Goal: Transaction & Acquisition: Purchase product/service

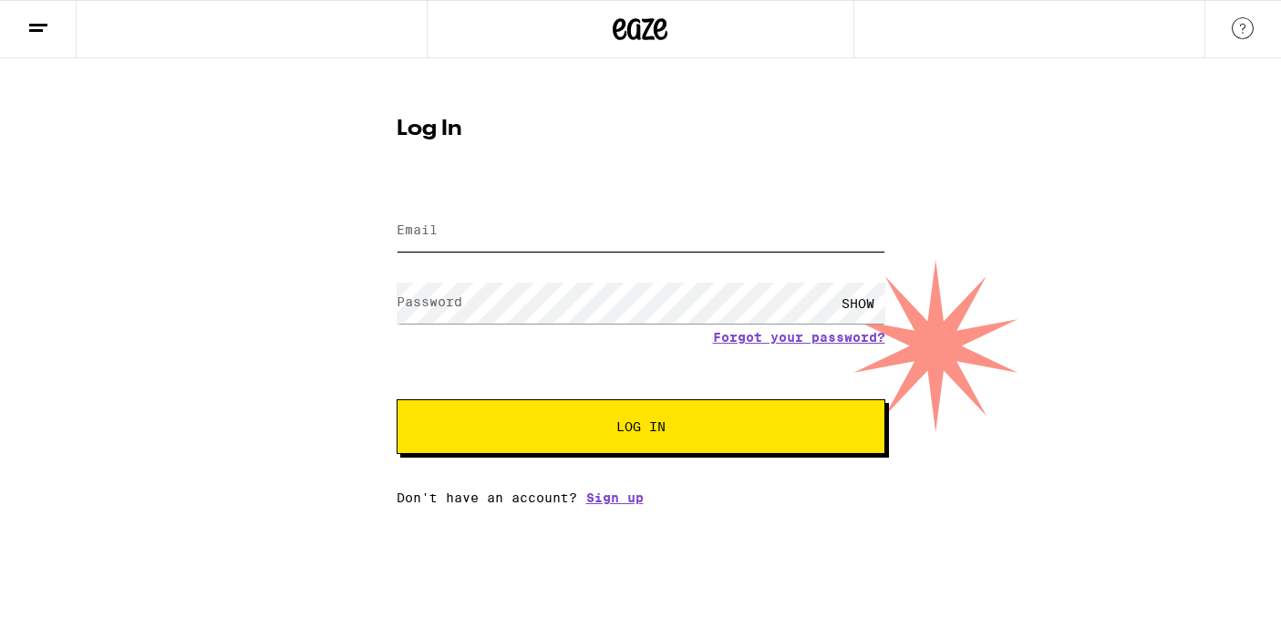
click at [706, 244] on input "Email" at bounding box center [641, 231] width 489 height 41
click at [709, 231] on input "Email" at bounding box center [641, 231] width 489 height 41
click at [680, 241] on input "Email" at bounding box center [641, 231] width 489 height 41
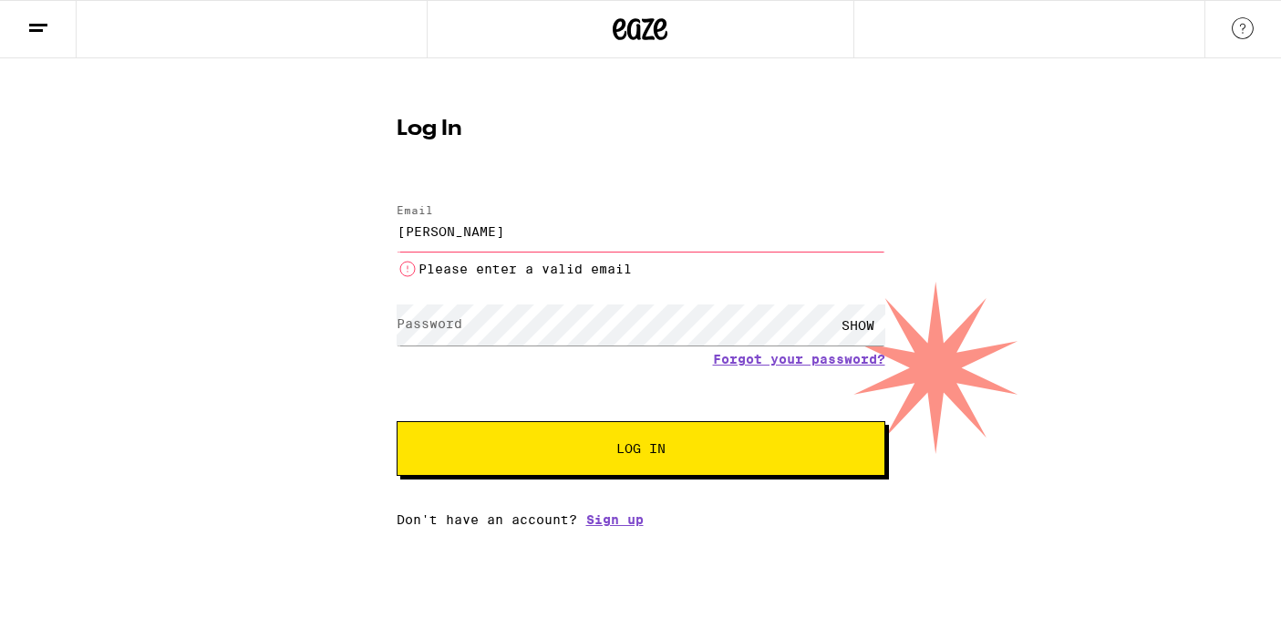
type input "adielassiter@gmail.com"
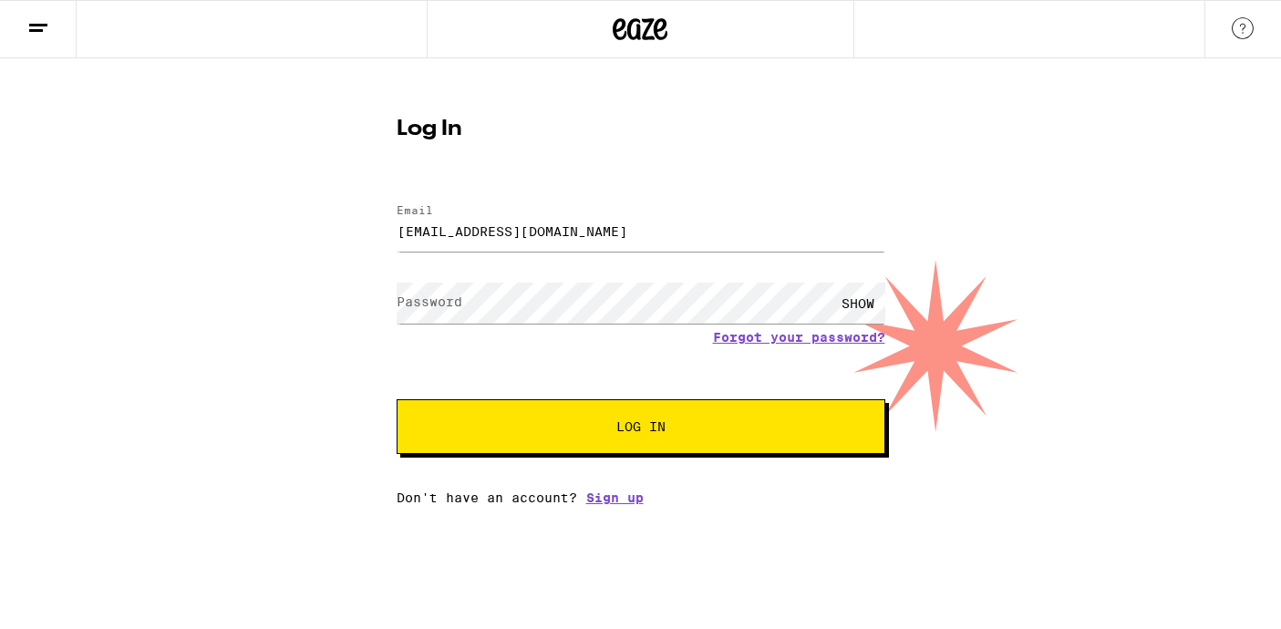
click at [506, 327] on div "SHOW" at bounding box center [641, 303] width 489 height 54
click at [397, 399] on button "Log In" at bounding box center [641, 426] width 489 height 55
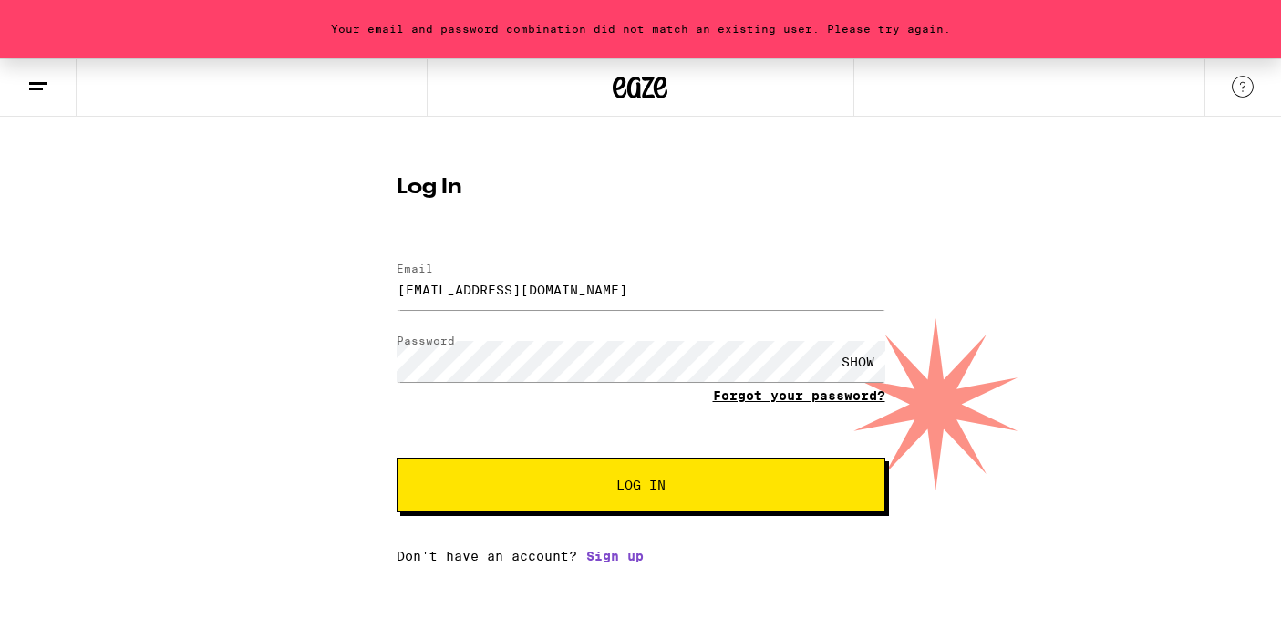
click at [800, 401] on link "Forgot your password?" at bounding box center [799, 395] width 172 height 15
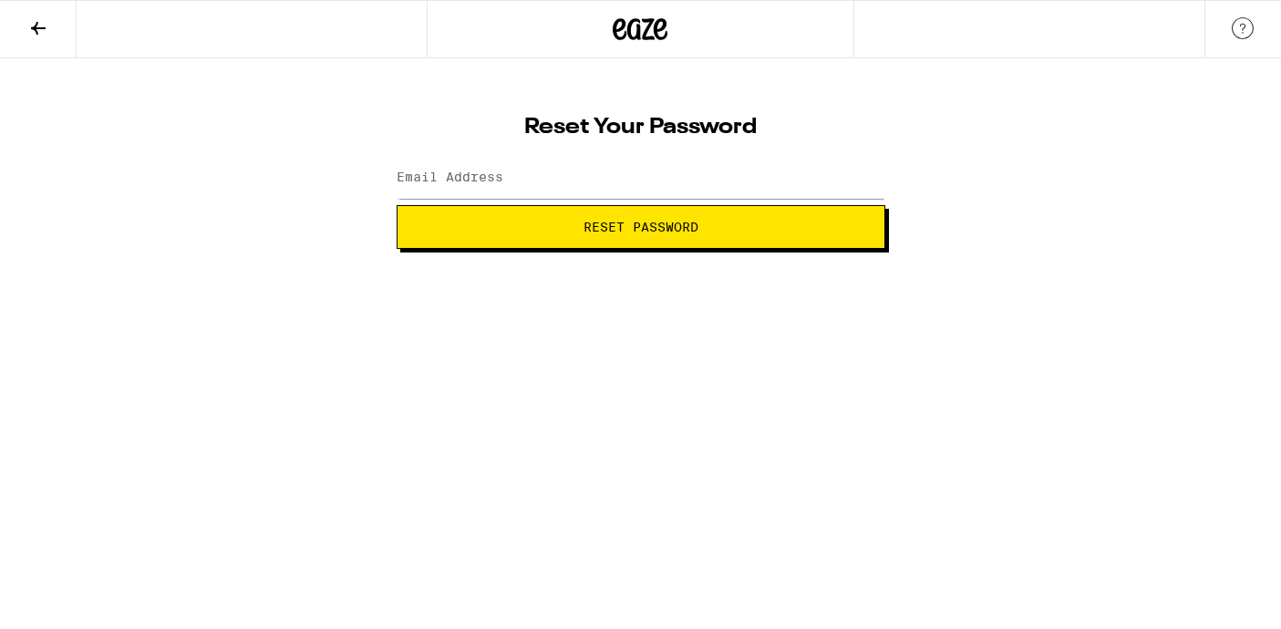
click at [647, 222] on span "Reset Password" at bounding box center [641, 227] width 115 height 13
click at [584, 181] on input "Email Address" at bounding box center [641, 178] width 489 height 41
type input "adielassiter@gmail.com"
click at [515, 223] on span "Reset Password" at bounding box center [641, 227] width 458 height 13
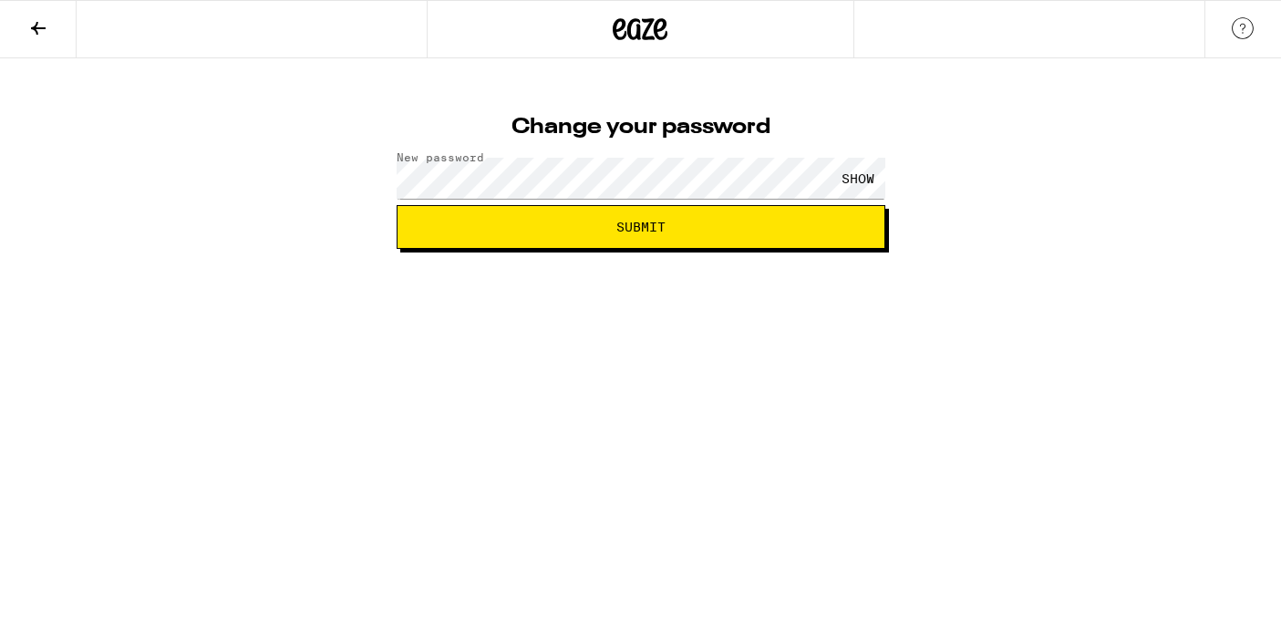
click at [640, 209] on button "Submit" at bounding box center [641, 227] width 489 height 44
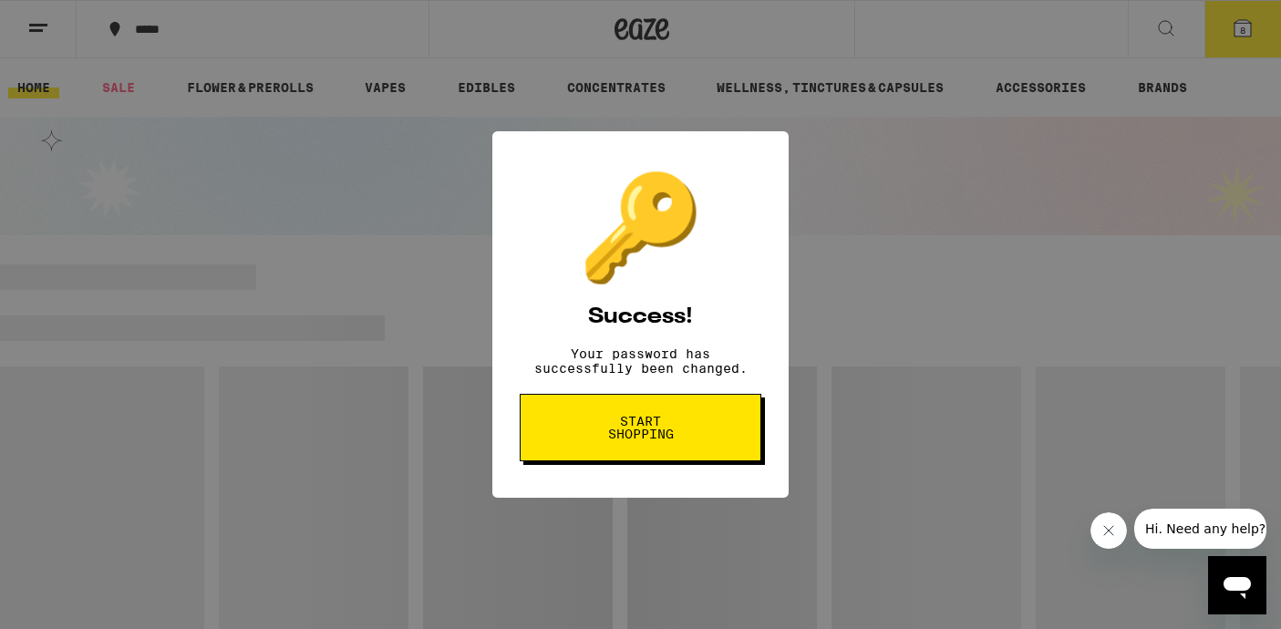
click at [714, 432] on button "Start shopping" at bounding box center [641, 427] width 242 height 67
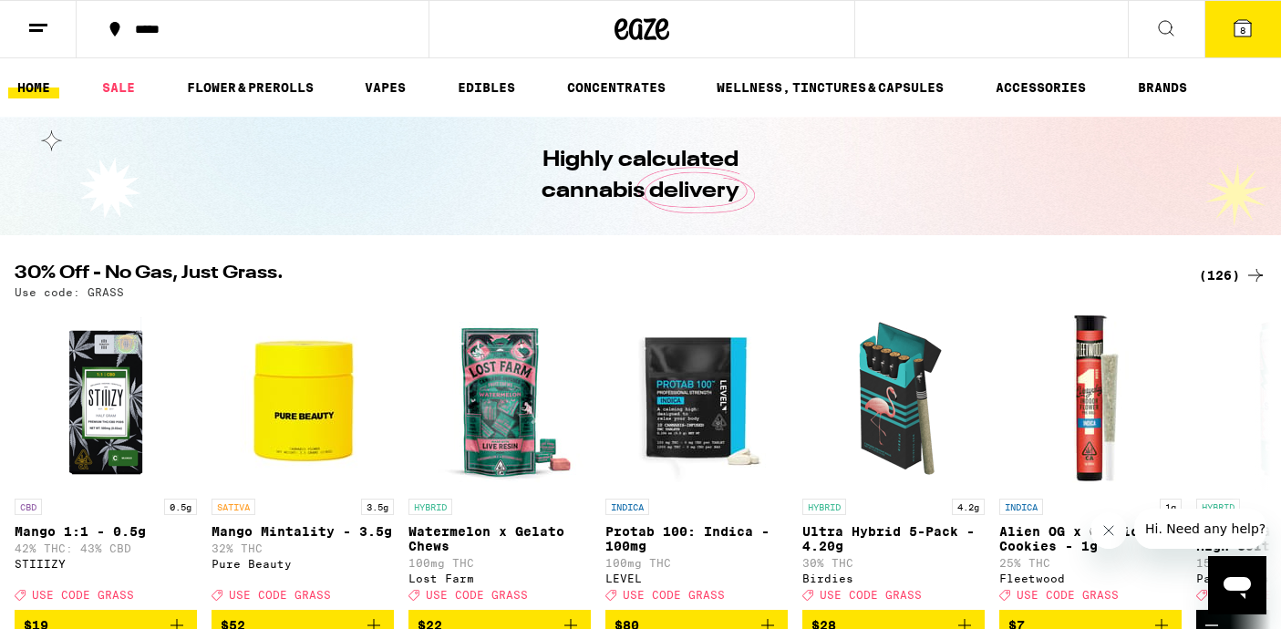
click at [1215, 274] on div "(126)" at bounding box center [1232, 275] width 67 height 22
click at [1248, 36] on icon at bounding box center [1243, 28] width 22 height 22
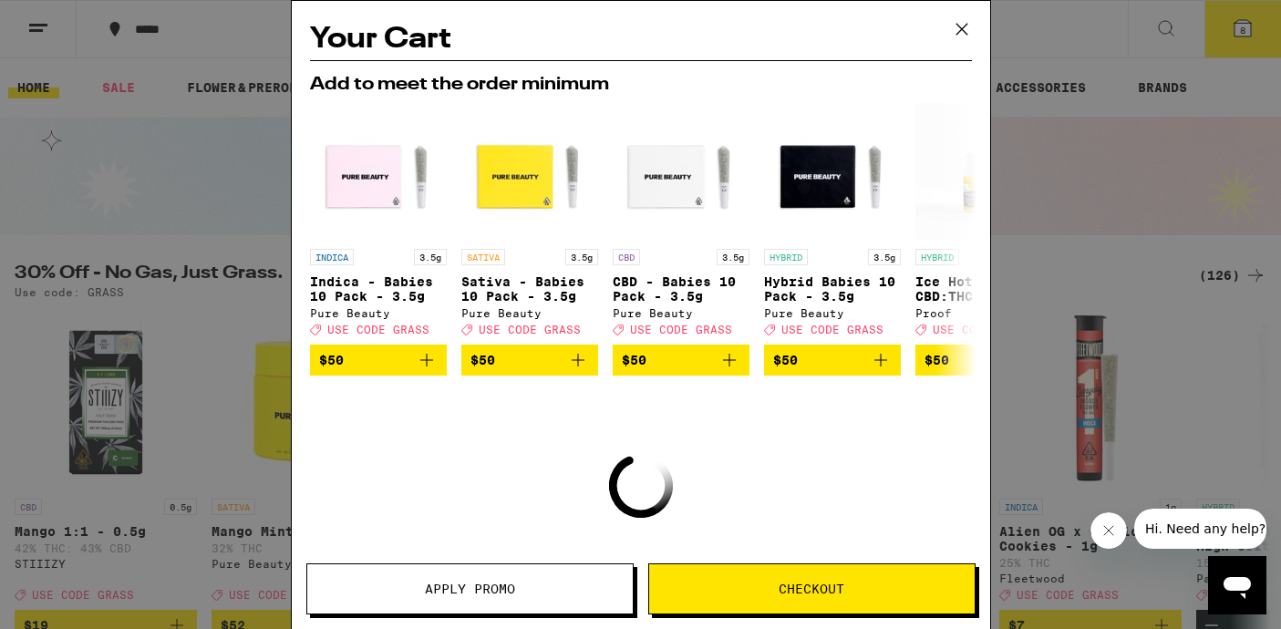
click at [957, 20] on icon at bounding box center [961, 29] width 27 height 27
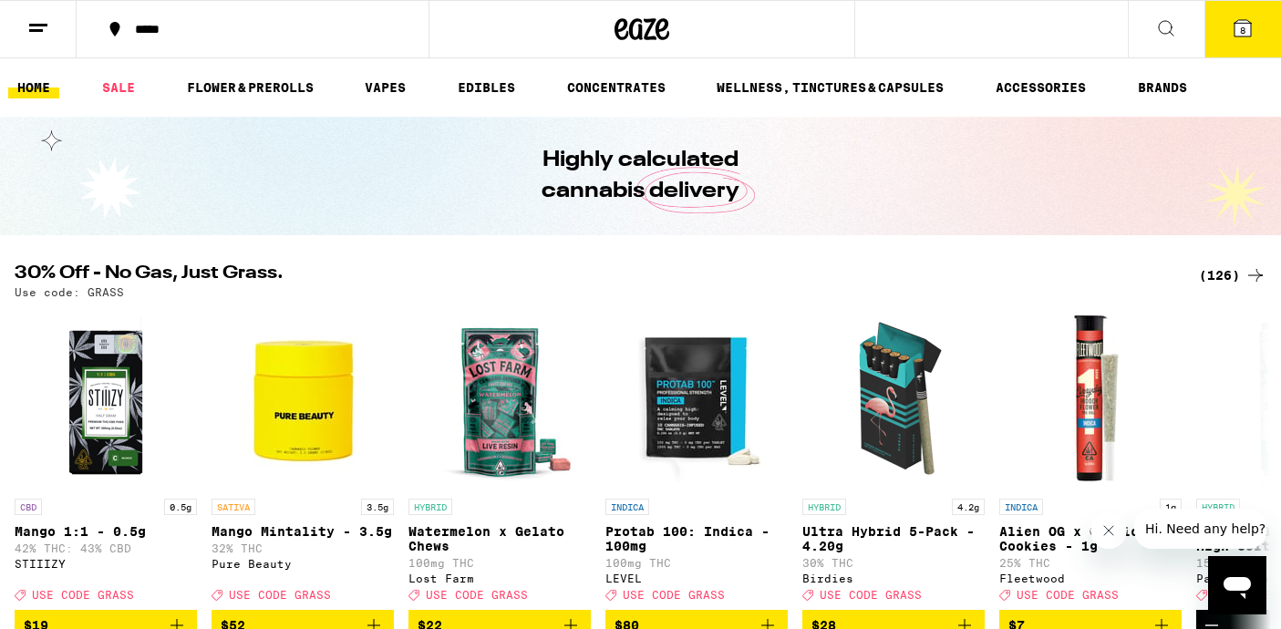
click at [1266, 42] on button "8" at bounding box center [1243, 29] width 77 height 57
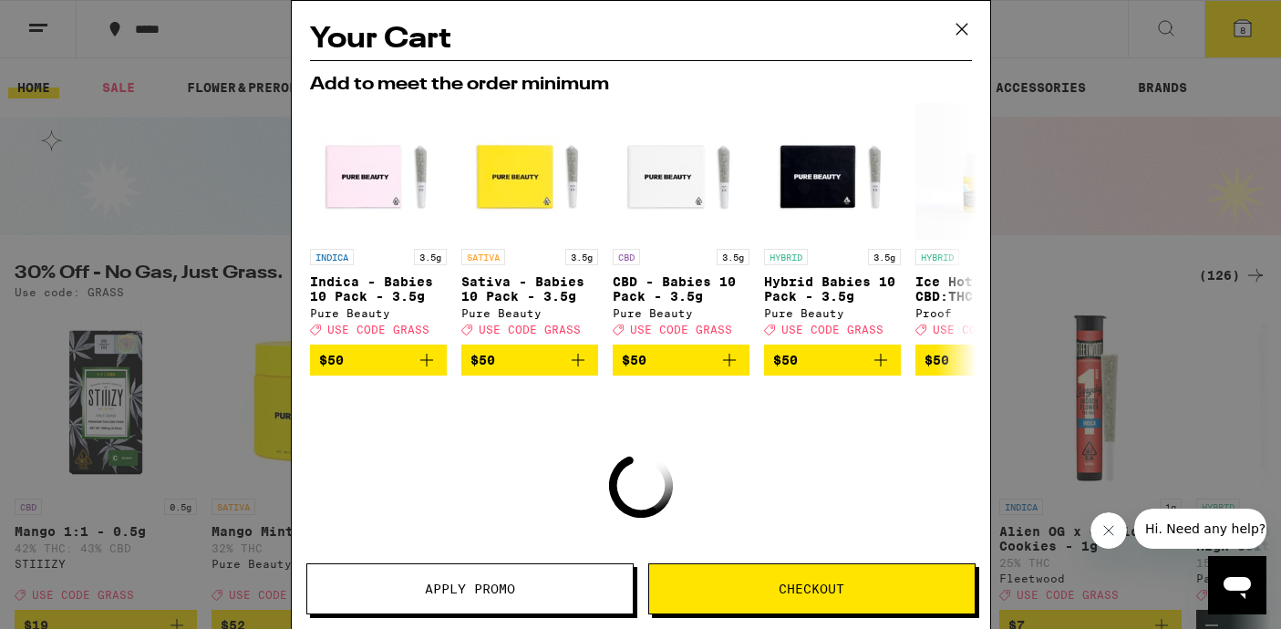
click at [730, 587] on span "Checkout" at bounding box center [812, 589] width 326 height 13
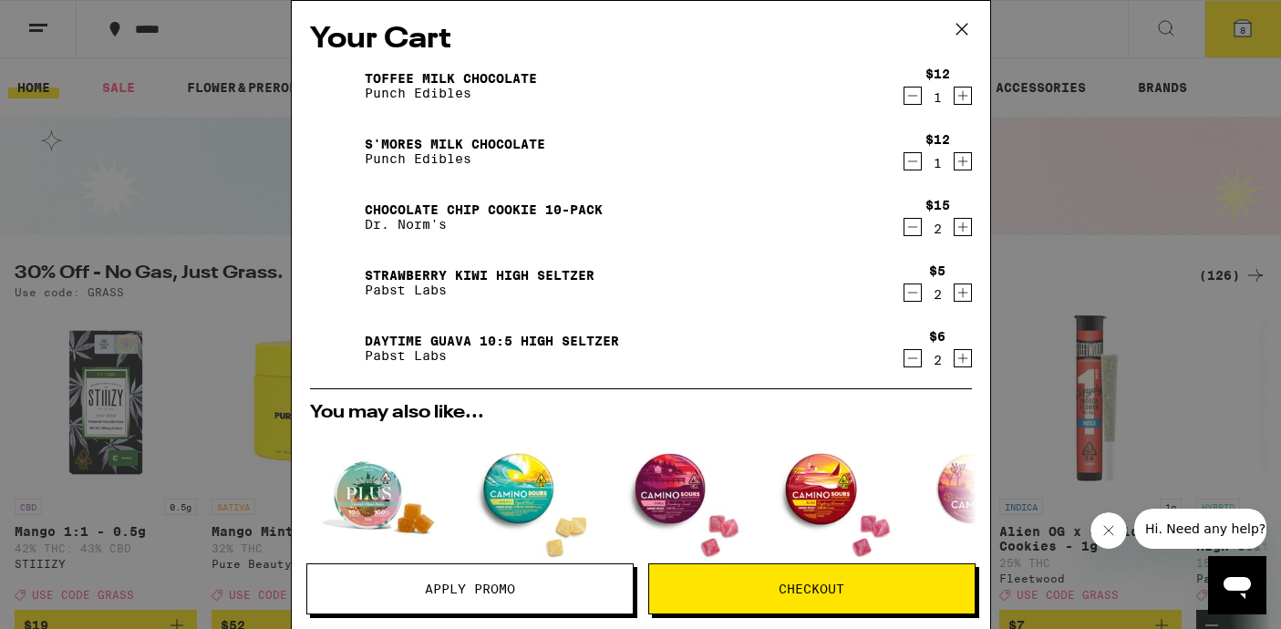
click at [913, 295] on icon "Decrement" at bounding box center [913, 293] width 16 height 22
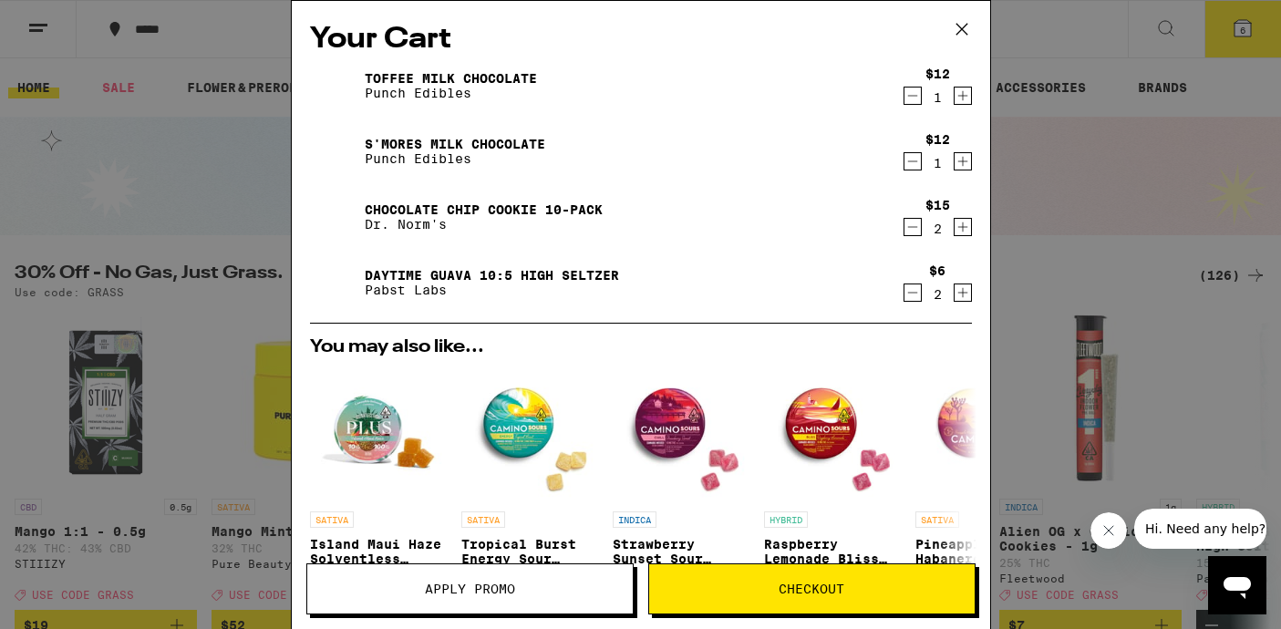
click at [915, 293] on icon "Decrement" at bounding box center [913, 293] width 16 height 22
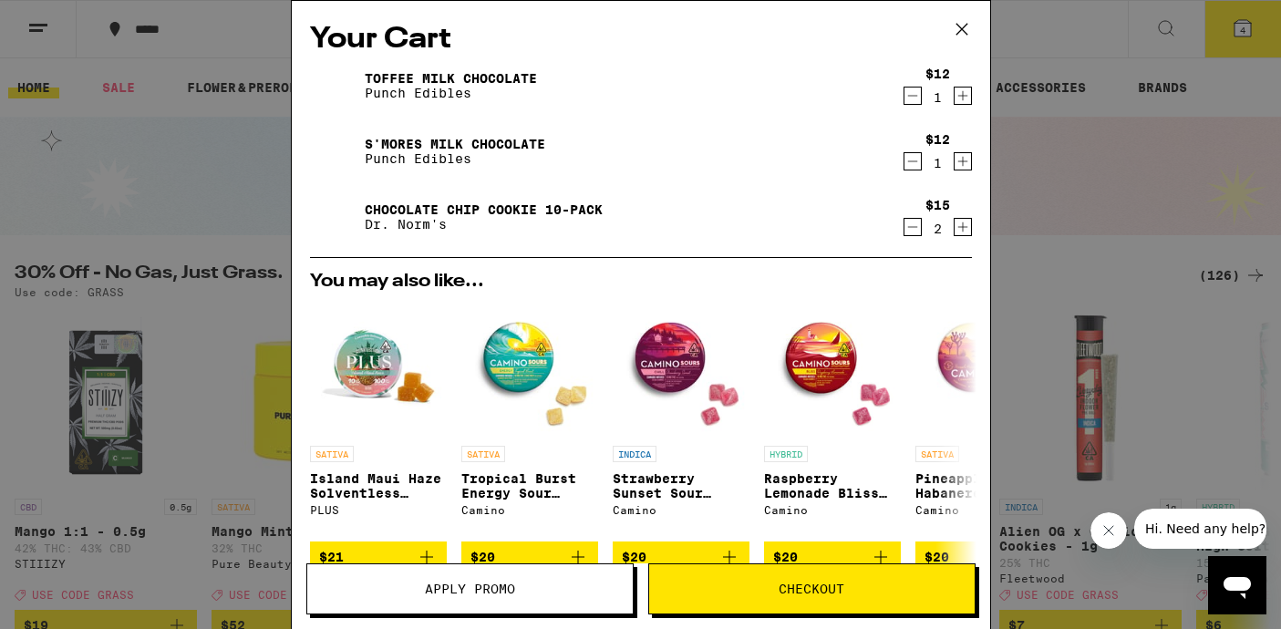
click at [1050, 238] on div "Your Cart Toffee Milk Chocolate Punch Edibles $12 1 S'mores Milk Chocolate Punc…" at bounding box center [640, 314] width 1281 height 629
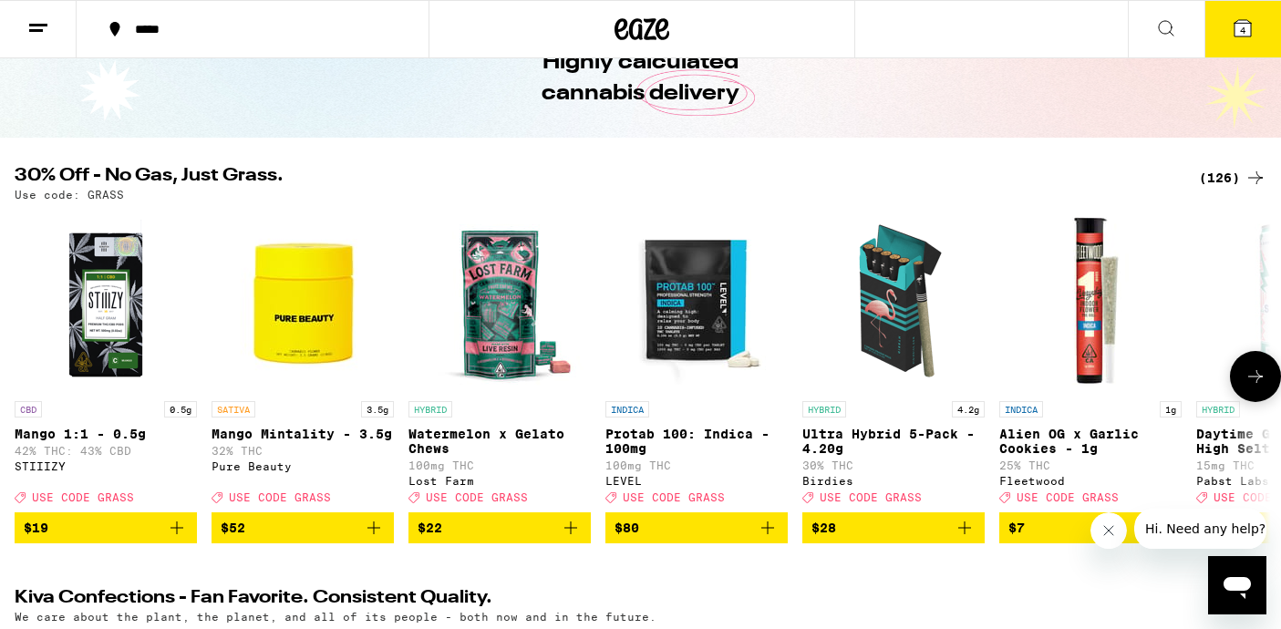
scroll to position [125, 0]
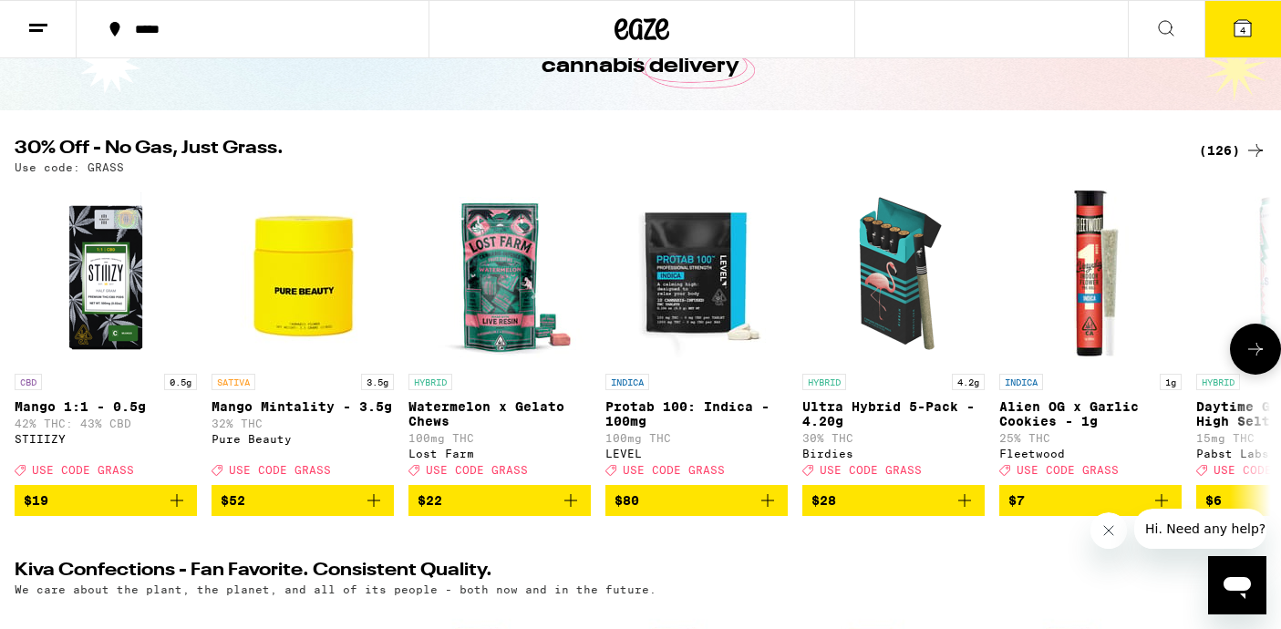
click at [1250, 354] on icon at bounding box center [1256, 349] width 22 height 22
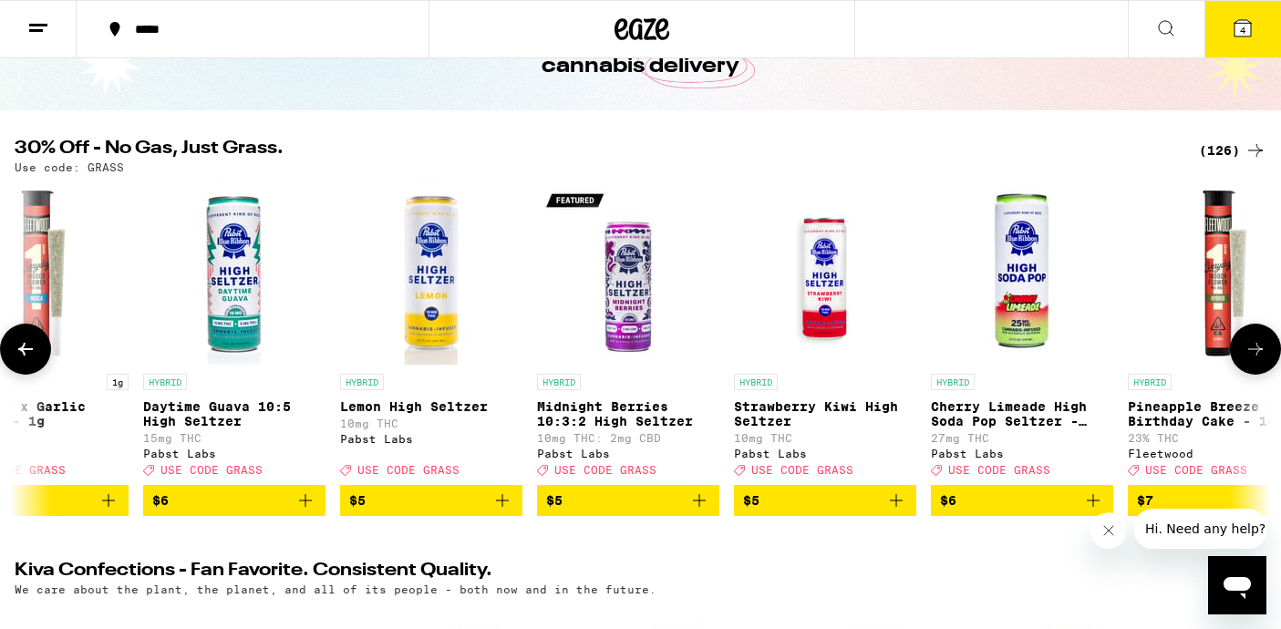
click at [1251, 356] on icon at bounding box center [1256, 349] width 22 height 22
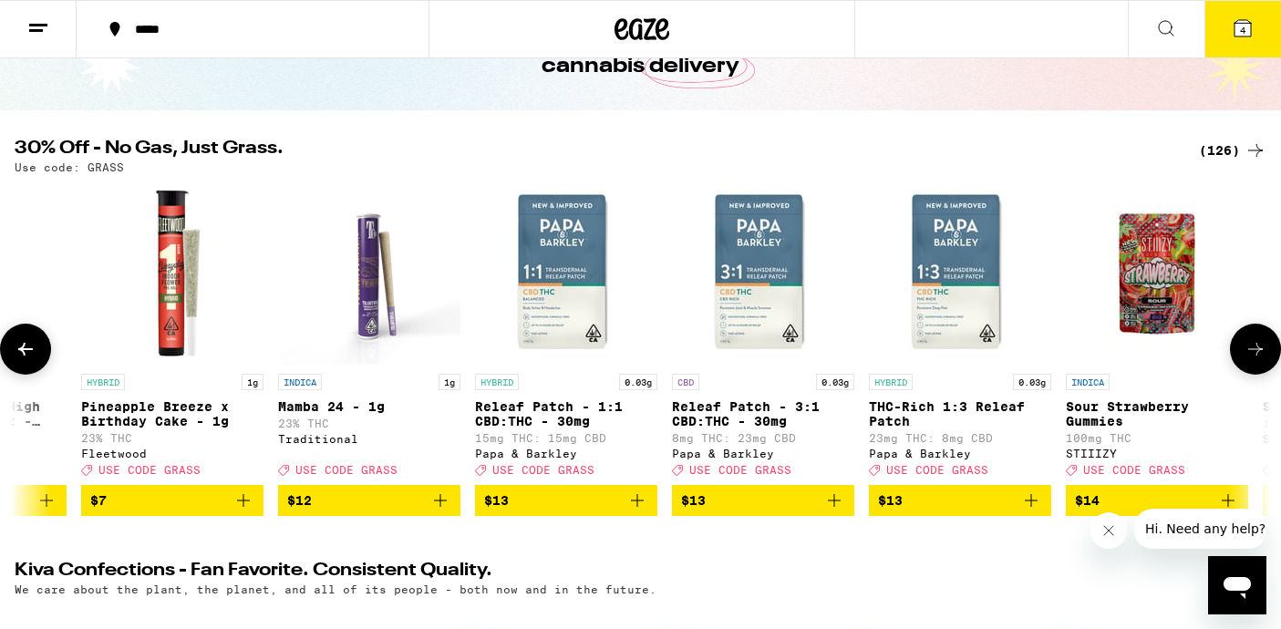
scroll to position [0, 2106]
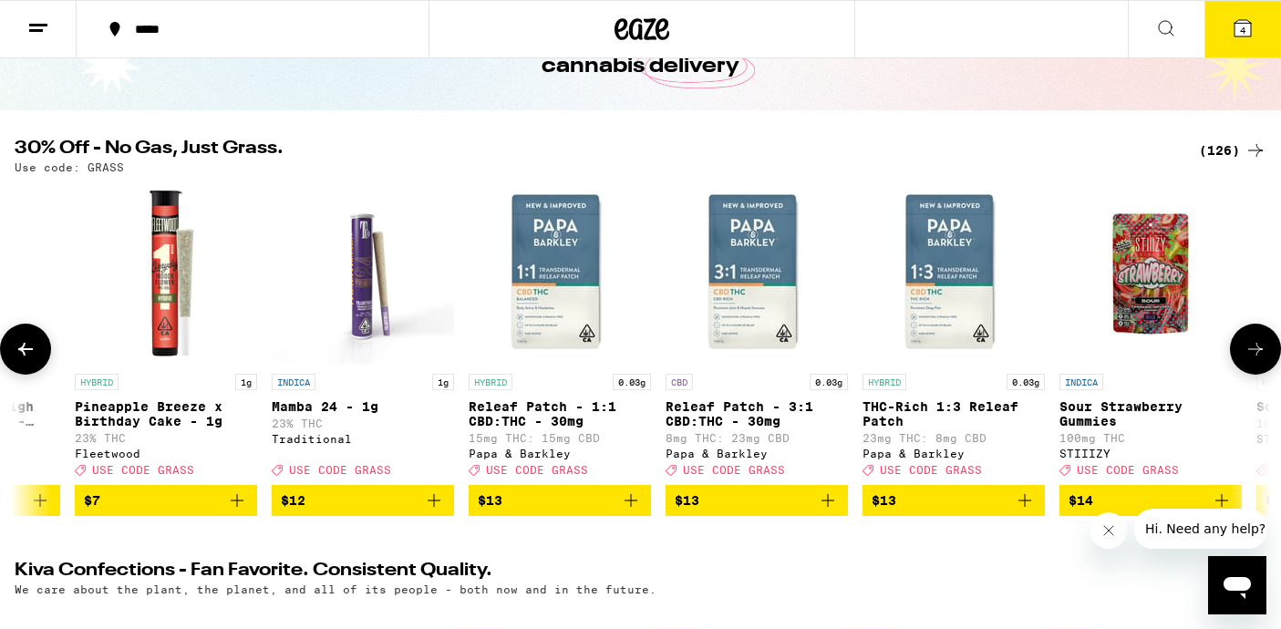
click at [22, 360] on icon at bounding box center [26, 349] width 22 height 22
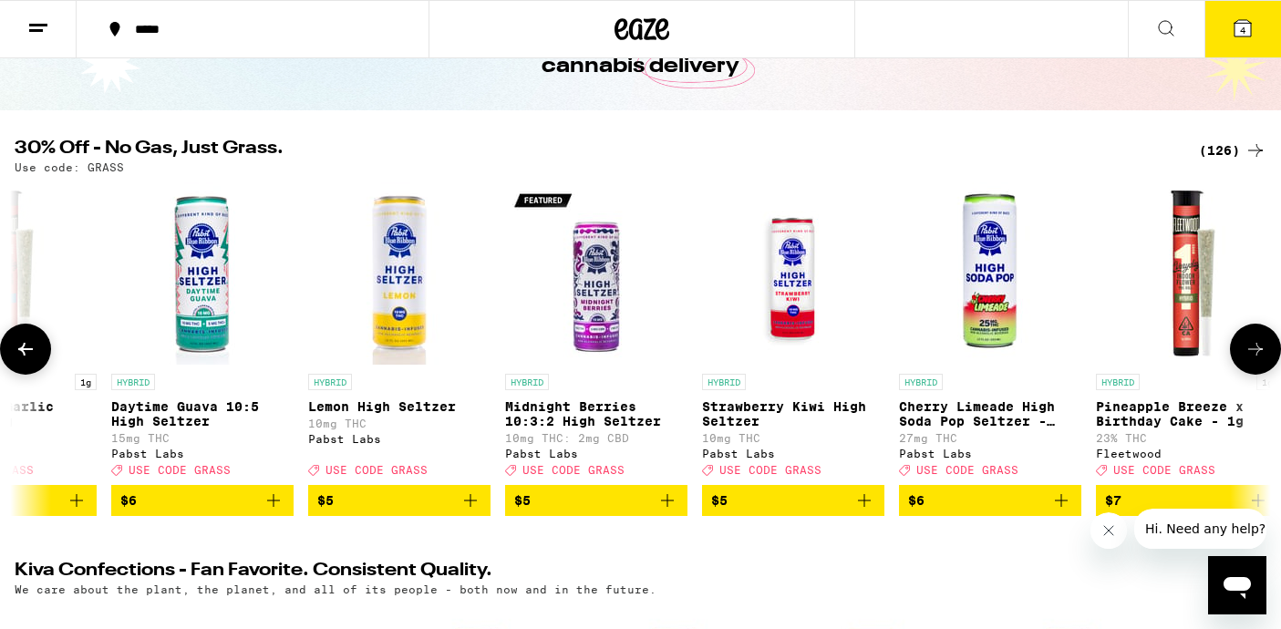
scroll to position [0, 1053]
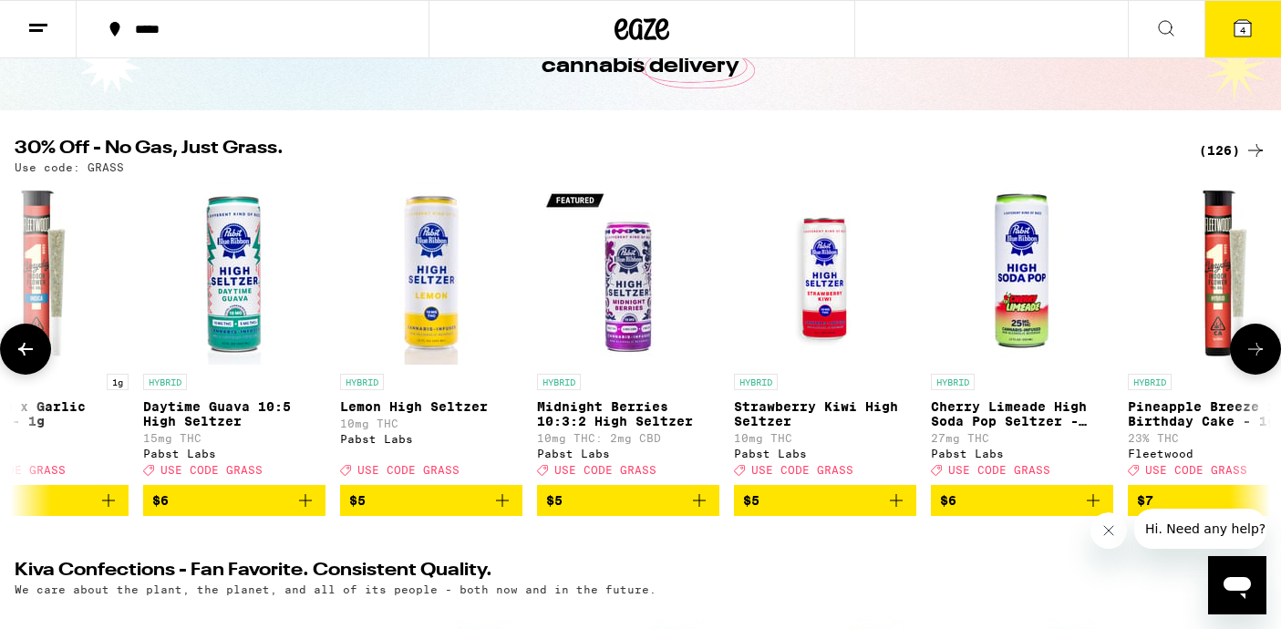
click at [1036, 327] on img "Open page for Cherry Limeade High Soda Pop Seltzer - 25mg from Pabst Labs" at bounding box center [1022, 273] width 182 height 182
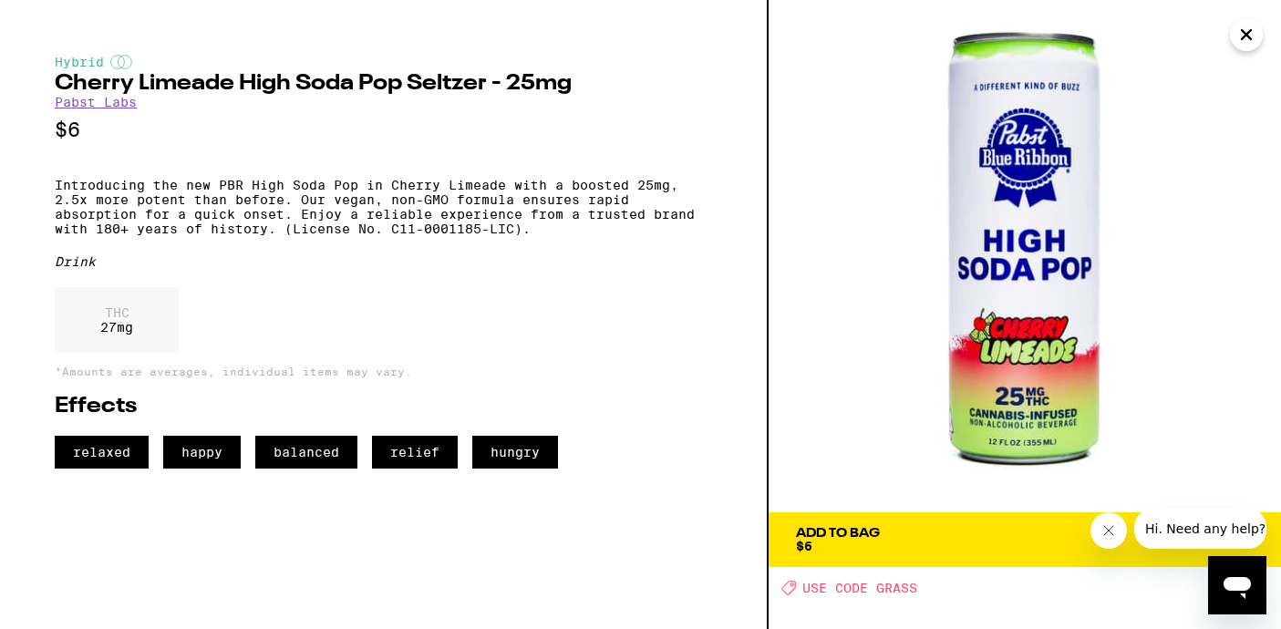
click at [1248, 36] on icon "Close" at bounding box center [1246, 34] width 9 height 9
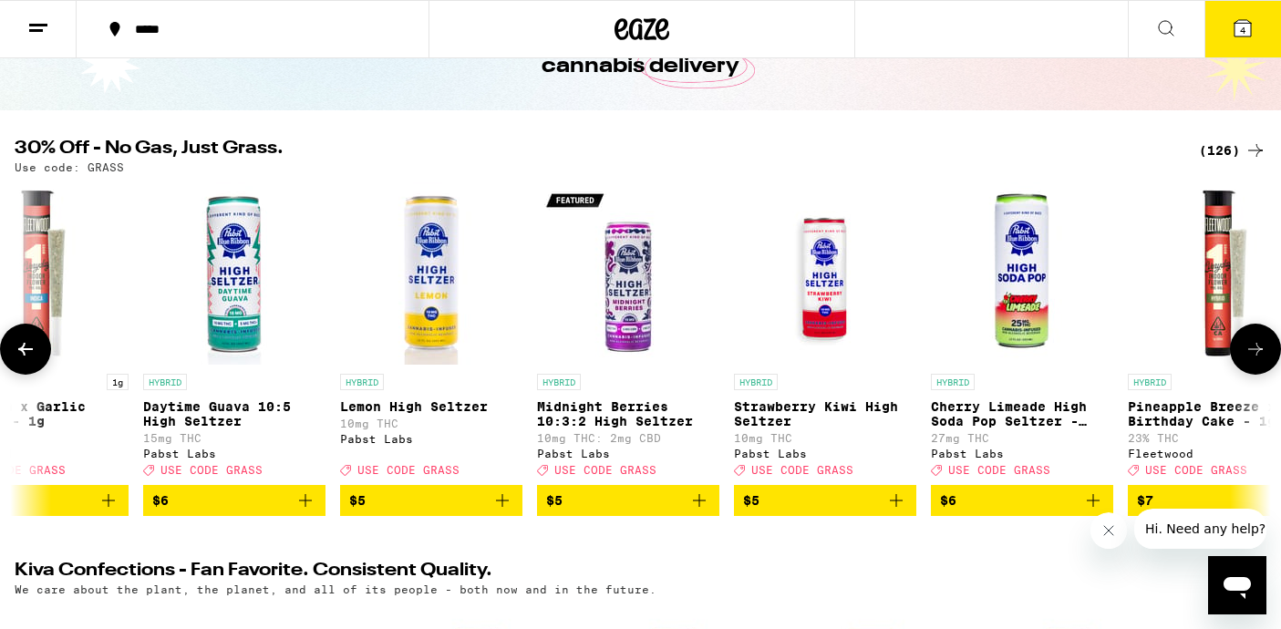
click at [1254, 360] on icon at bounding box center [1256, 349] width 22 height 22
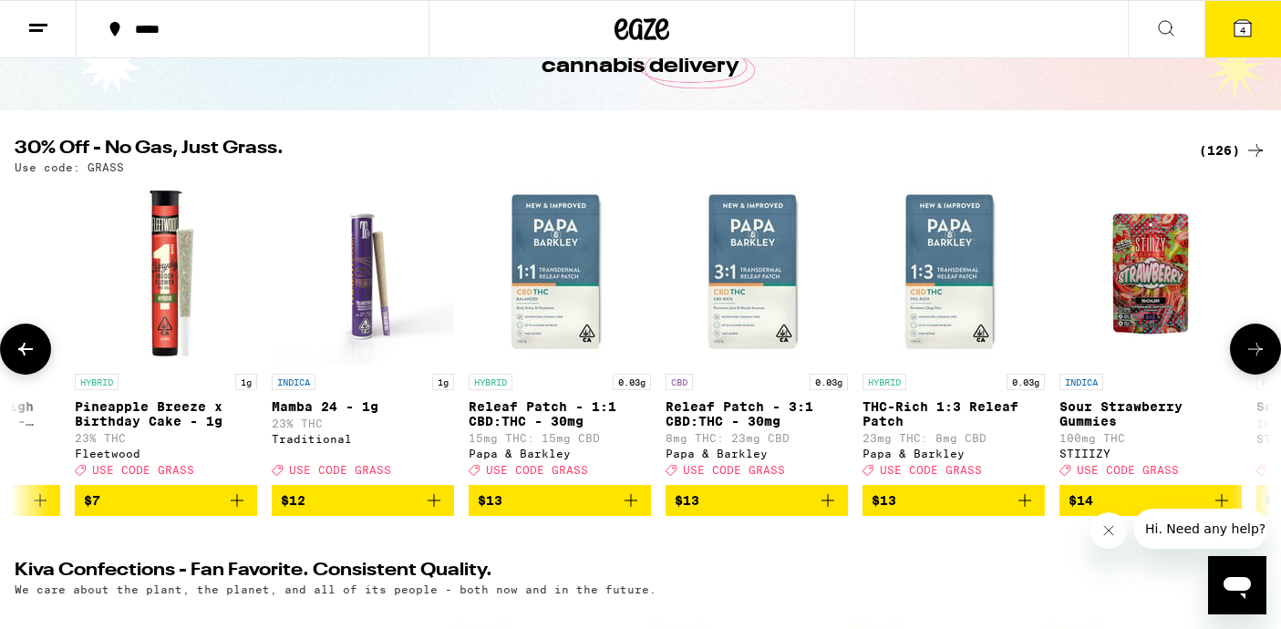
click at [1254, 360] on icon at bounding box center [1256, 349] width 22 height 22
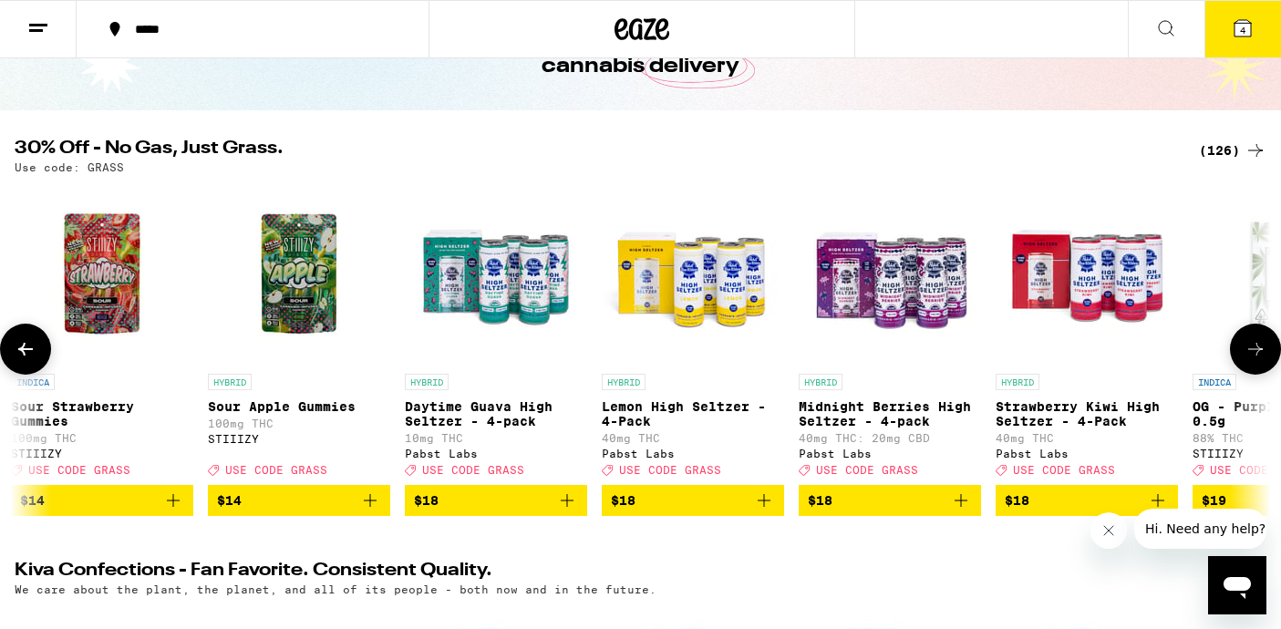
scroll to position [0, 3160]
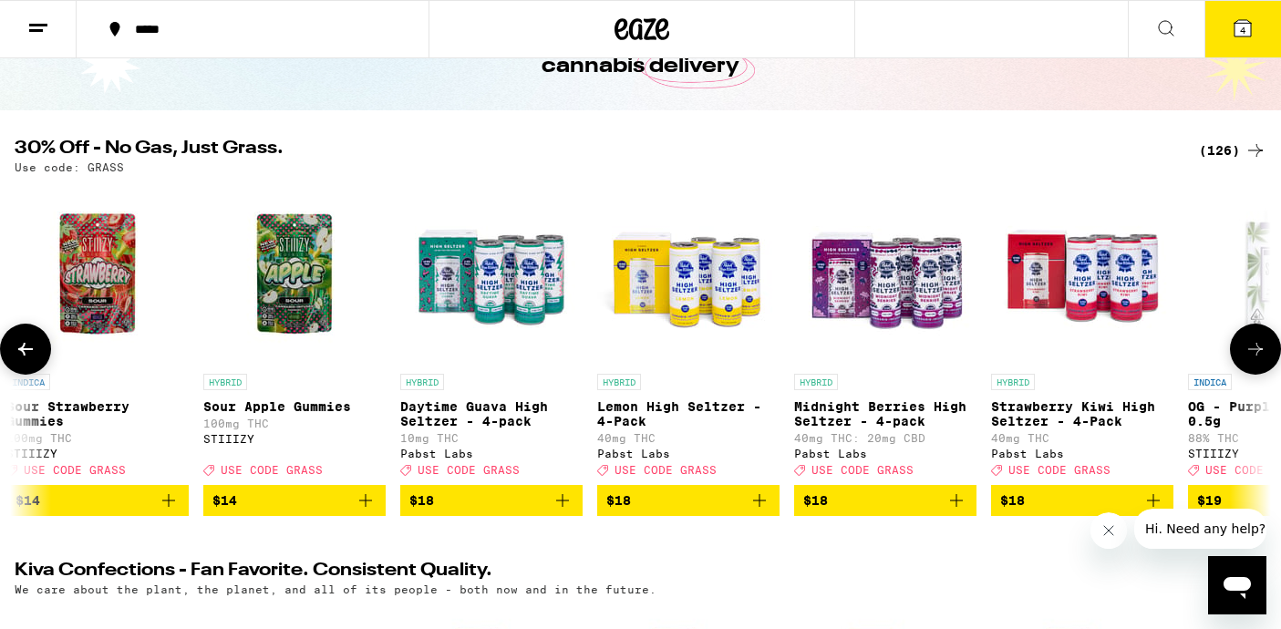
click at [1254, 360] on icon at bounding box center [1256, 349] width 22 height 22
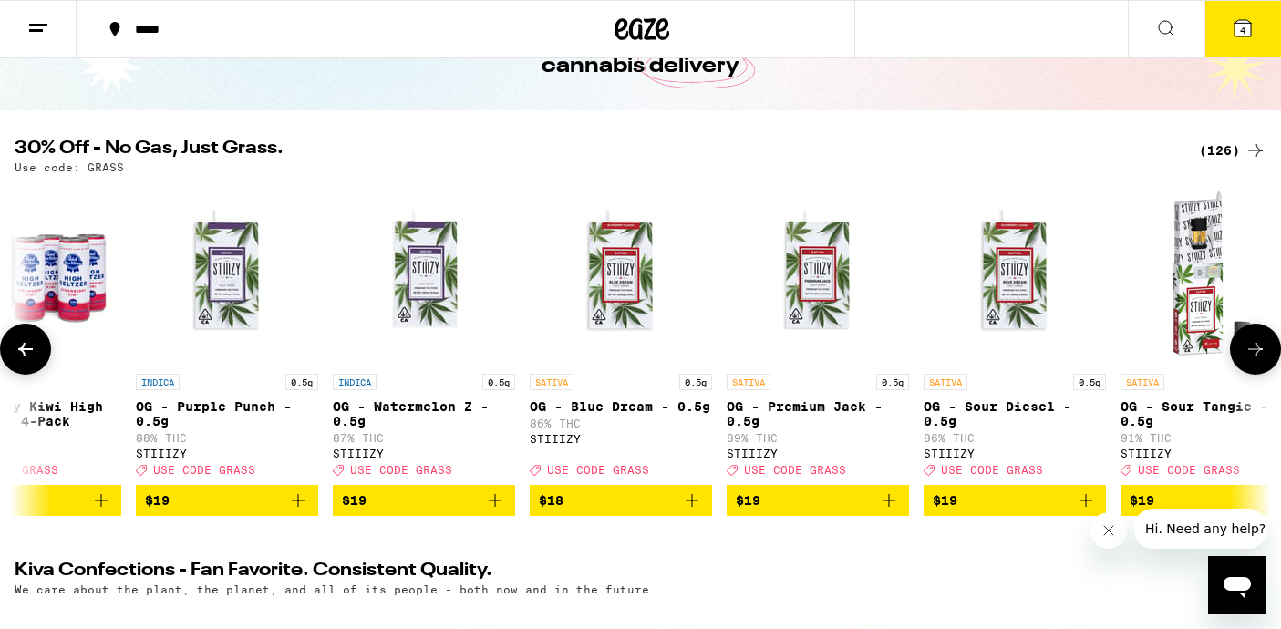
scroll to position [0, 4213]
click at [1254, 360] on icon at bounding box center [1256, 349] width 22 height 22
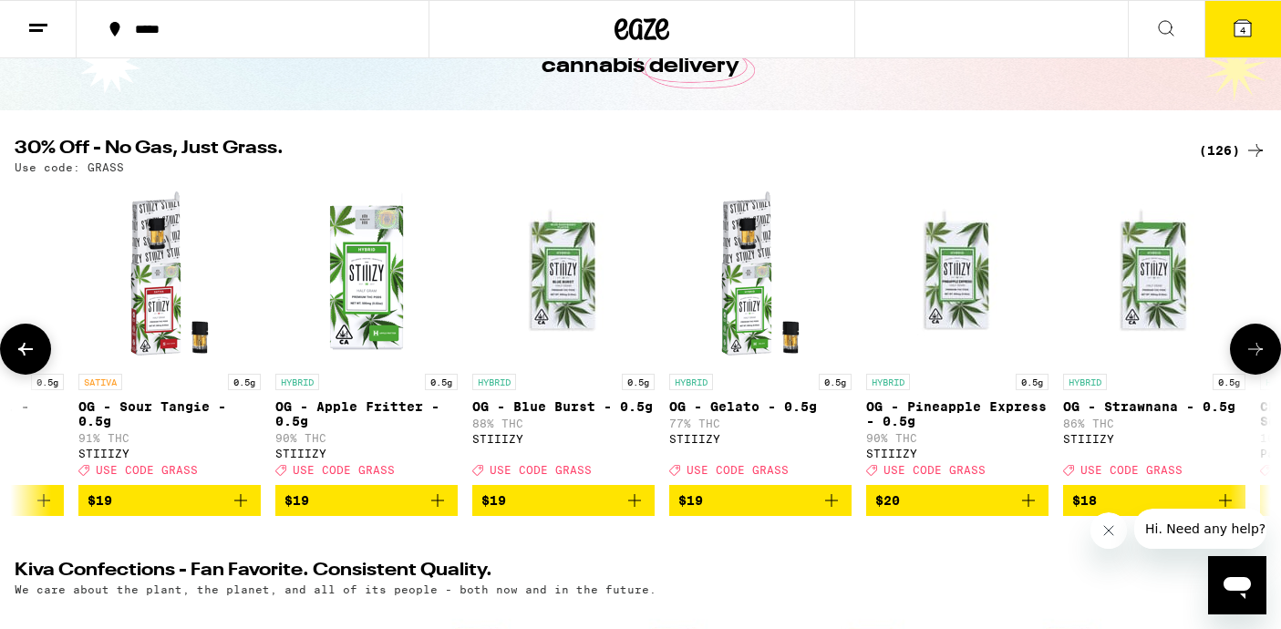
scroll to position [0, 5266]
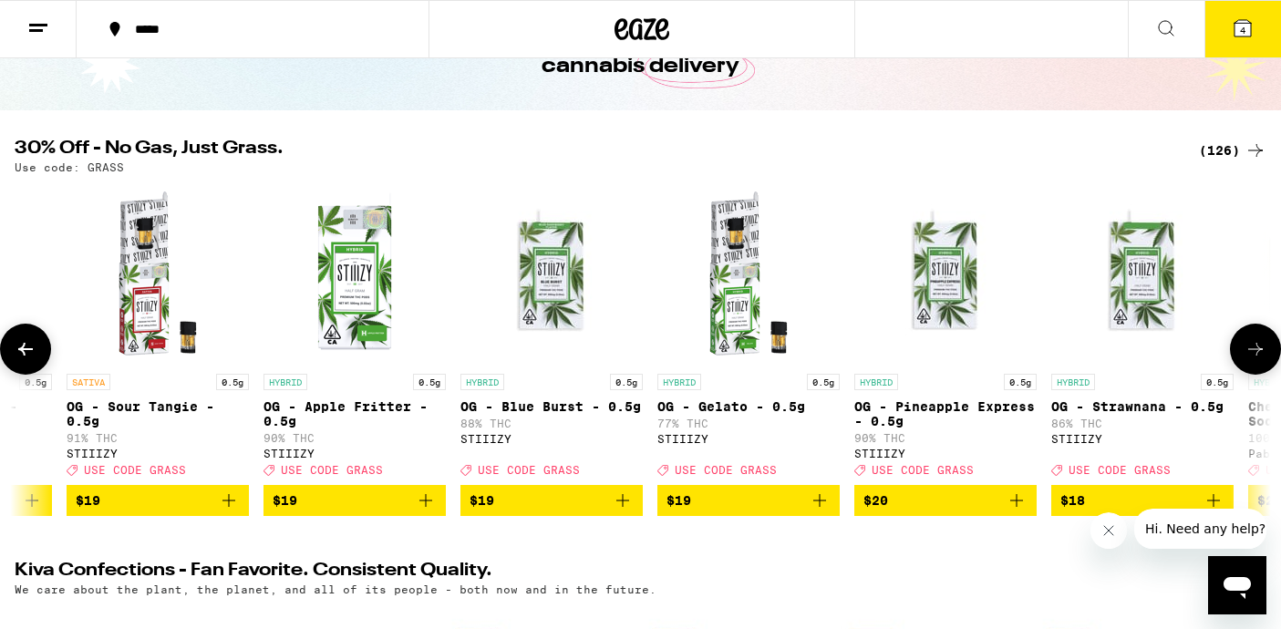
click at [1254, 360] on icon at bounding box center [1256, 349] width 22 height 22
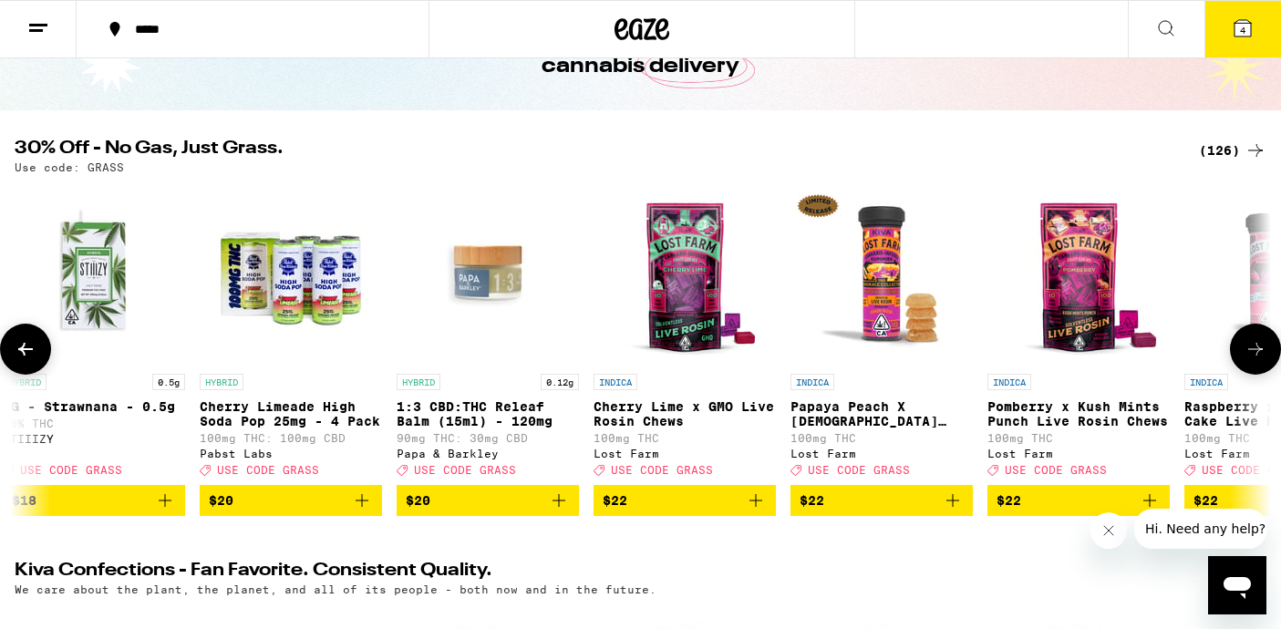
scroll to position [0, 6319]
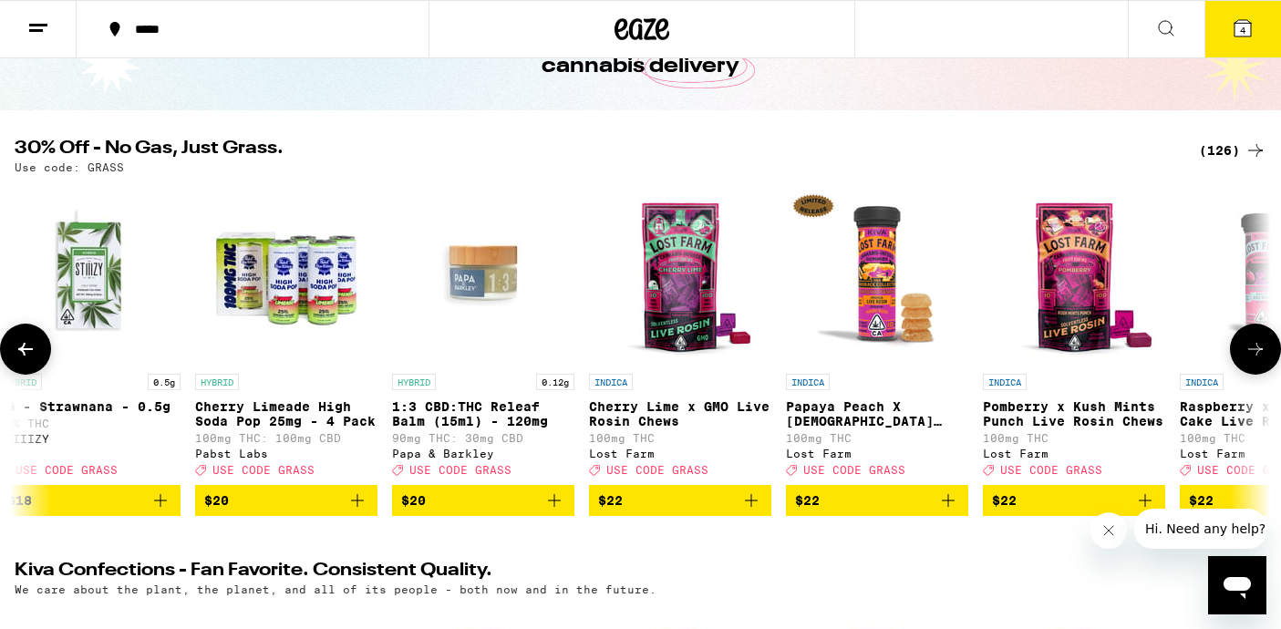
click at [1254, 360] on icon at bounding box center [1256, 349] width 22 height 22
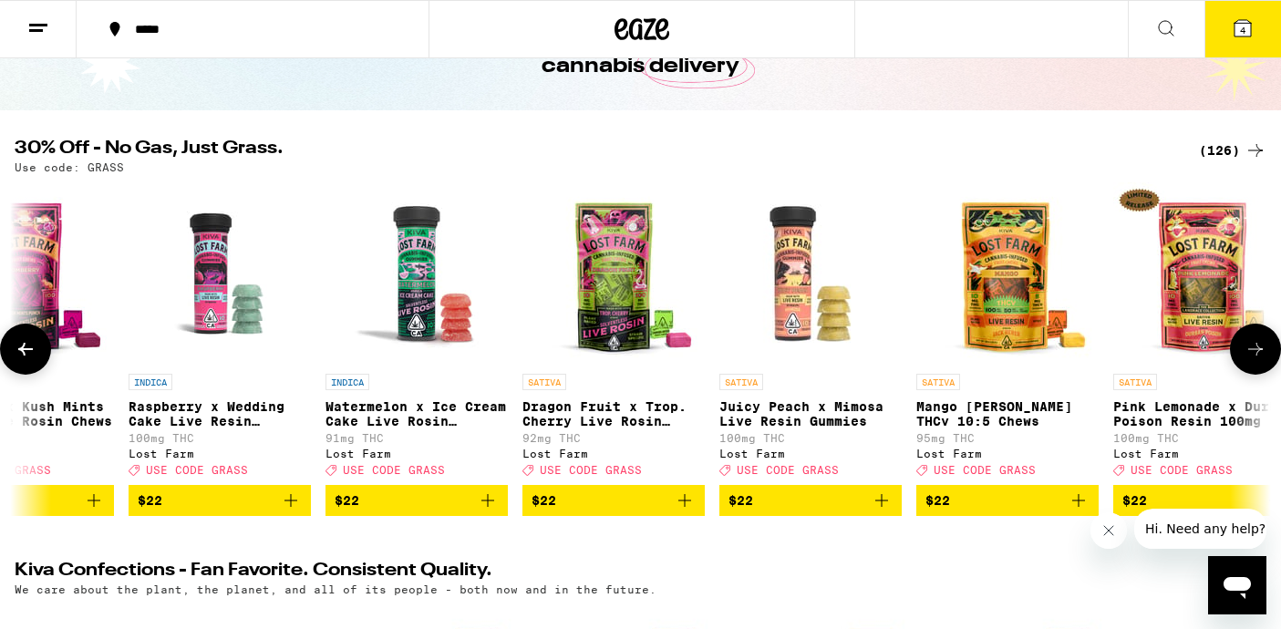
scroll to position [0, 7372]
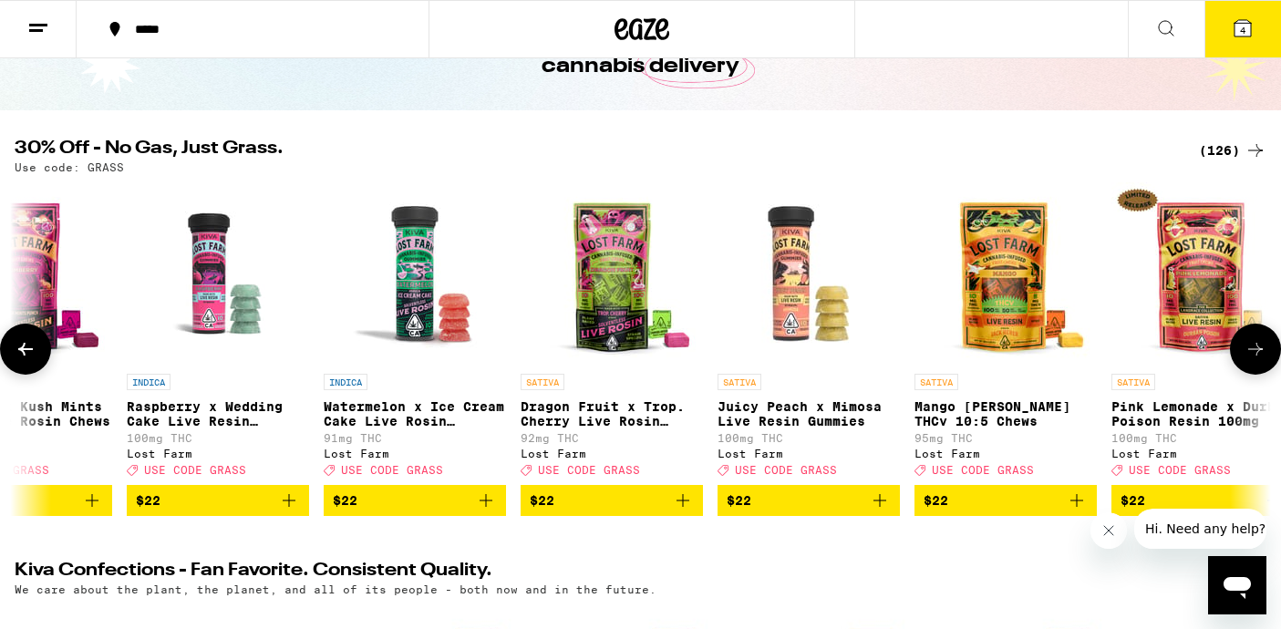
click at [1254, 360] on icon at bounding box center [1256, 349] width 22 height 22
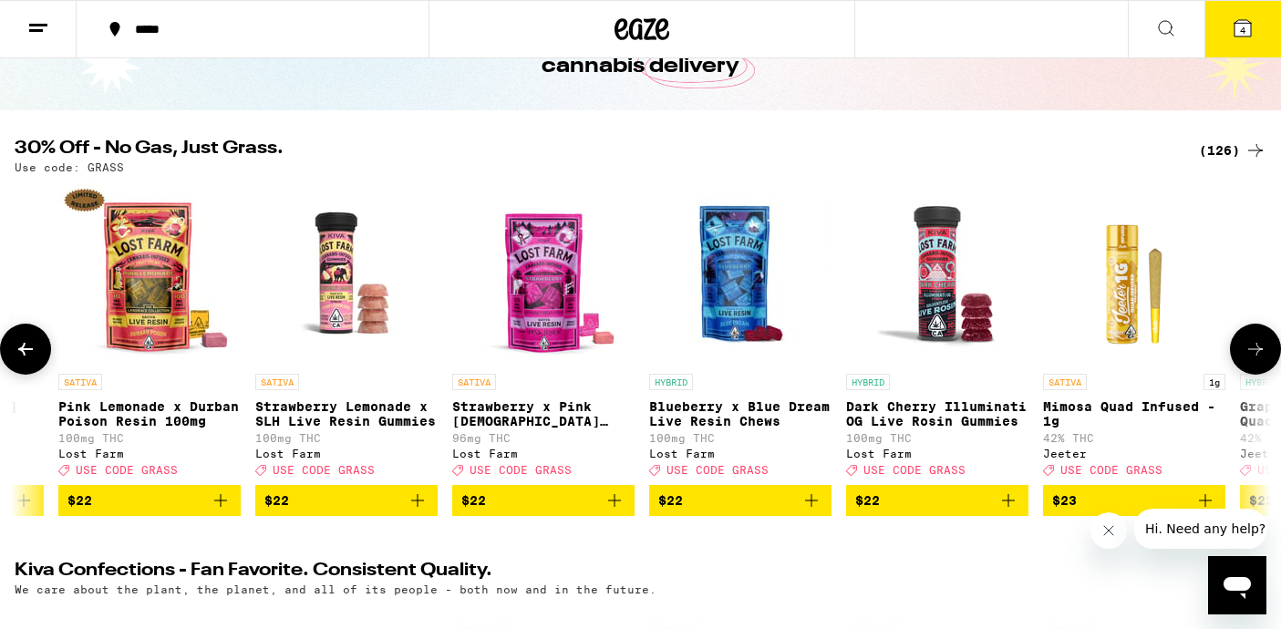
click at [1254, 360] on icon at bounding box center [1256, 349] width 22 height 22
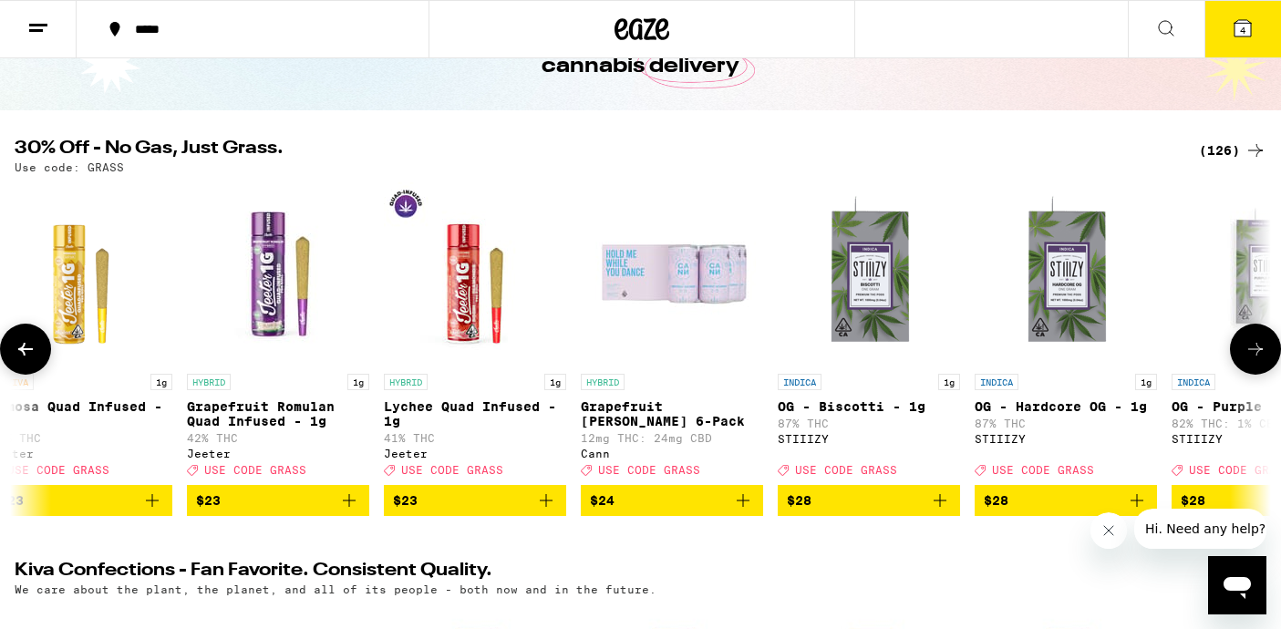
click at [1254, 360] on icon at bounding box center [1256, 349] width 22 height 22
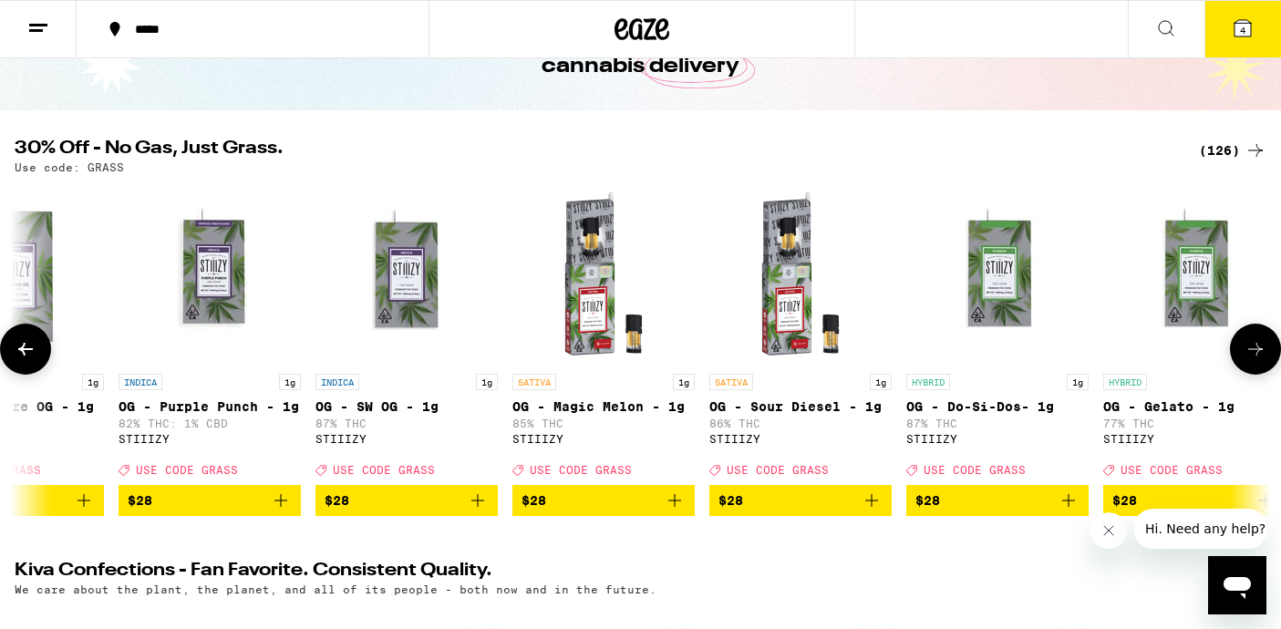
click at [1254, 360] on icon at bounding box center [1256, 349] width 22 height 22
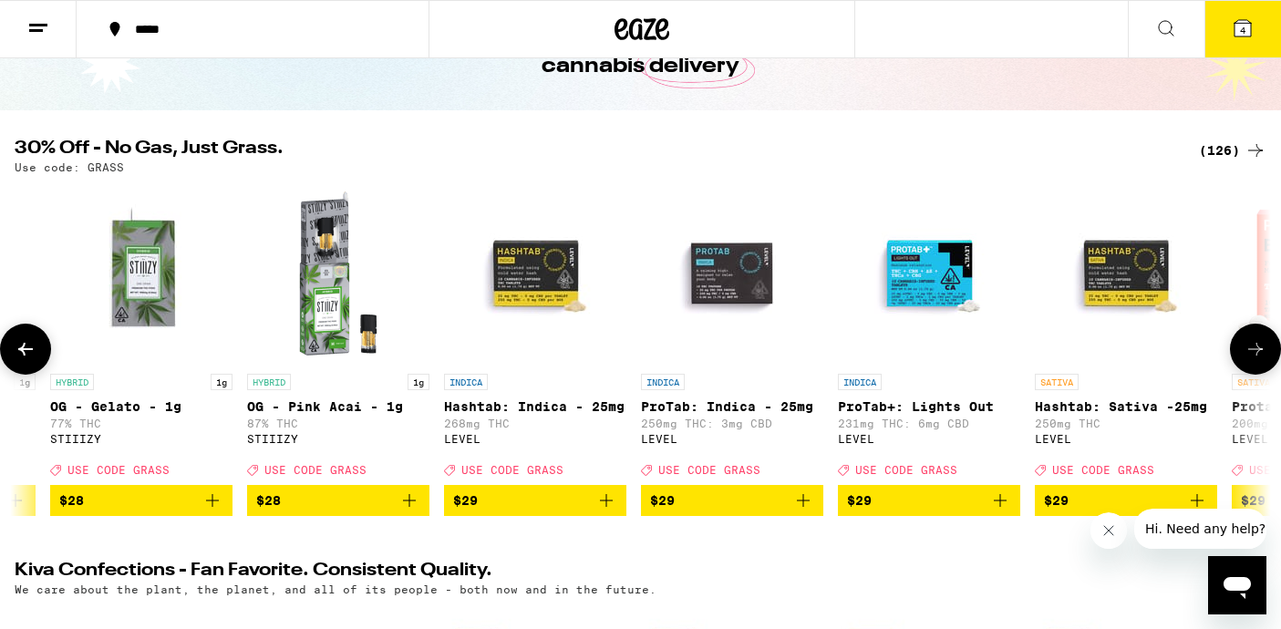
click at [1254, 360] on icon at bounding box center [1256, 349] width 22 height 22
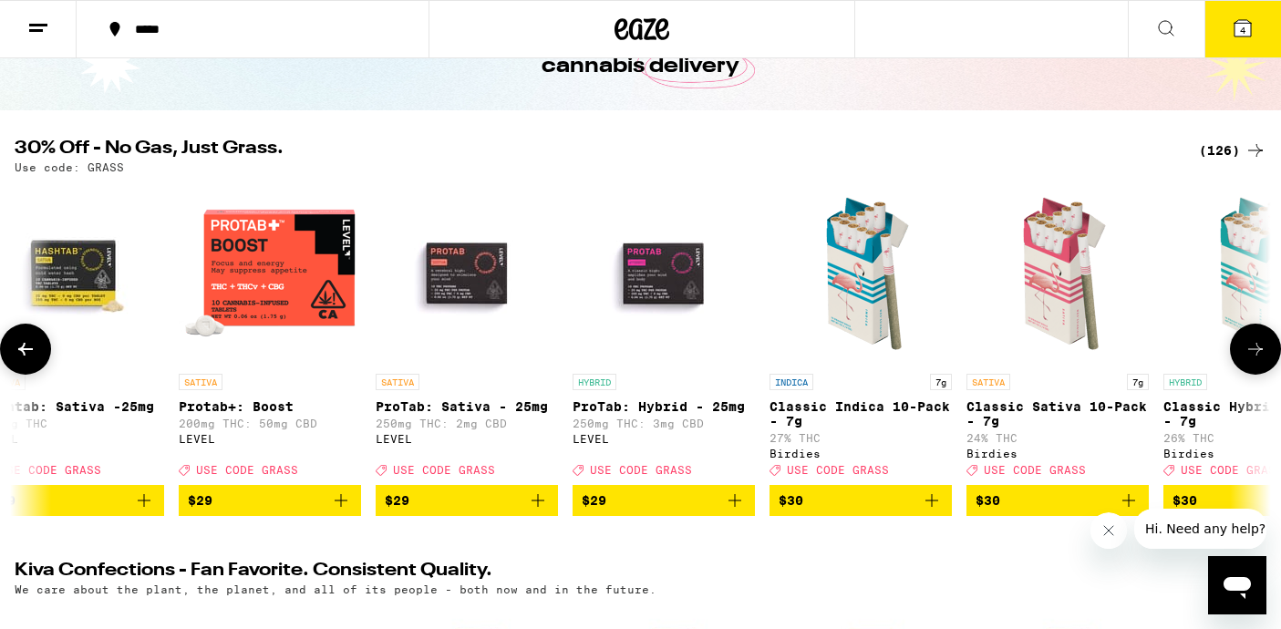
click at [1254, 360] on icon at bounding box center [1256, 349] width 22 height 22
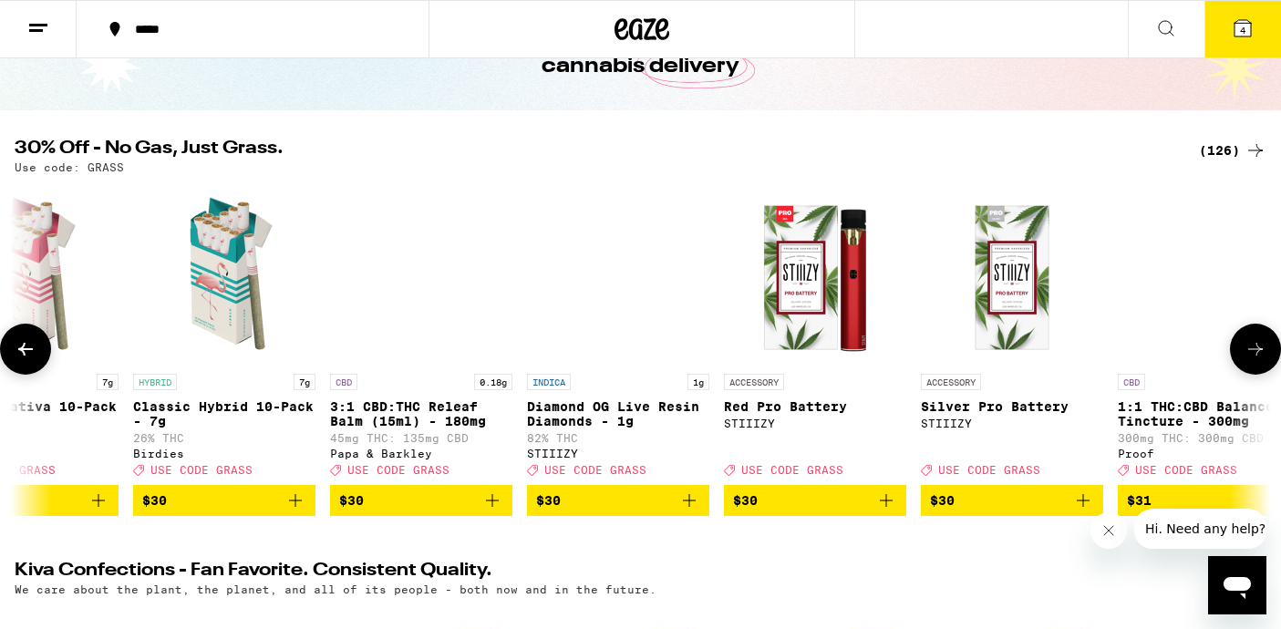
scroll to position [0, 13691]
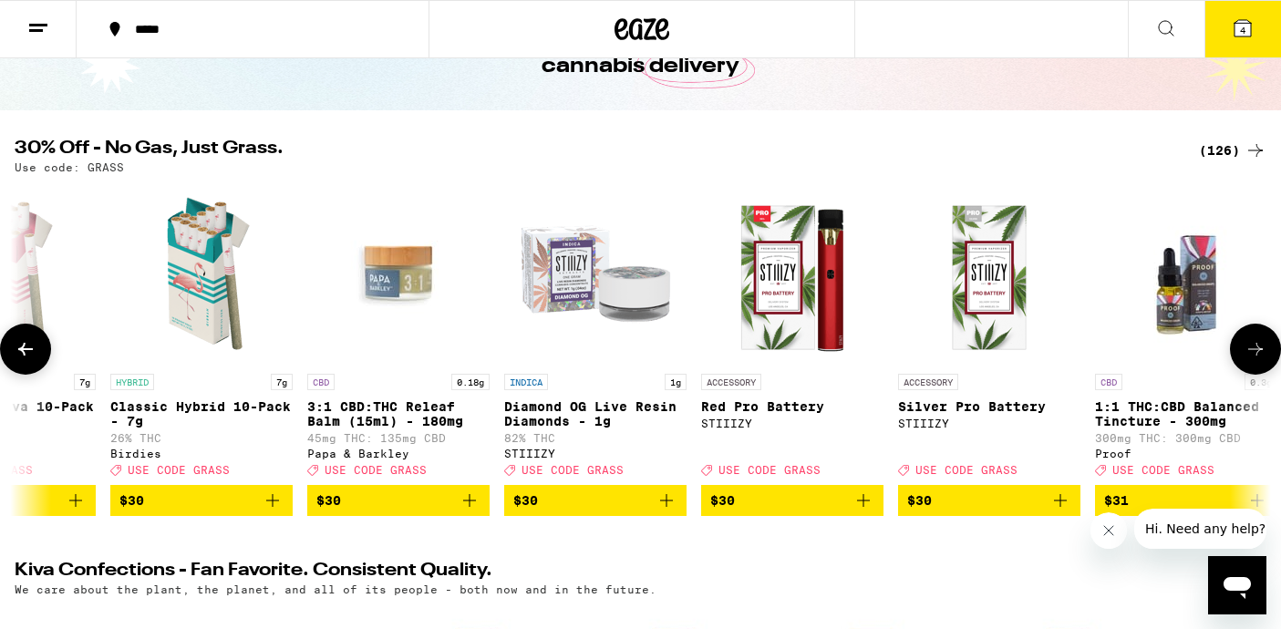
click at [1254, 360] on icon at bounding box center [1256, 349] width 22 height 22
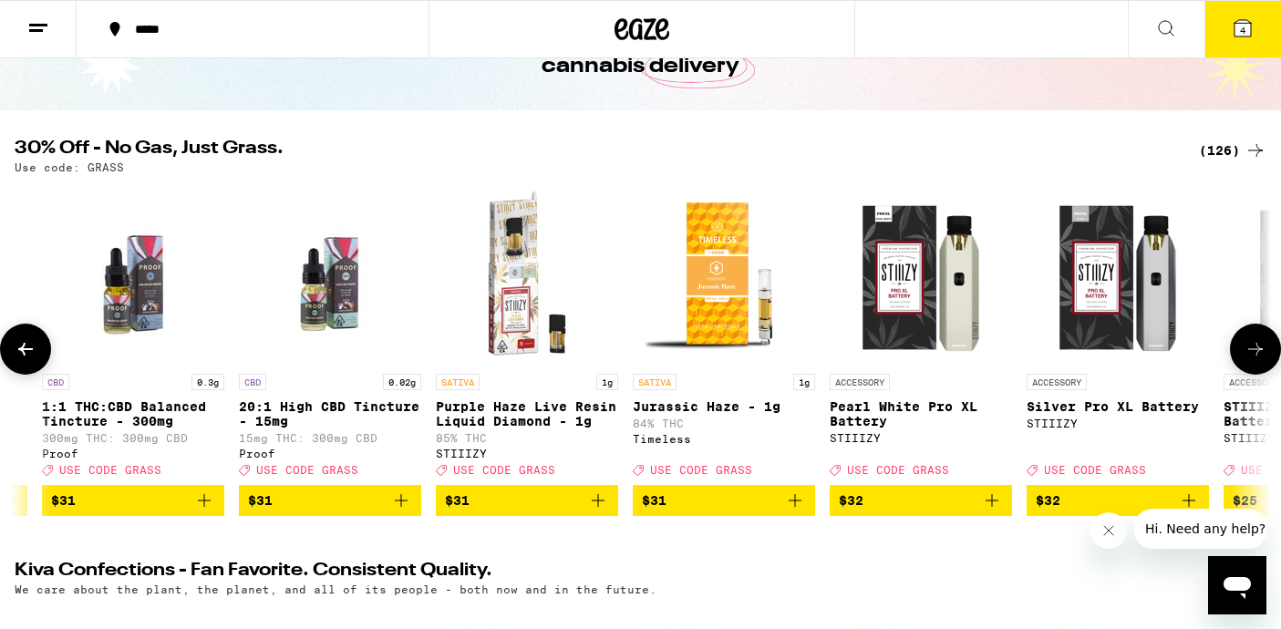
click at [1254, 360] on icon at bounding box center [1256, 349] width 22 height 22
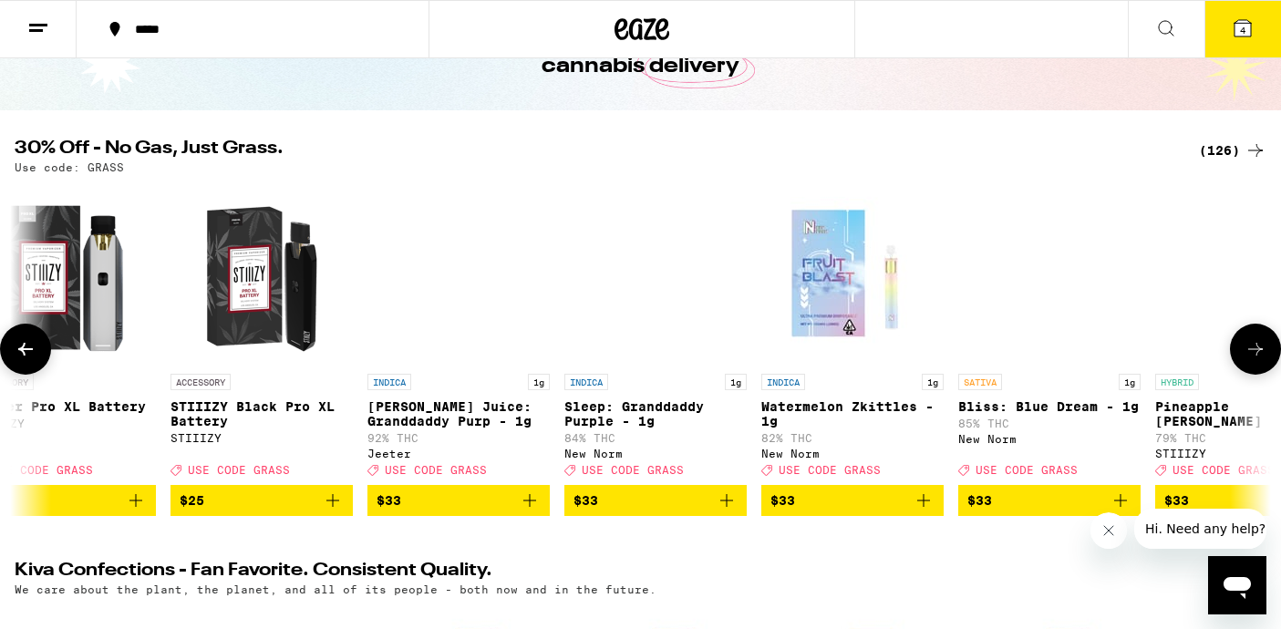
click at [1254, 360] on icon at bounding box center [1256, 349] width 22 height 22
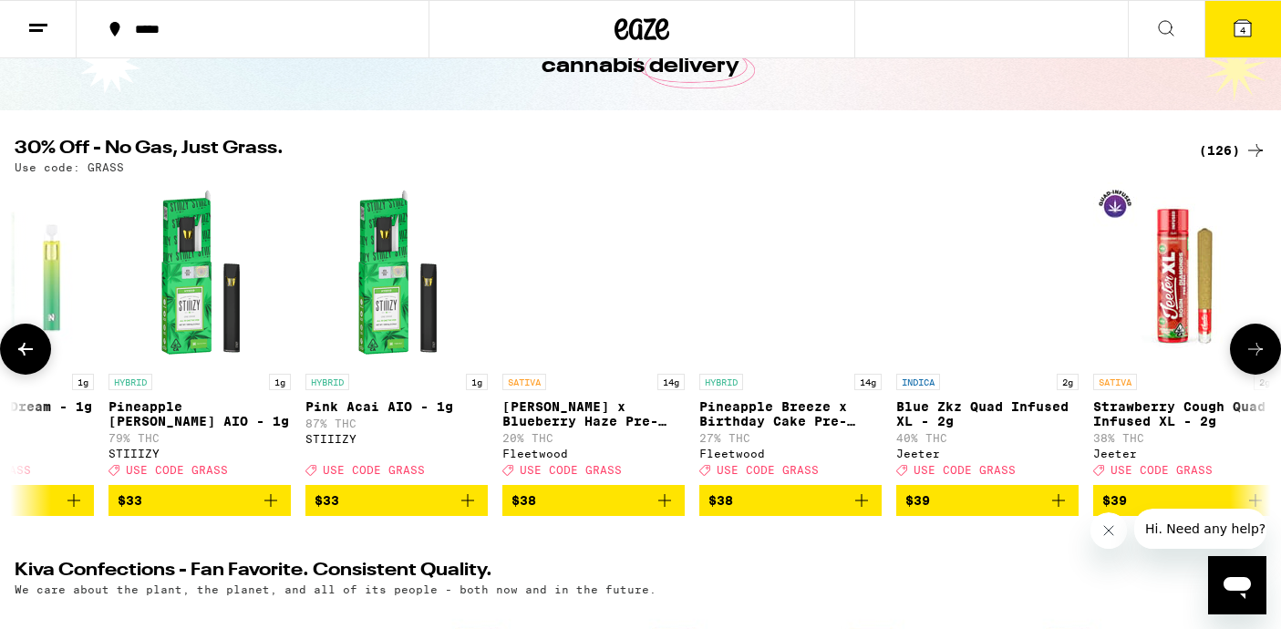
click at [1254, 360] on icon at bounding box center [1256, 349] width 22 height 22
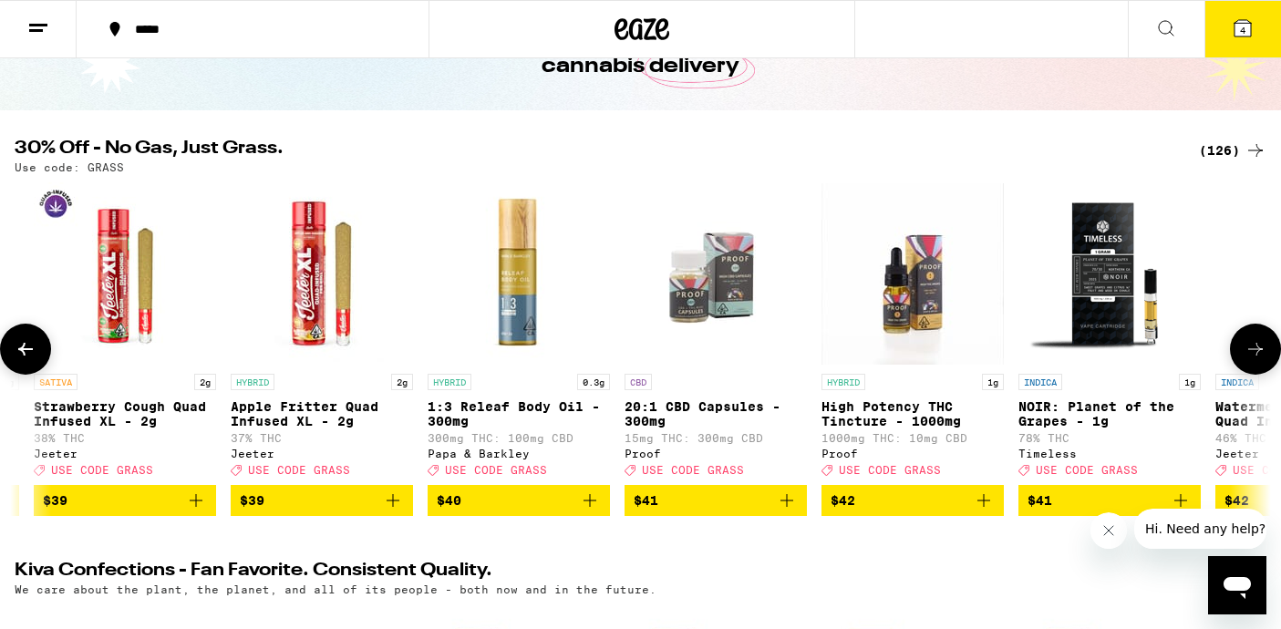
click at [1254, 360] on icon at bounding box center [1256, 349] width 22 height 22
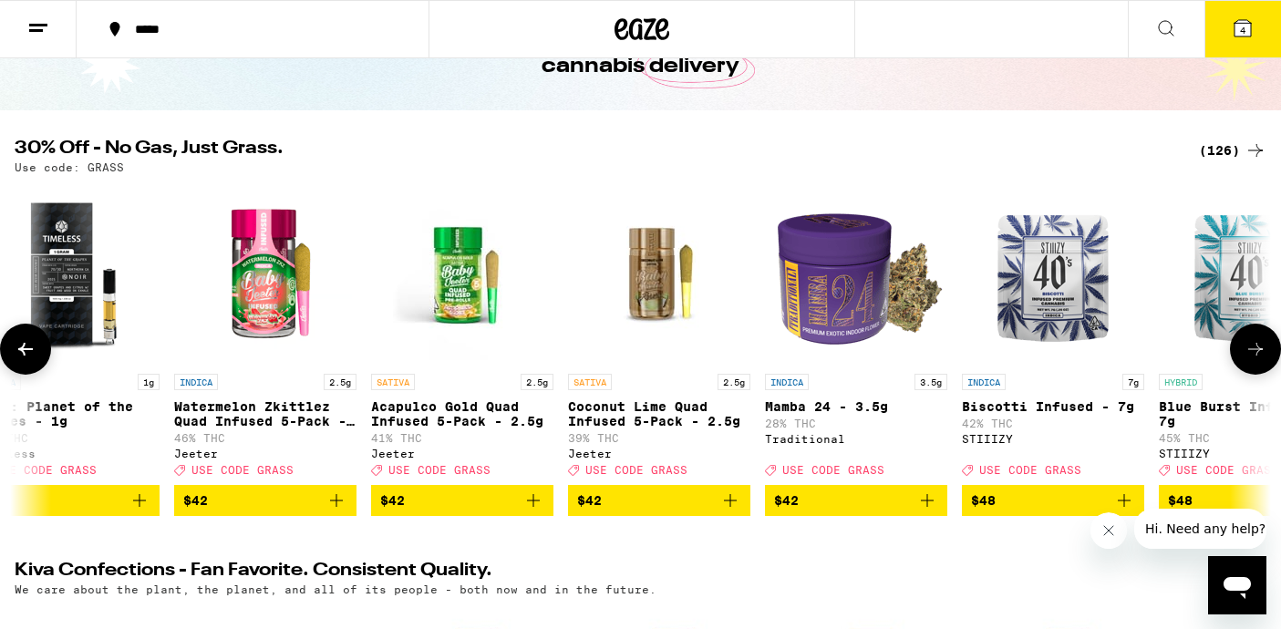
scroll to position [0, 18957]
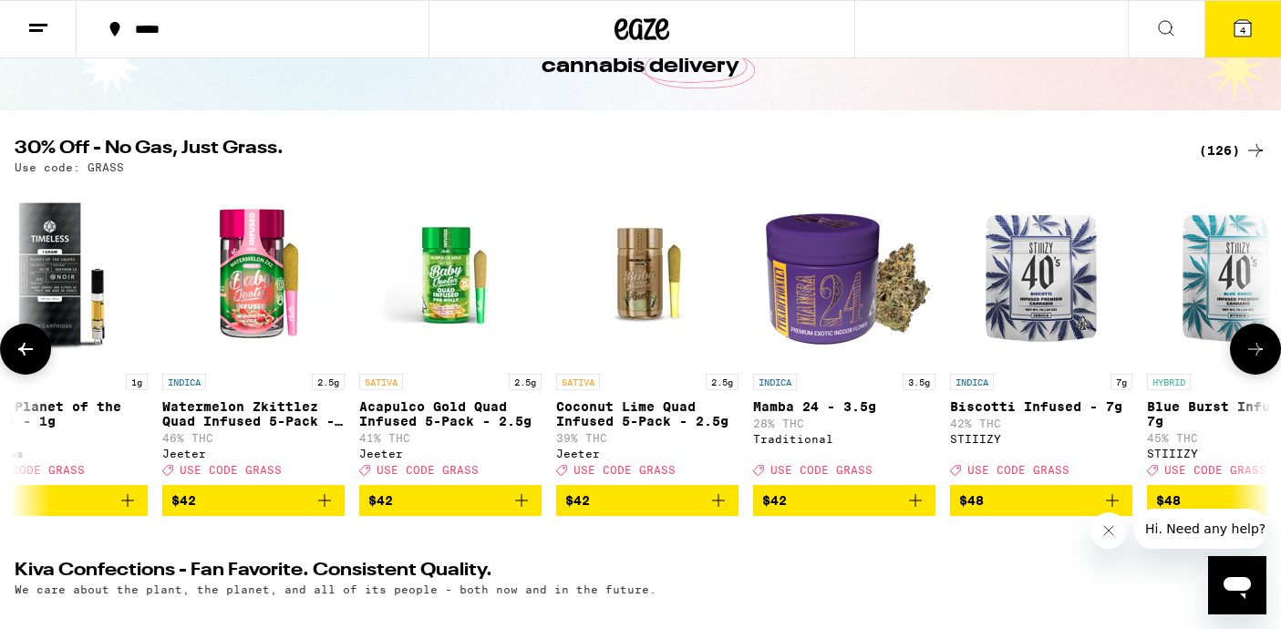
click at [1254, 360] on icon at bounding box center [1256, 349] width 22 height 22
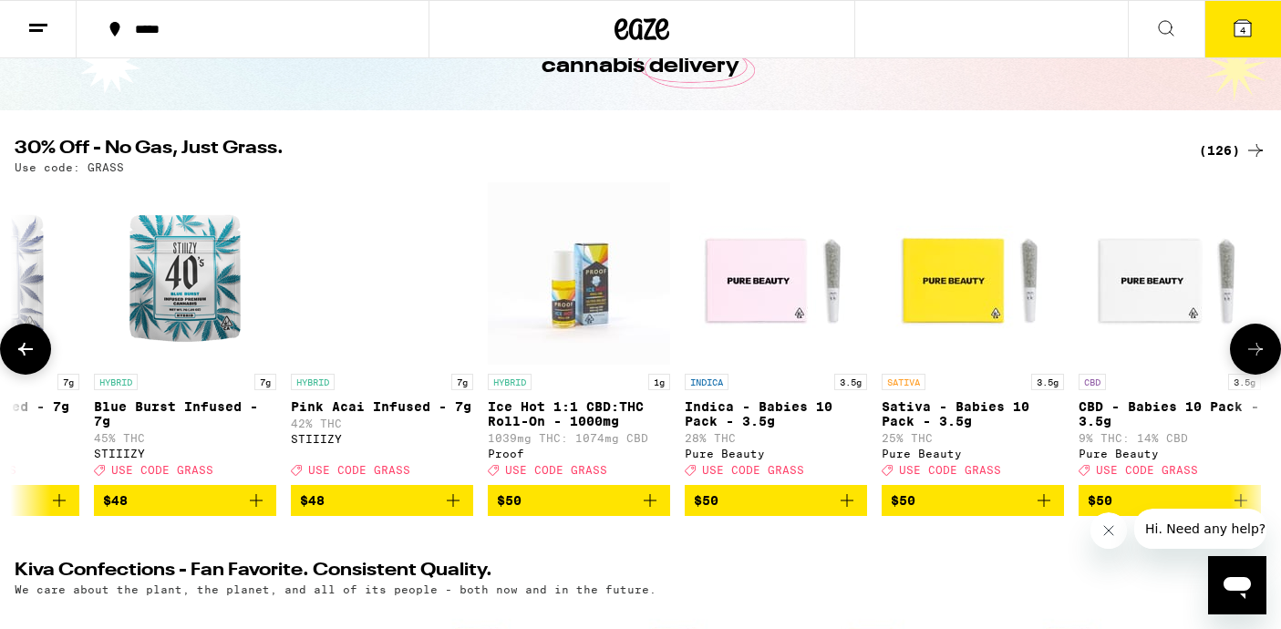
click at [1254, 360] on icon at bounding box center [1256, 349] width 22 height 22
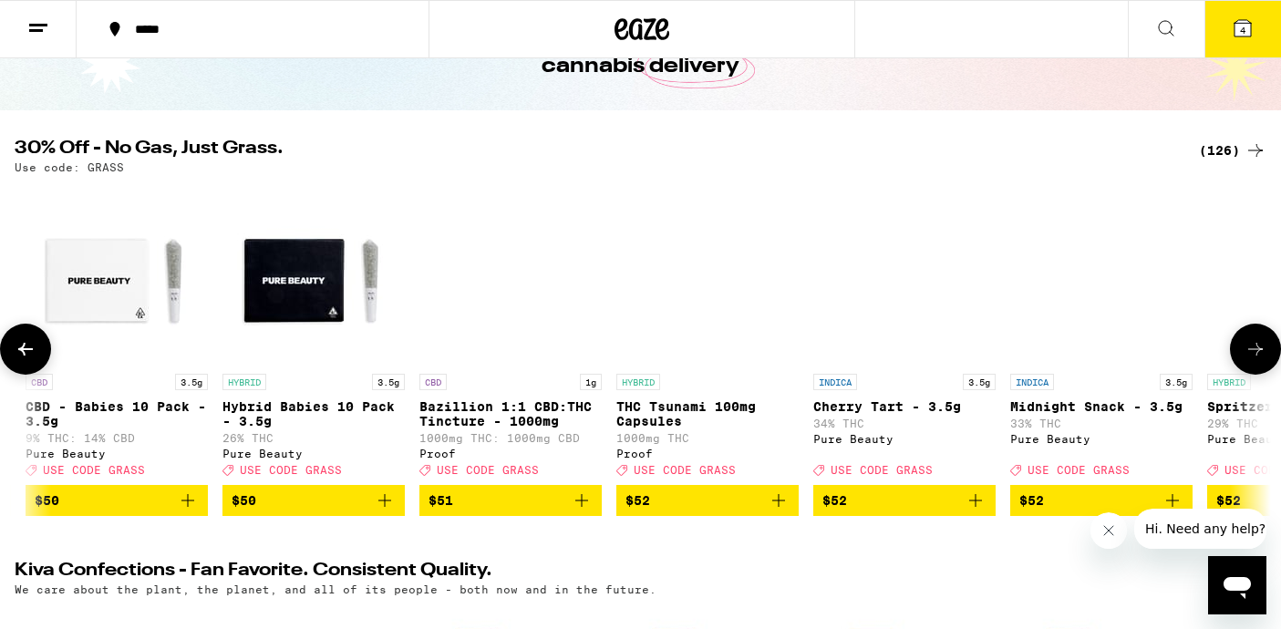
click at [1254, 360] on icon at bounding box center [1256, 349] width 22 height 22
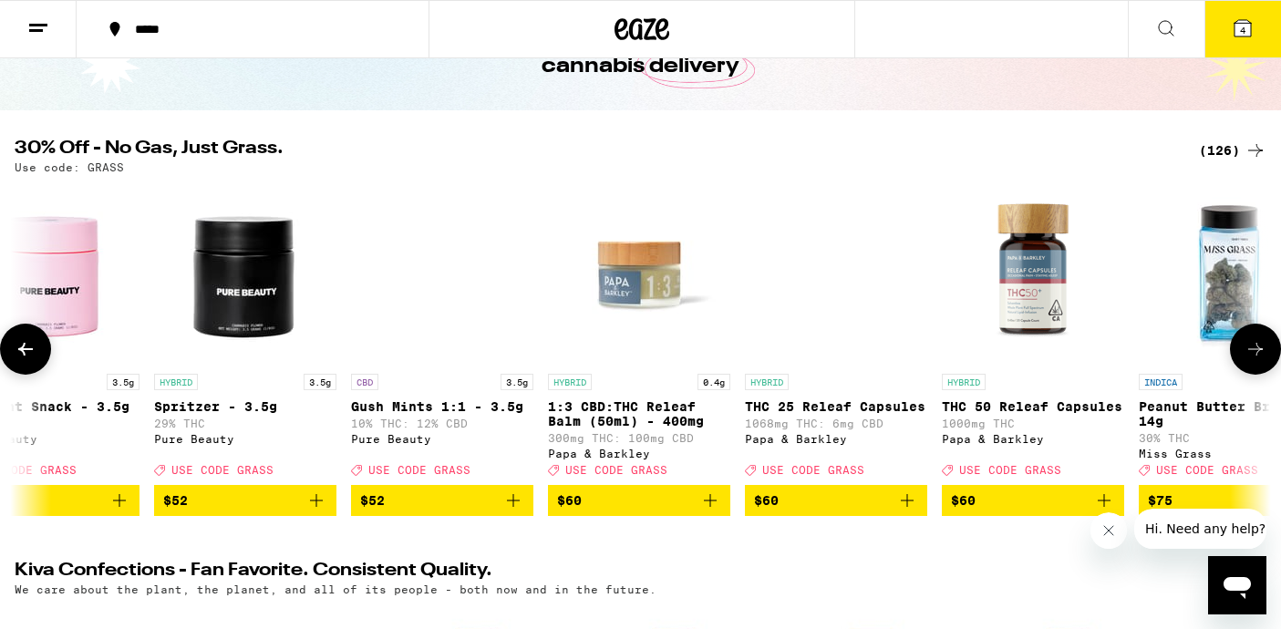
click at [1254, 360] on icon at bounding box center [1256, 349] width 22 height 22
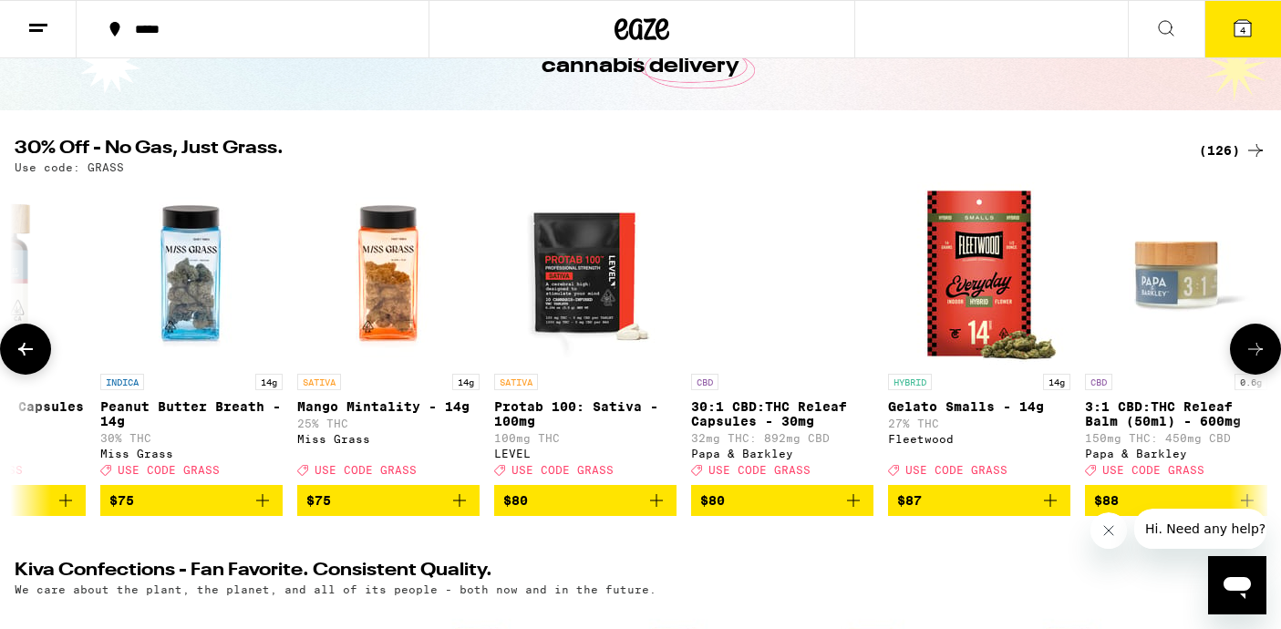
click at [1254, 360] on icon at bounding box center [1256, 349] width 22 height 22
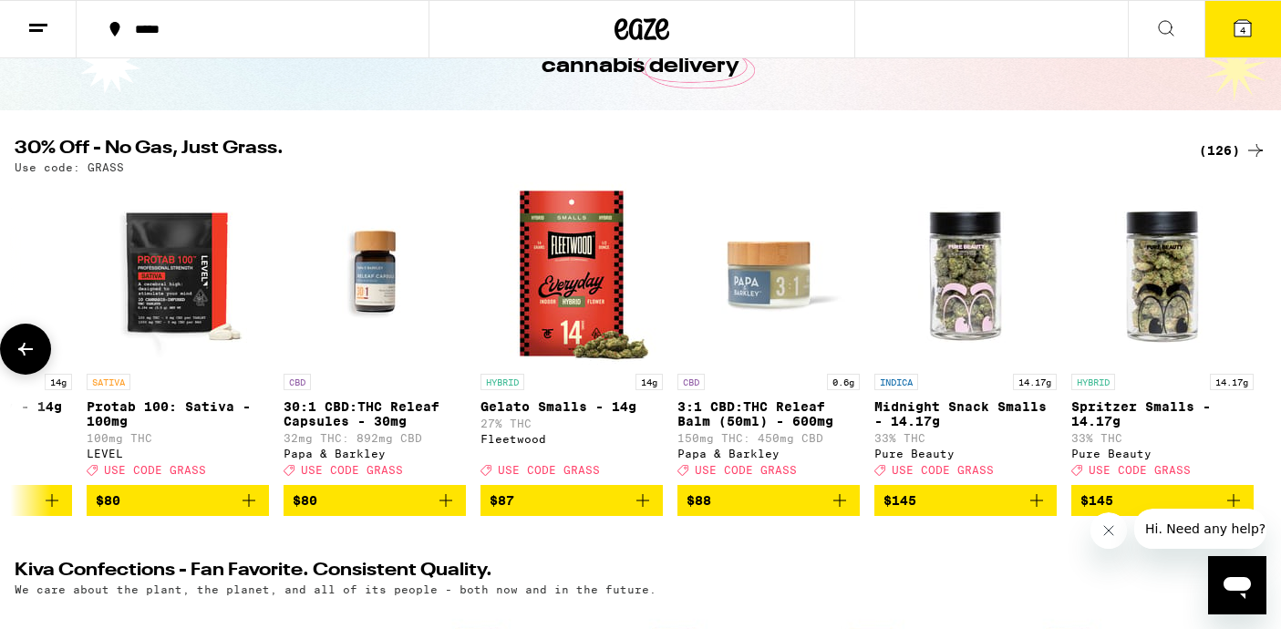
scroll to position [0, 23565]
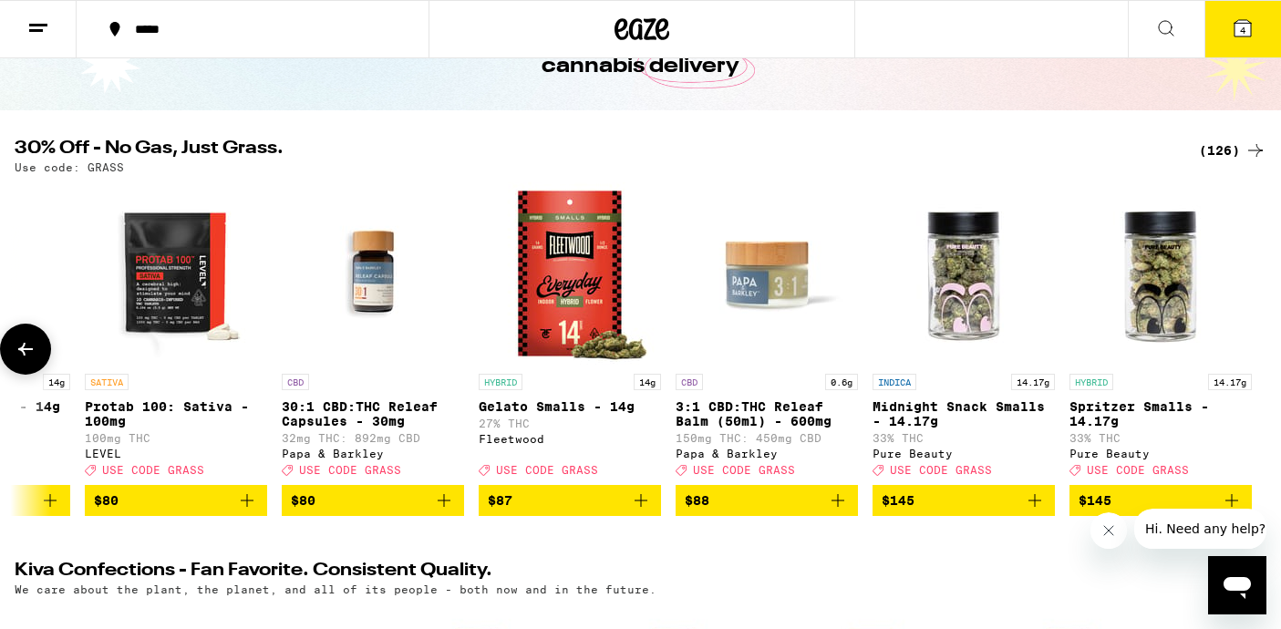
click at [1254, 361] on div at bounding box center [1255, 349] width 51 height 51
click at [1159, 38] on button at bounding box center [1166, 29] width 77 height 57
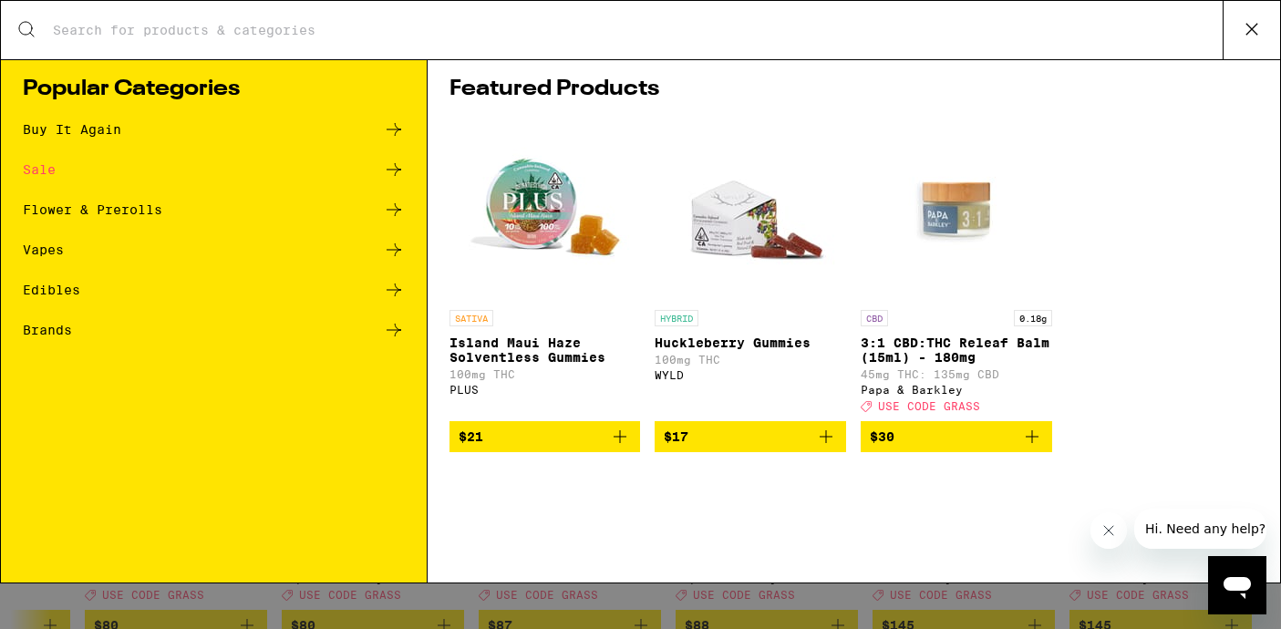
scroll to position [0, 0]
click at [900, 33] on input "Search for Products" at bounding box center [637, 30] width 1171 height 16
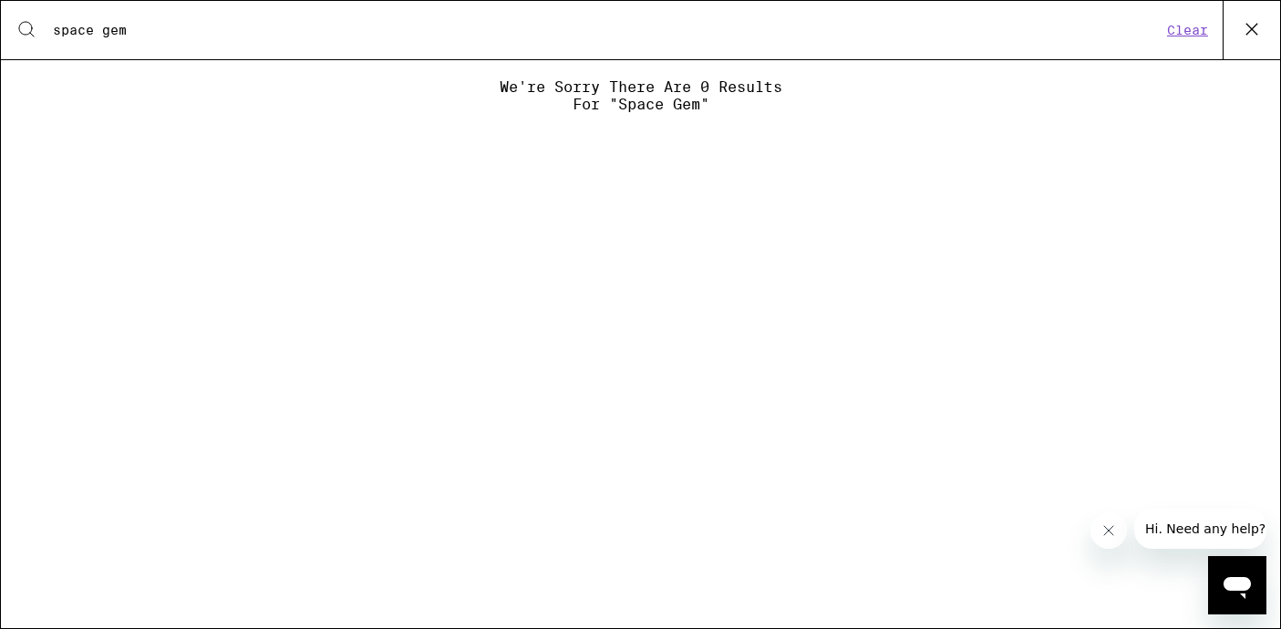
type input "space gem"
click at [1241, 23] on icon at bounding box center [1251, 29] width 27 height 27
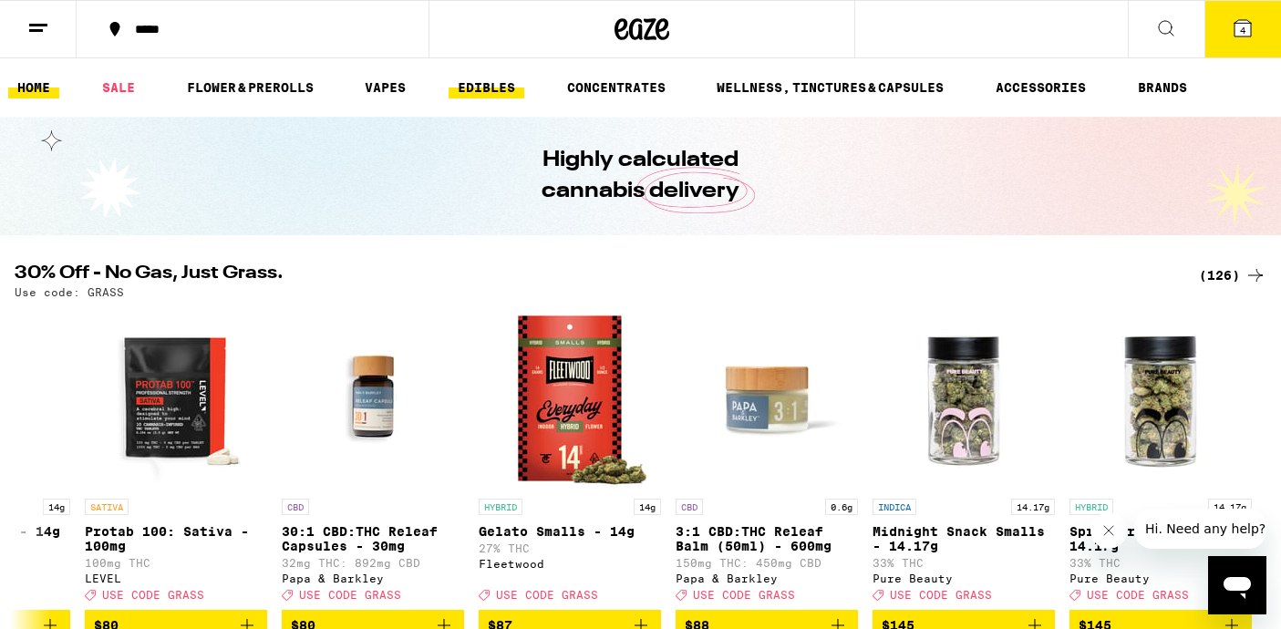
click at [471, 85] on link "EDIBLES" at bounding box center [487, 88] width 76 height 22
click at [494, 78] on link "EDIBLES" at bounding box center [487, 88] width 76 height 22
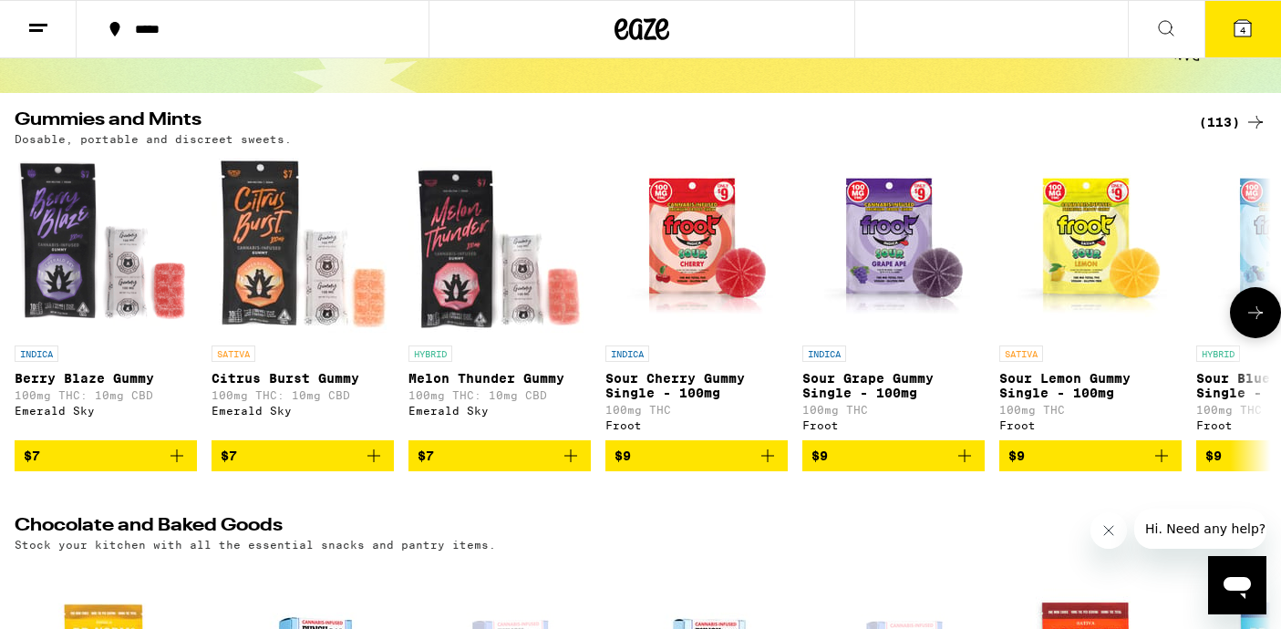
scroll to position [141, 0]
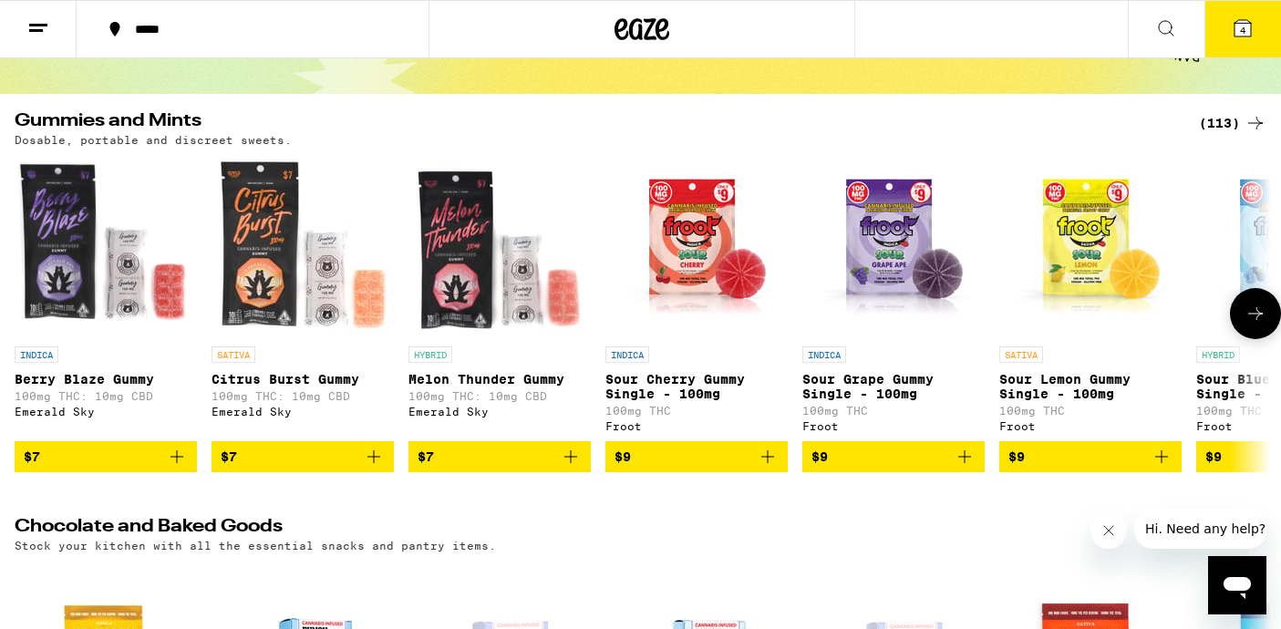
click at [1259, 320] on icon at bounding box center [1255, 313] width 15 height 13
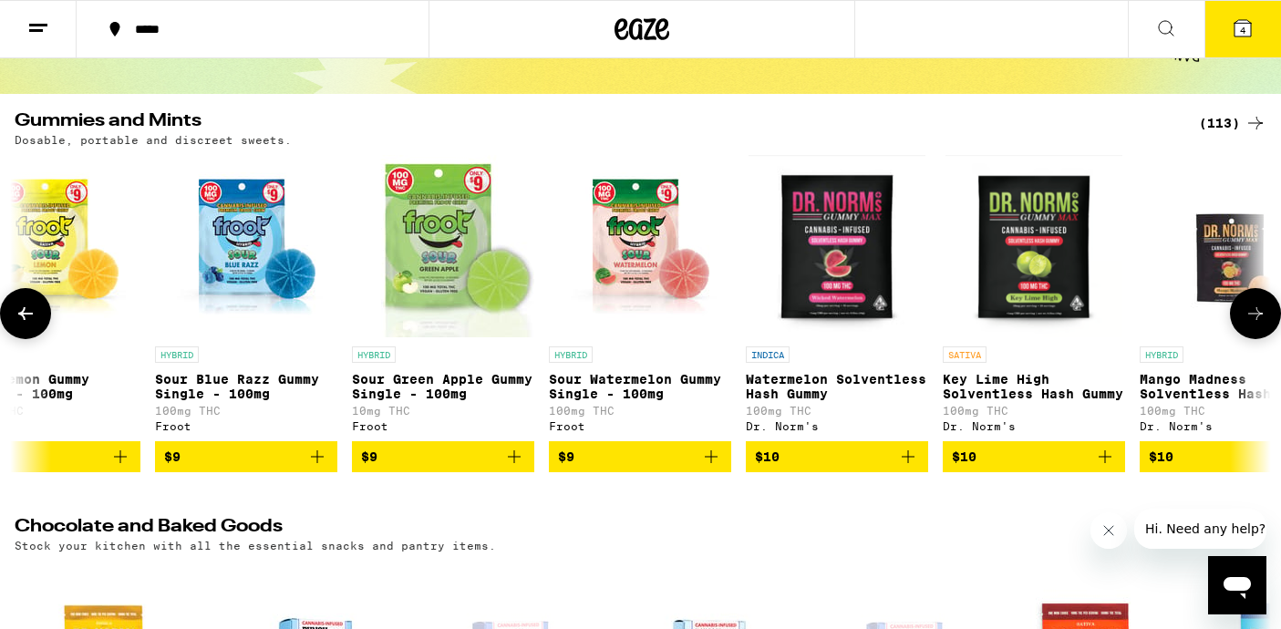
click at [1259, 320] on icon at bounding box center [1255, 313] width 15 height 13
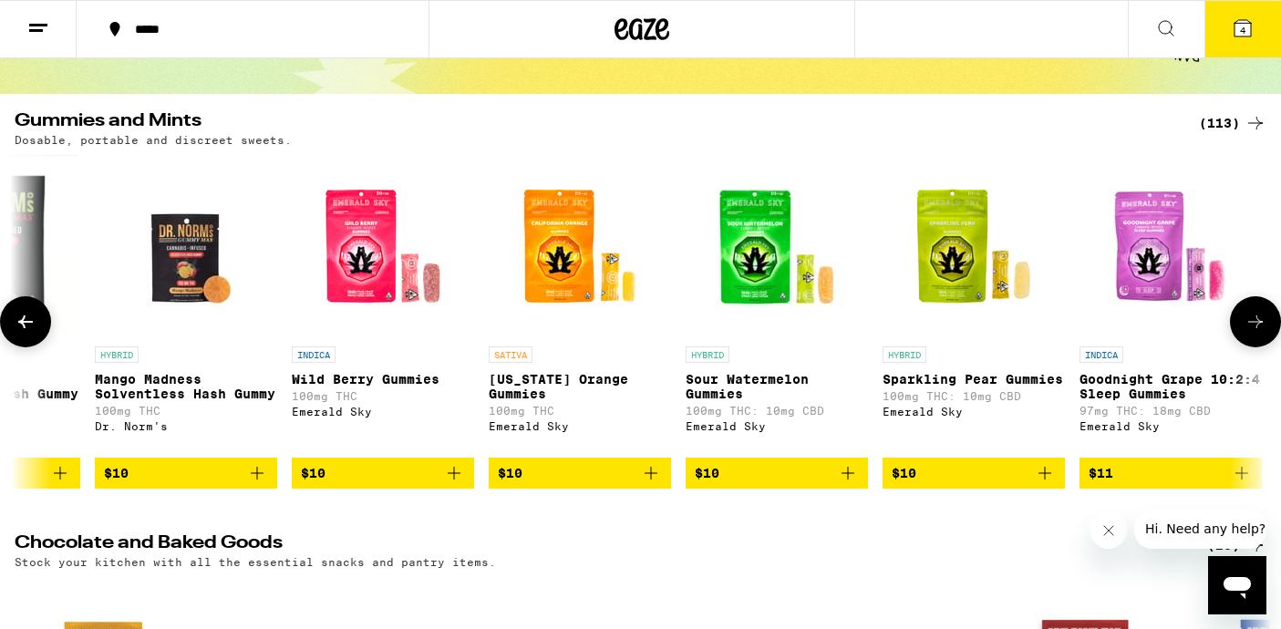
scroll to position [0, 2097]
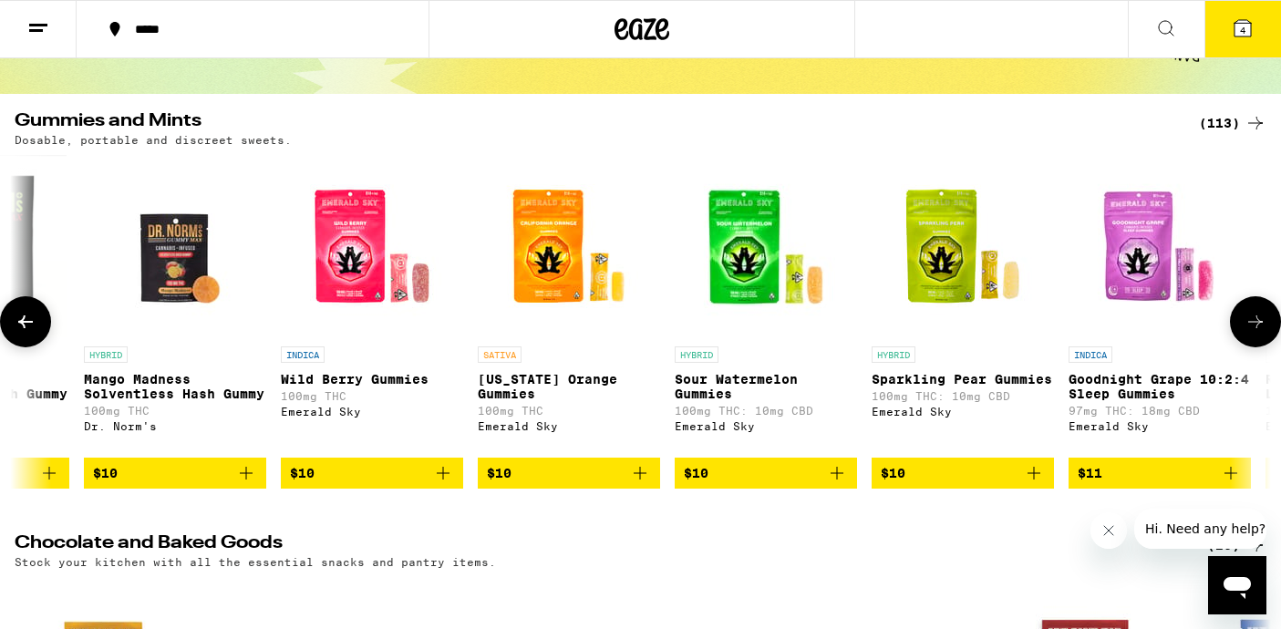
click at [26, 333] on icon at bounding box center [26, 322] width 22 height 22
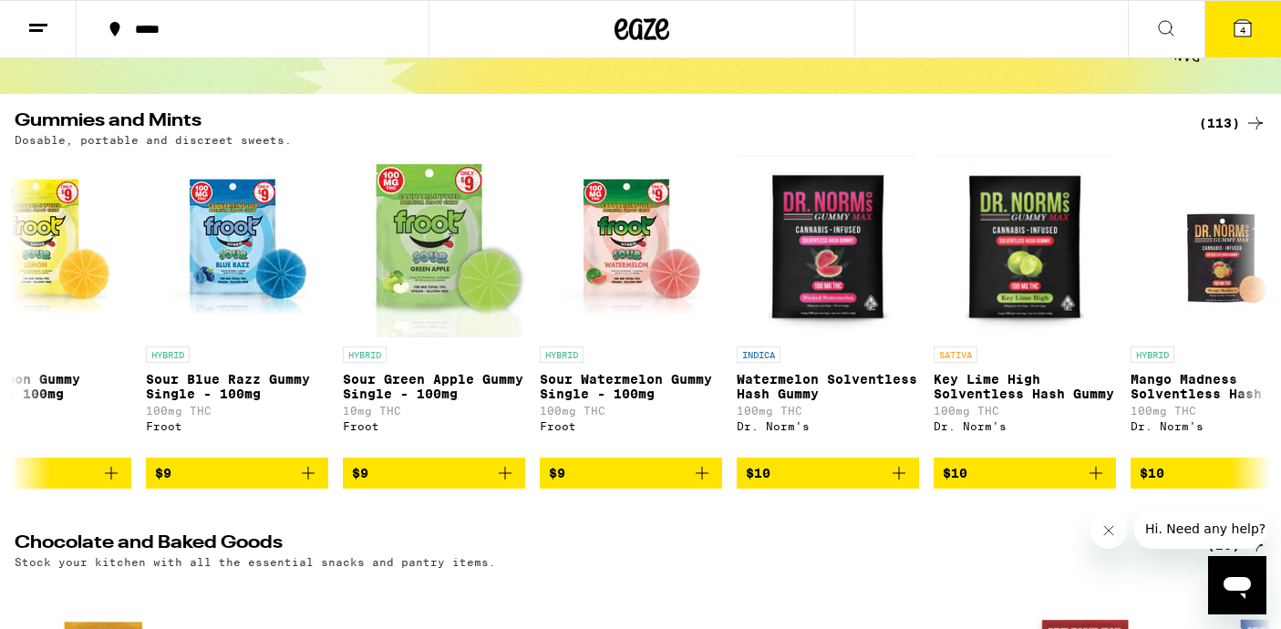
scroll to position [0, 1044]
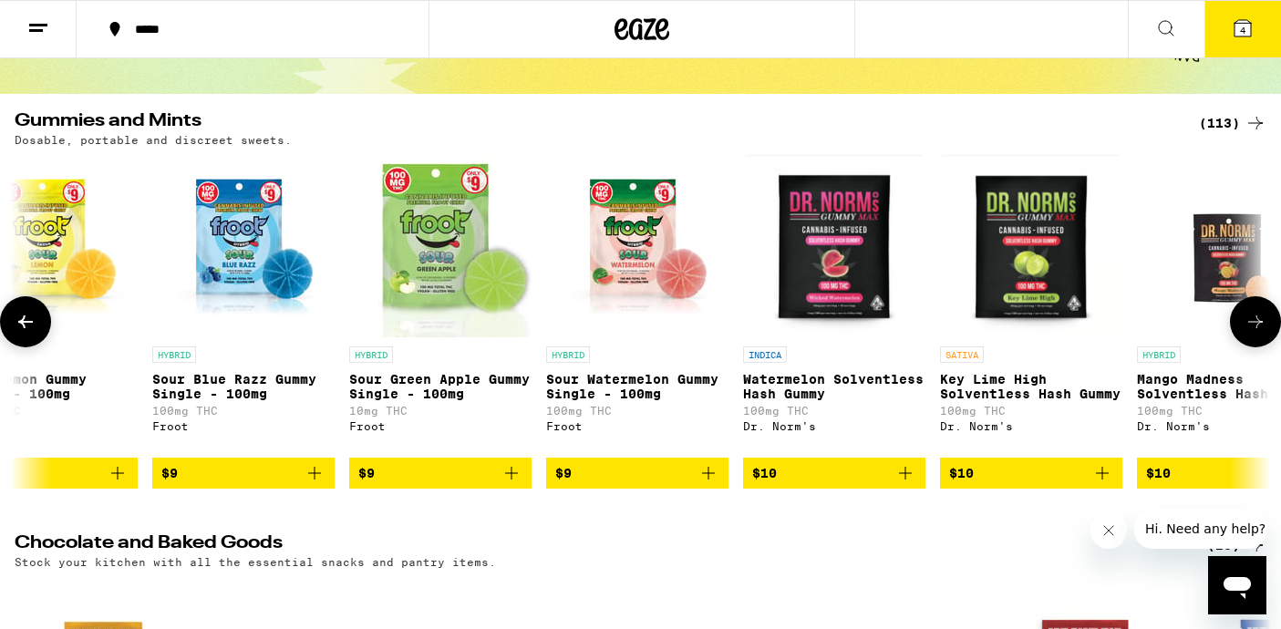
click at [1270, 343] on button at bounding box center [1255, 321] width 51 height 51
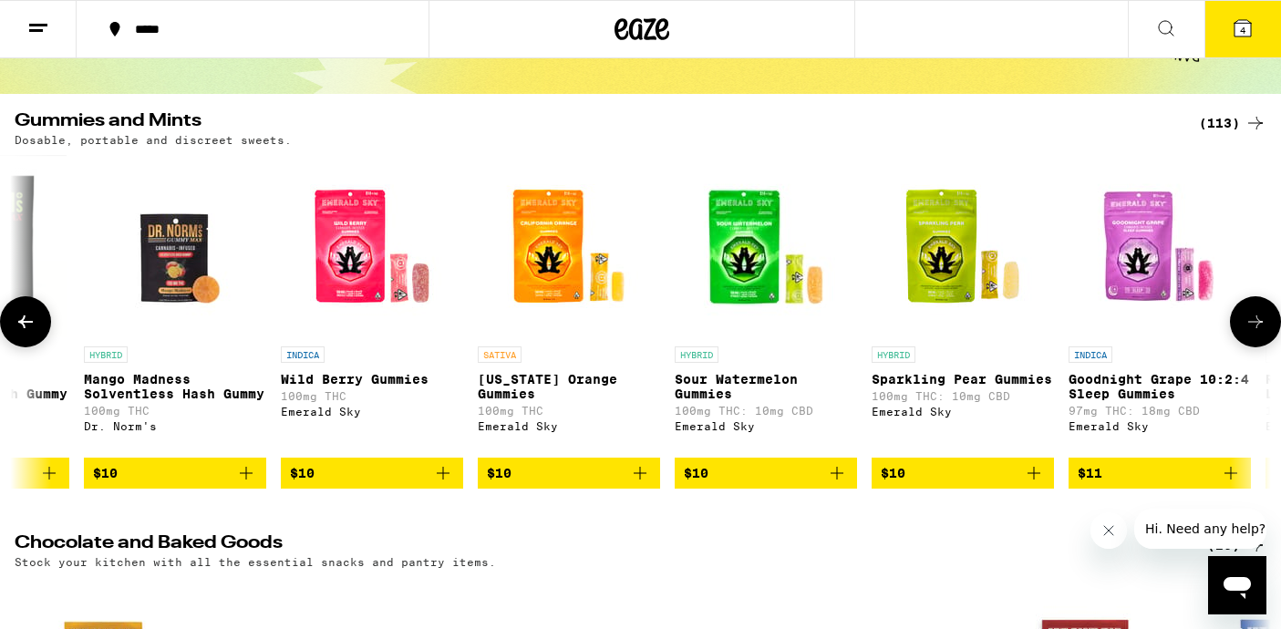
click at [1267, 342] on button at bounding box center [1255, 321] width 51 height 51
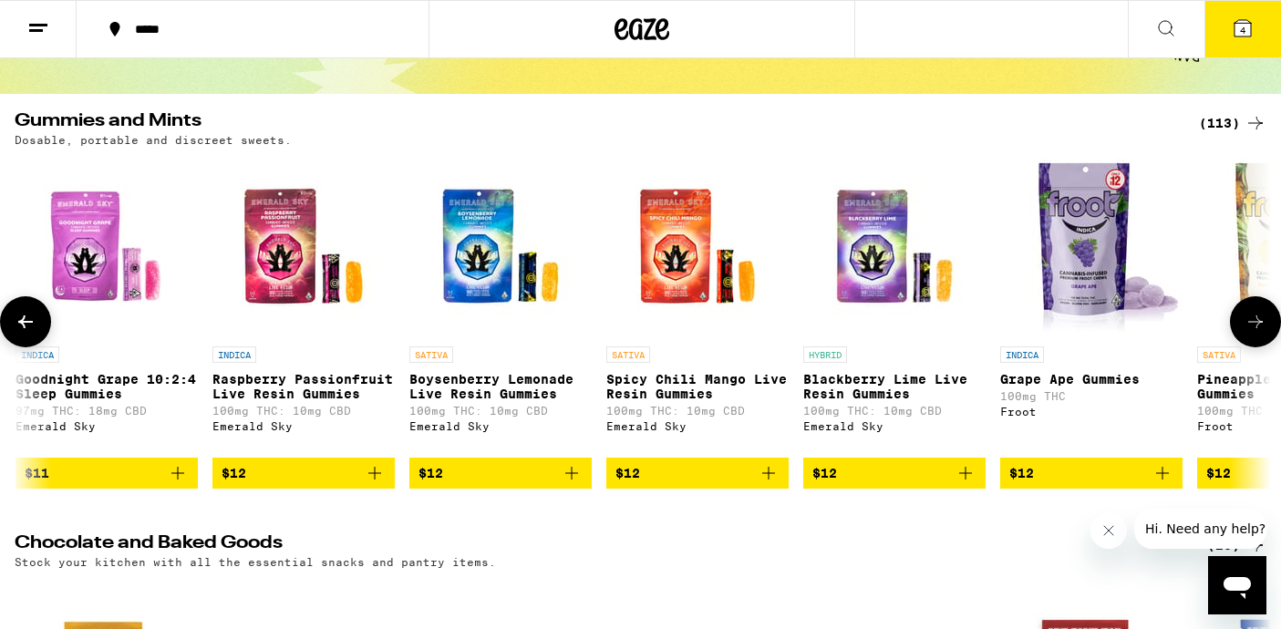
click at [1267, 342] on button at bounding box center [1255, 321] width 51 height 51
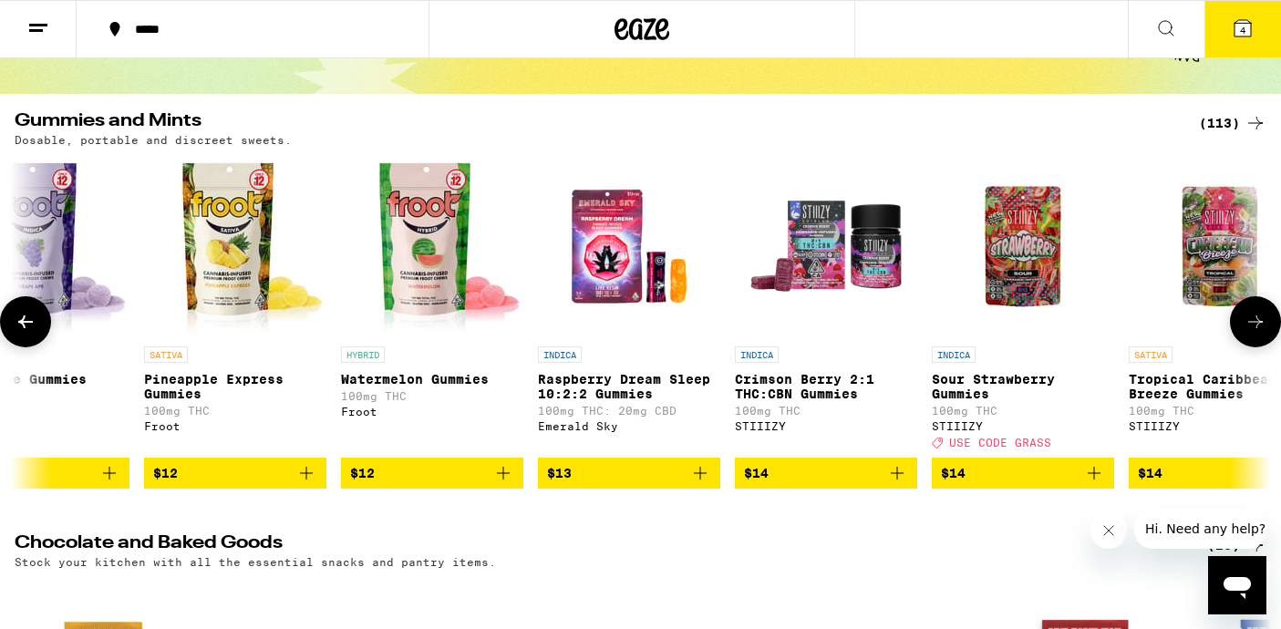
click at [1267, 342] on button at bounding box center [1255, 321] width 51 height 51
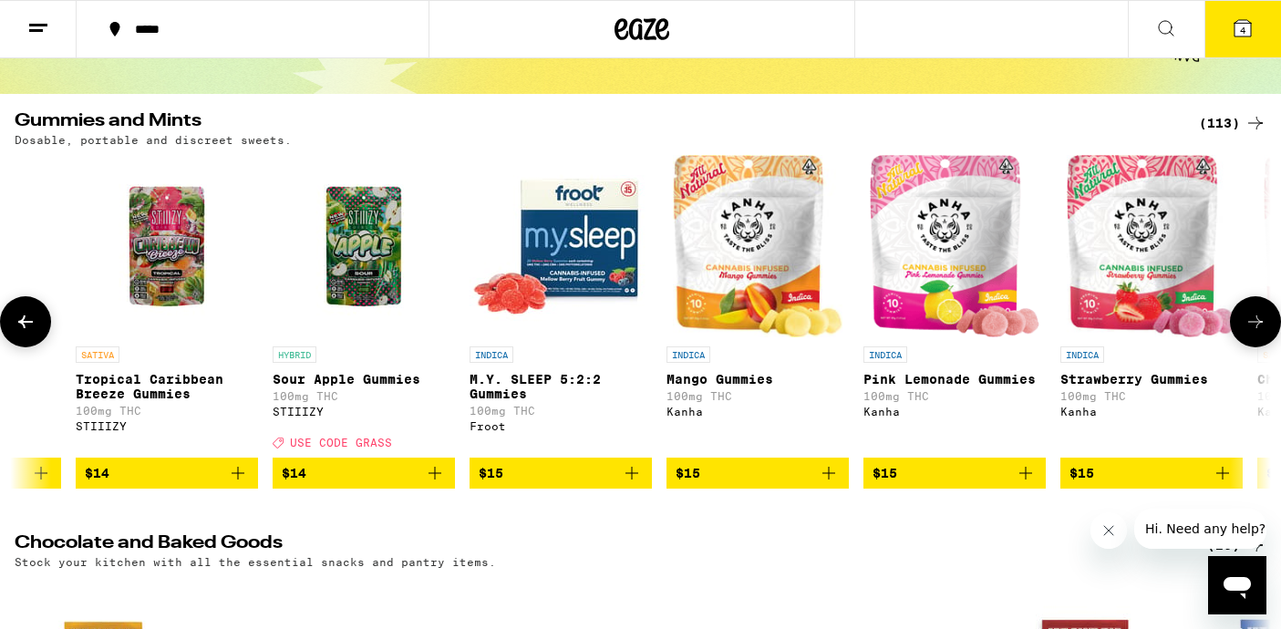
click at [1267, 342] on button at bounding box center [1255, 321] width 51 height 51
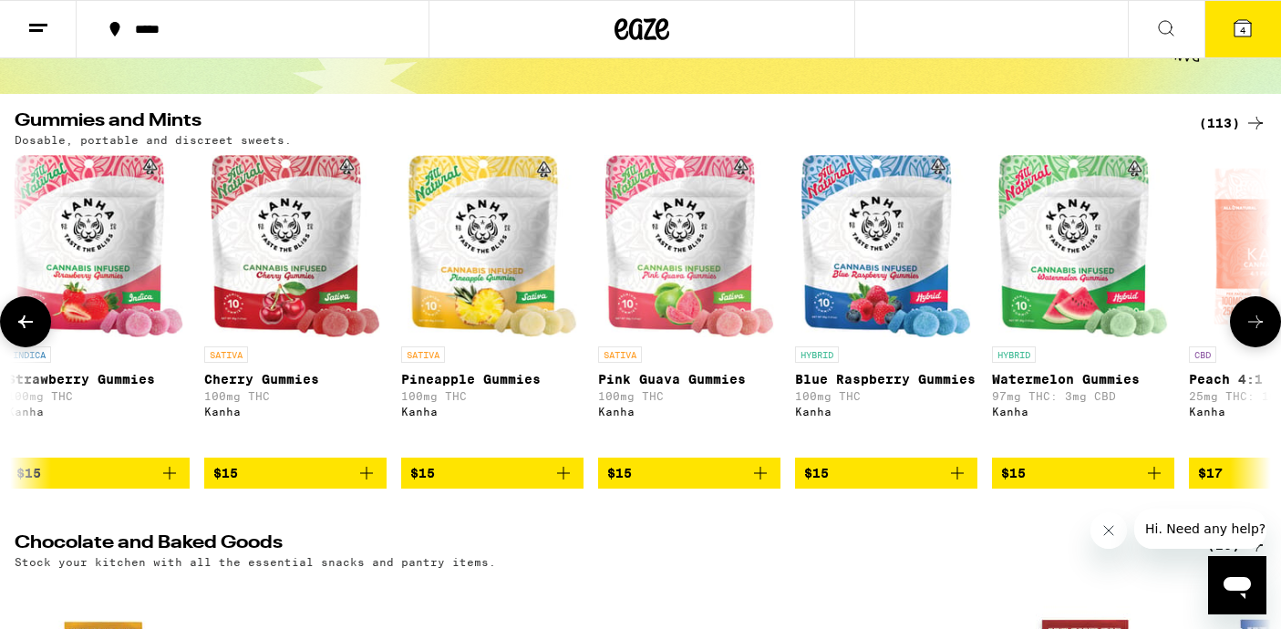
click at [1267, 342] on button at bounding box center [1255, 321] width 51 height 51
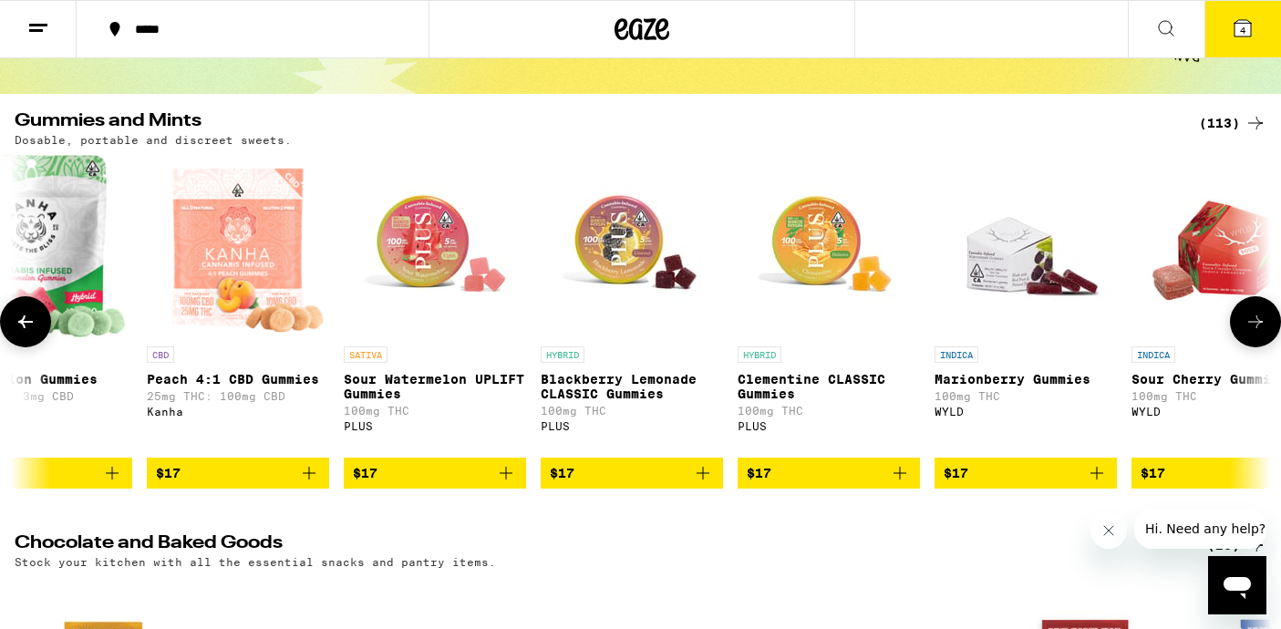
scroll to position [0, 7363]
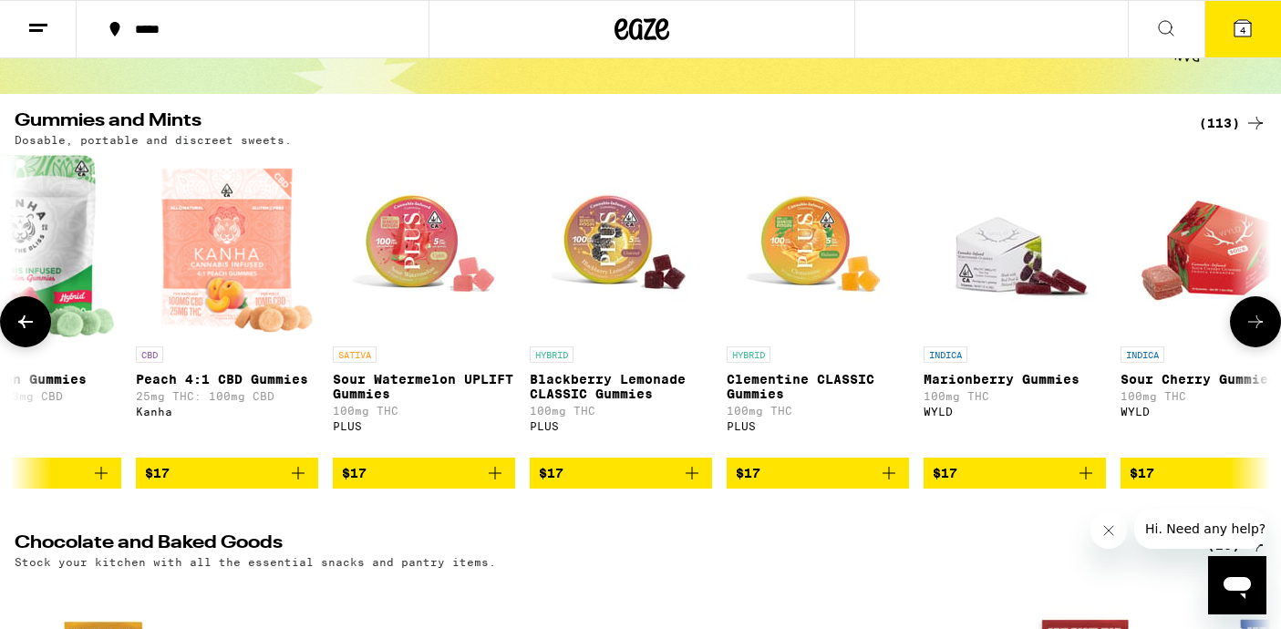
click at [1267, 342] on button at bounding box center [1255, 321] width 51 height 51
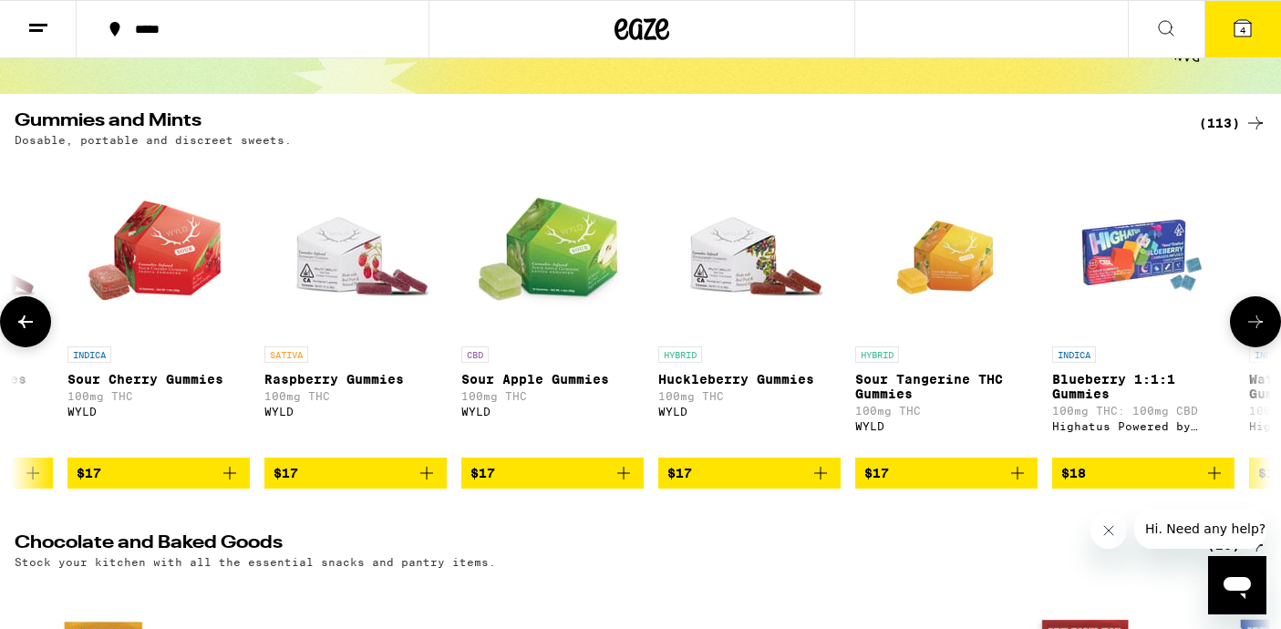
click at [1267, 342] on button at bounding box center [1255, 321] width 51 height 51
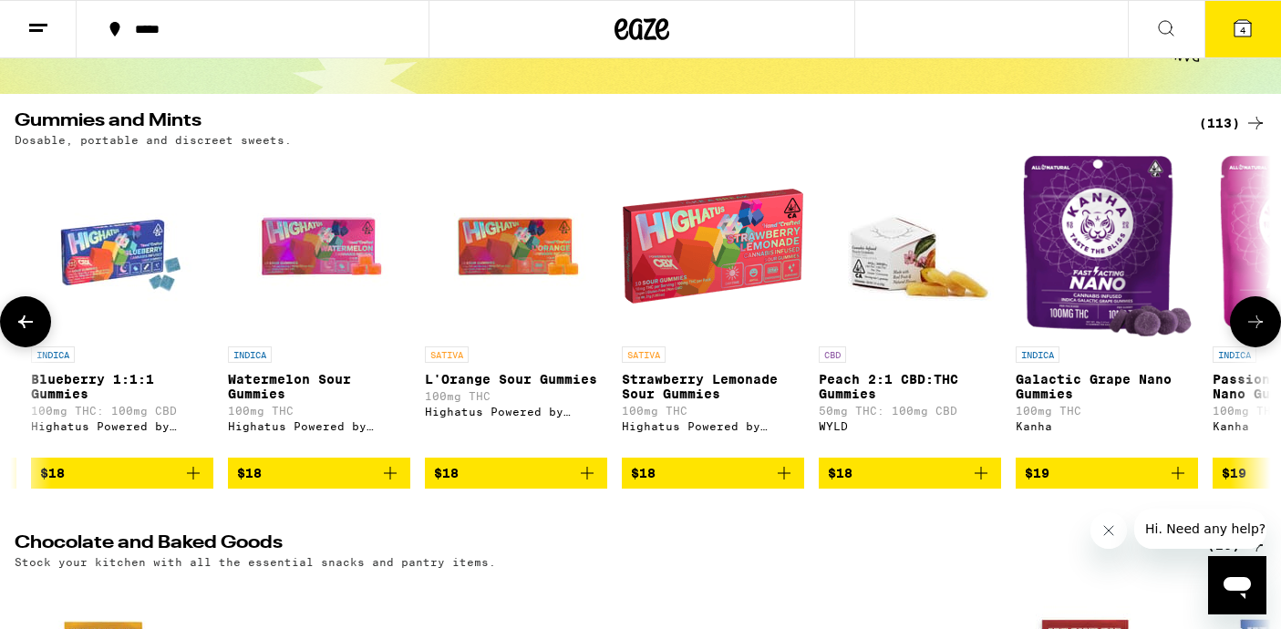
scroll to position [0, 9470]
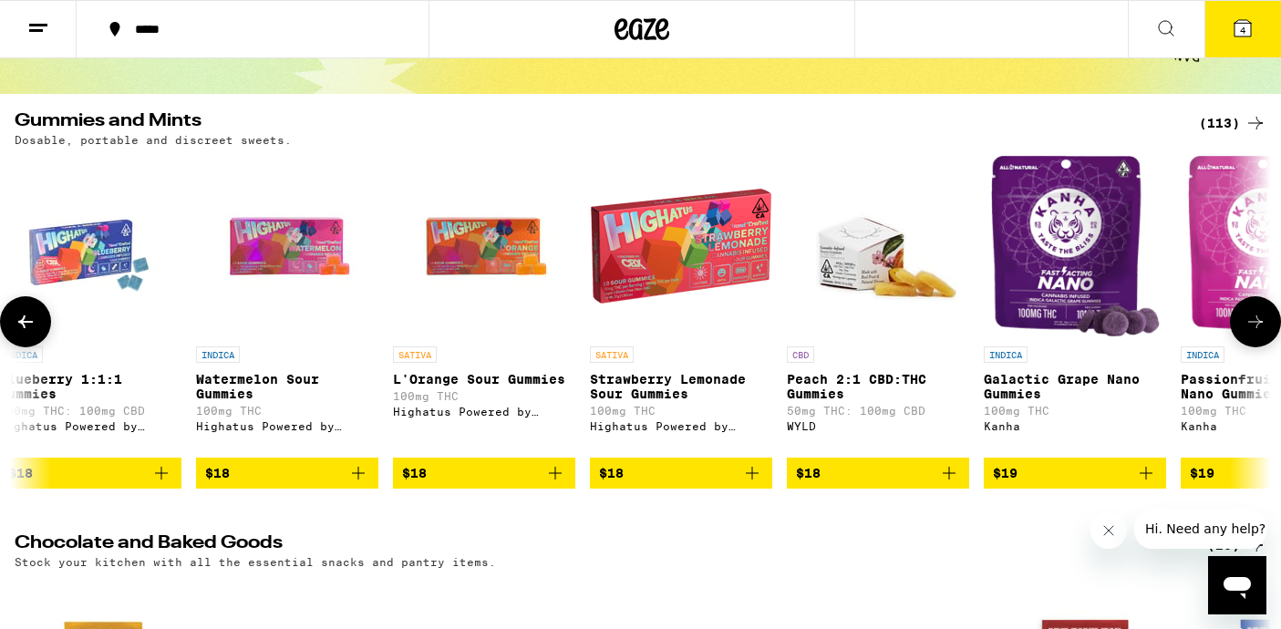
click at [1266, 342] on button at bounding box center [1255, 321] width 51 height 51
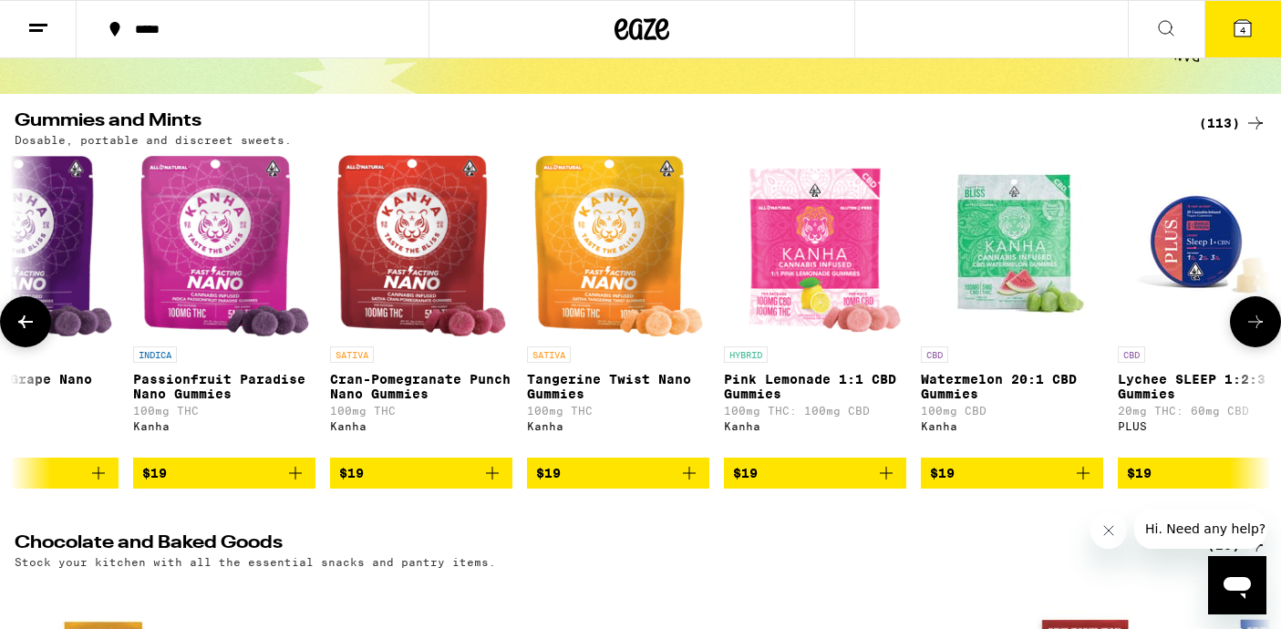
click at [1266, 342] on button at bounding box center [1255, 321] width 51 height 51
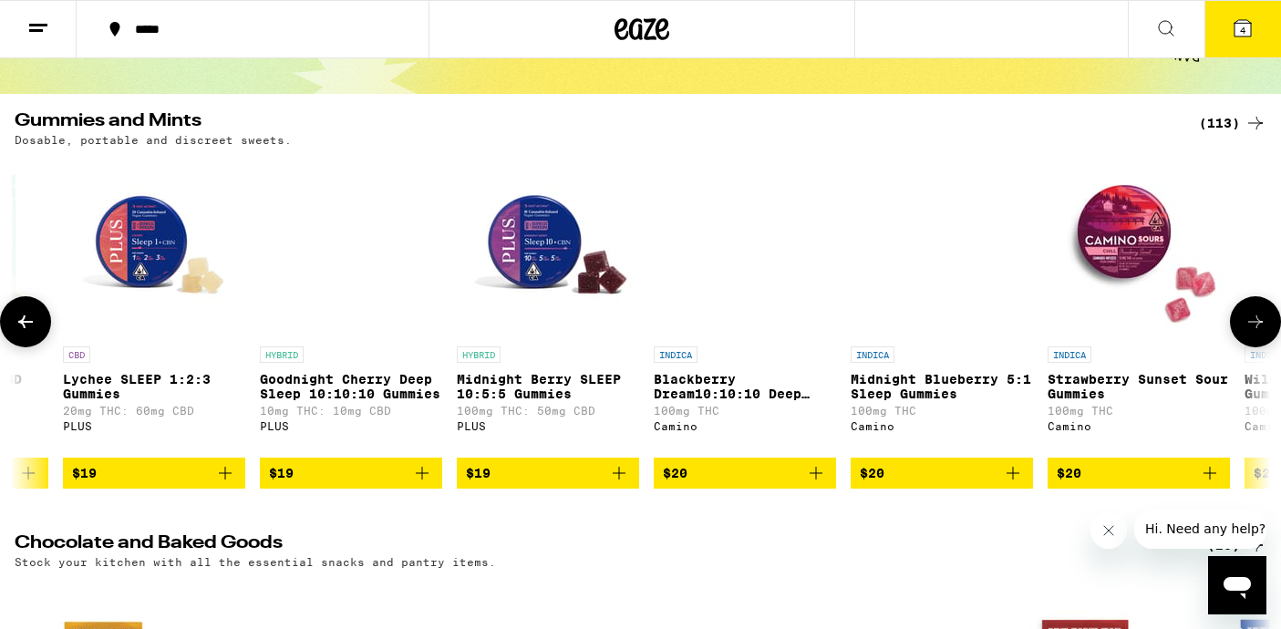
click at [1266, 342] on button at bounding box center [1255, 321] width 51 height 51
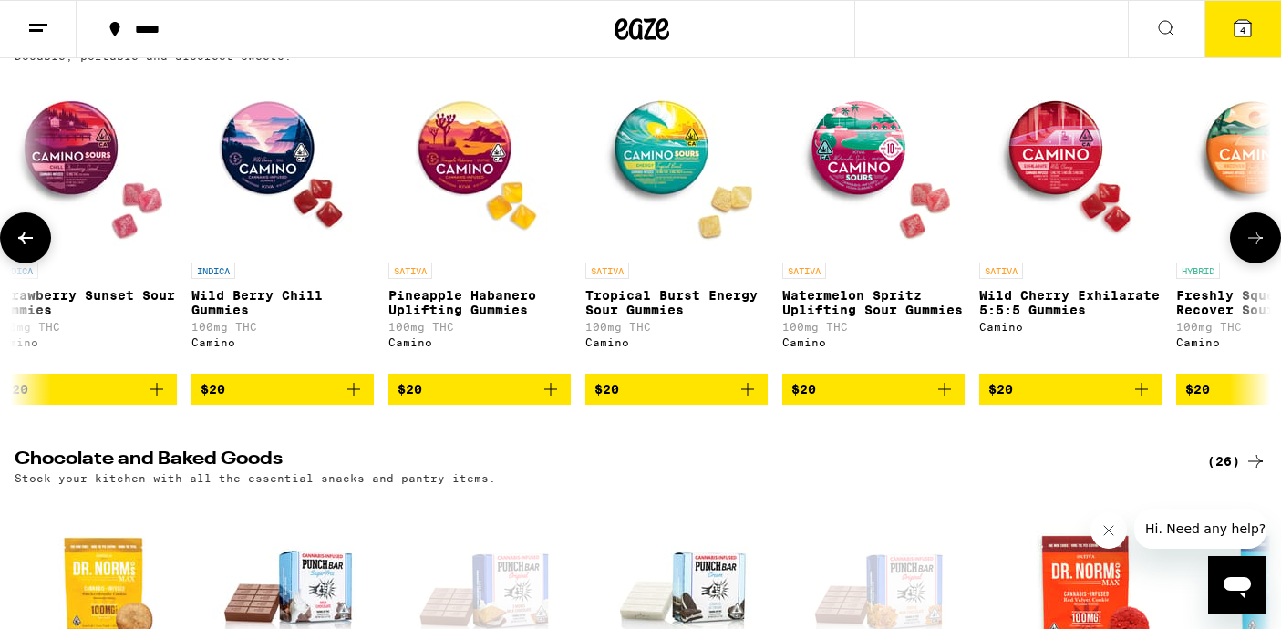
scroll to position [204, 0]
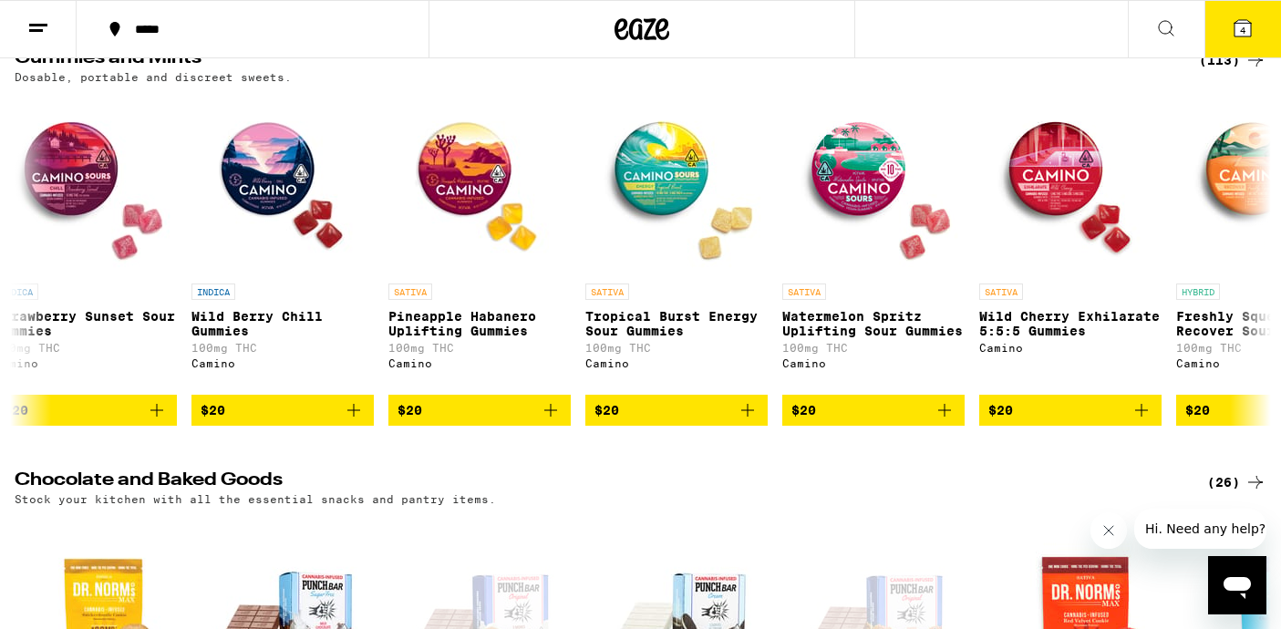
click at [1256, 36] on button "4" at bounding box center [1243, 29] width 77 height 57
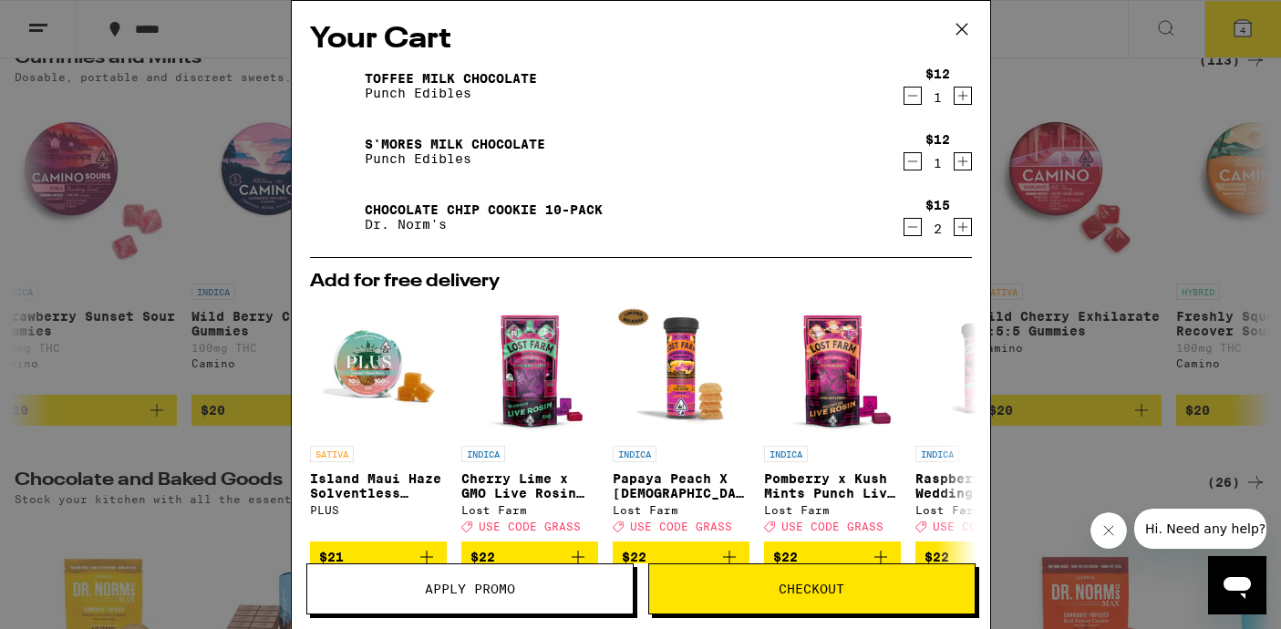
click at [960, 165] on icon "Increment" at bounding box center [963, 161] width 16 height 22
click at [966, 93] on icon "Increment" at bounding box center [963, 96] width 16 height 22
click at [807, 584] on span "Checkout" at bounding box center [812, 589] width 66 height 13
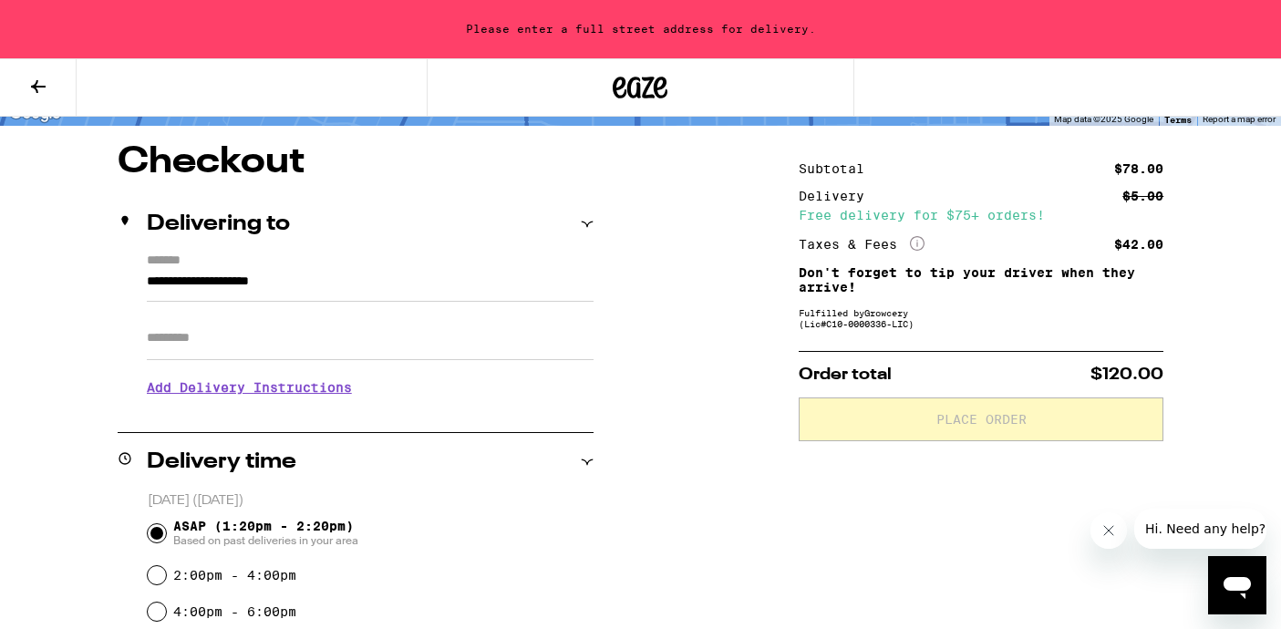
scroll to position [138, 0]
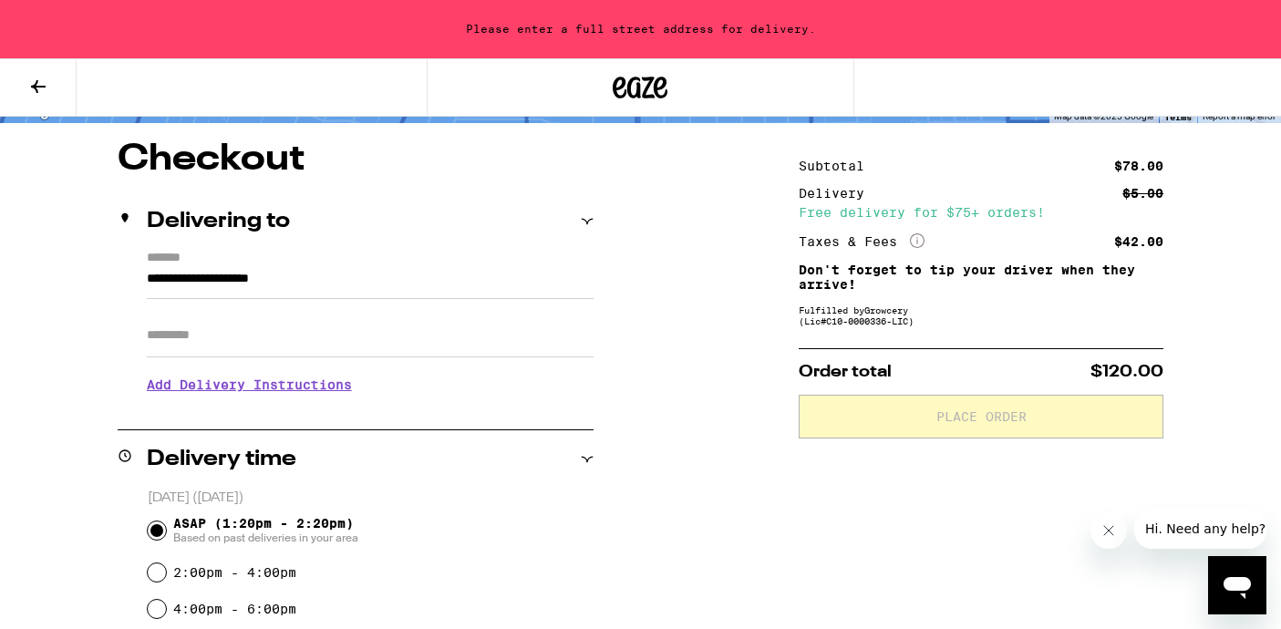
click at [316, 282] on input "**********" at bounding box center [370, 283] width 447 height 31
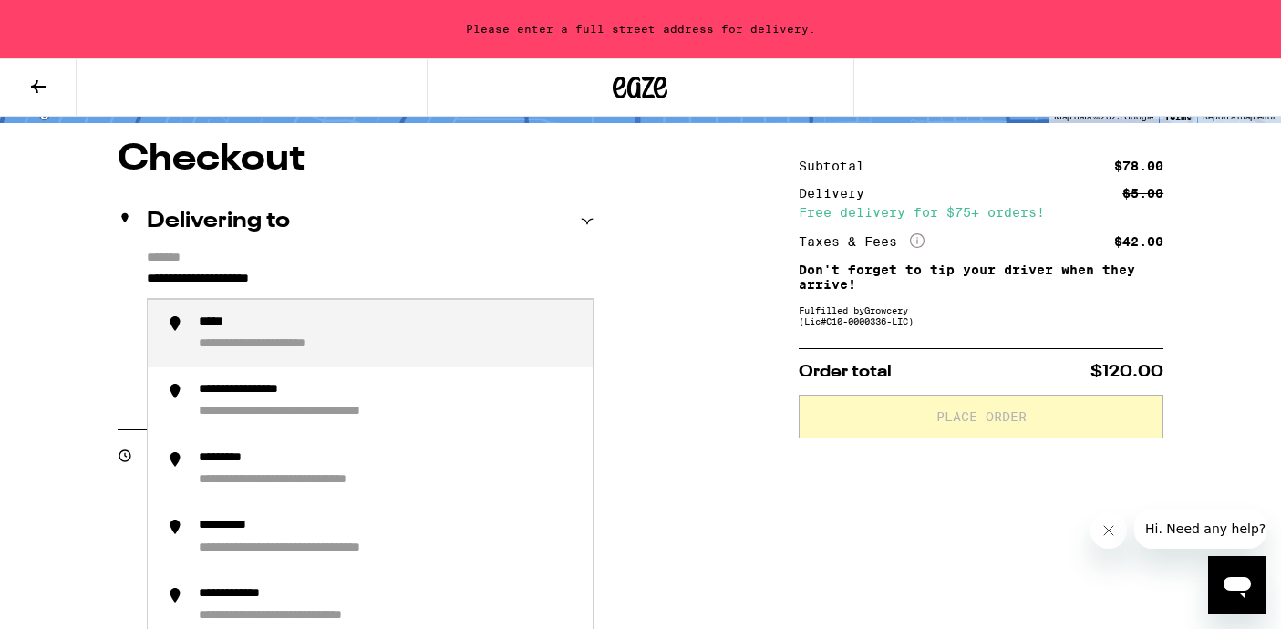
drag, startPoint x: 349, startPoint y: 277, endPoint x: 19, endPoint y: 264, distance: 330.3
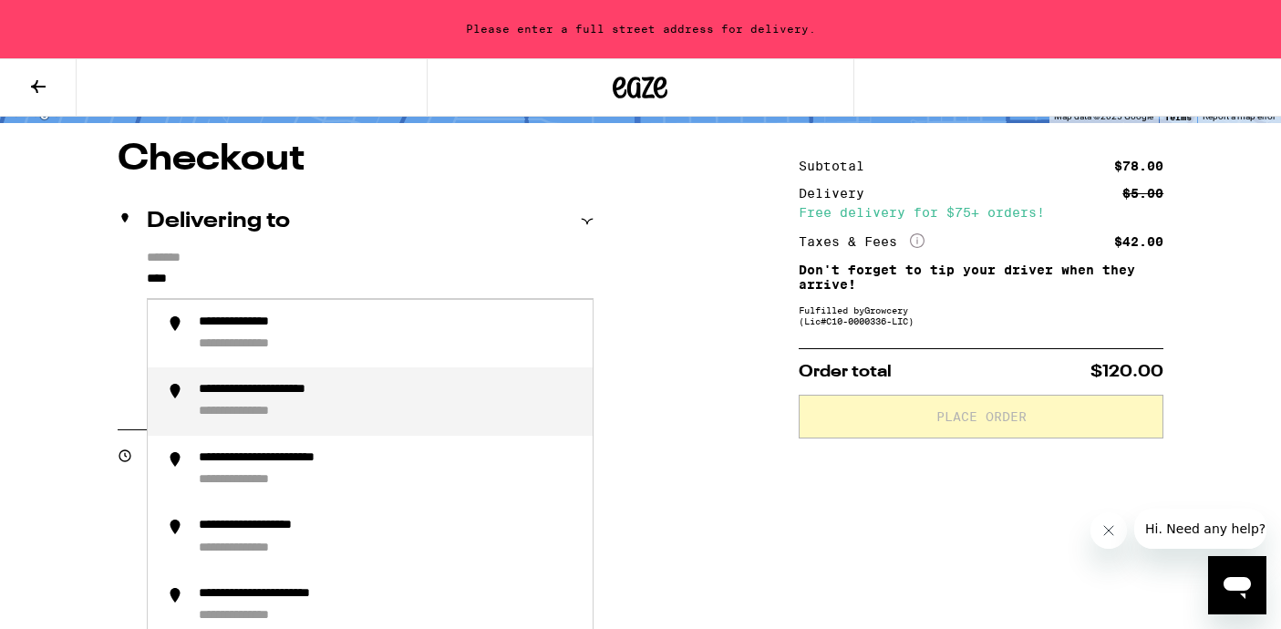
click at [243, 399] on div "**********" at bounding box center [294, 390] width 190 height 17
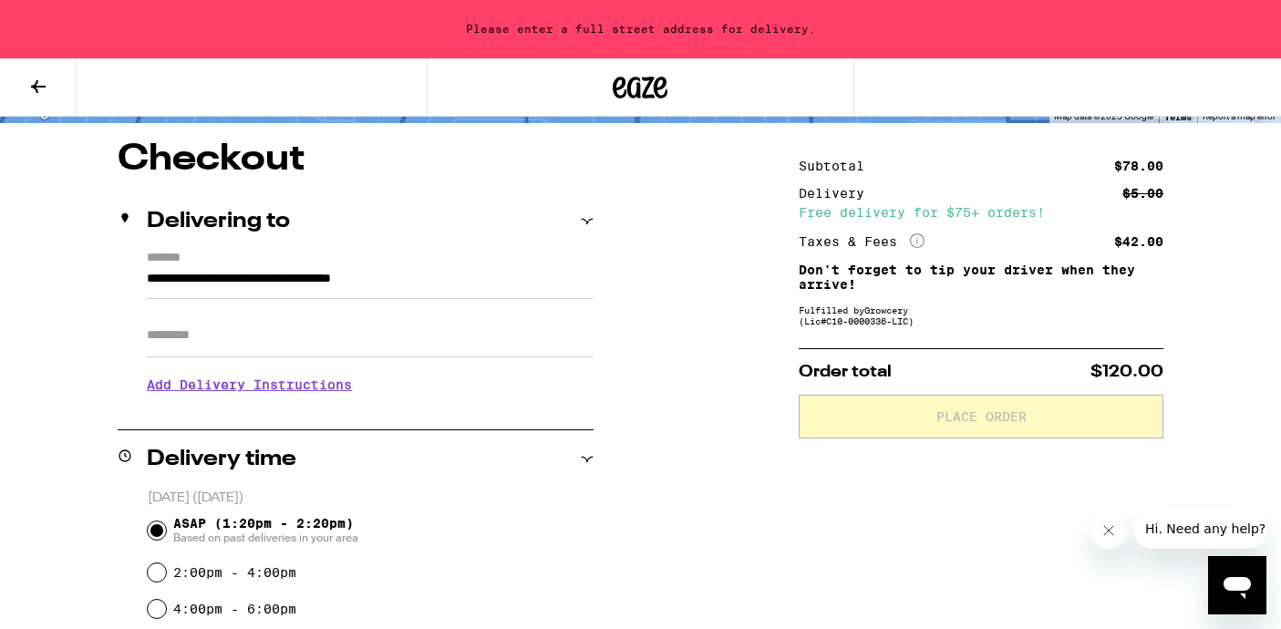
type input "**********"
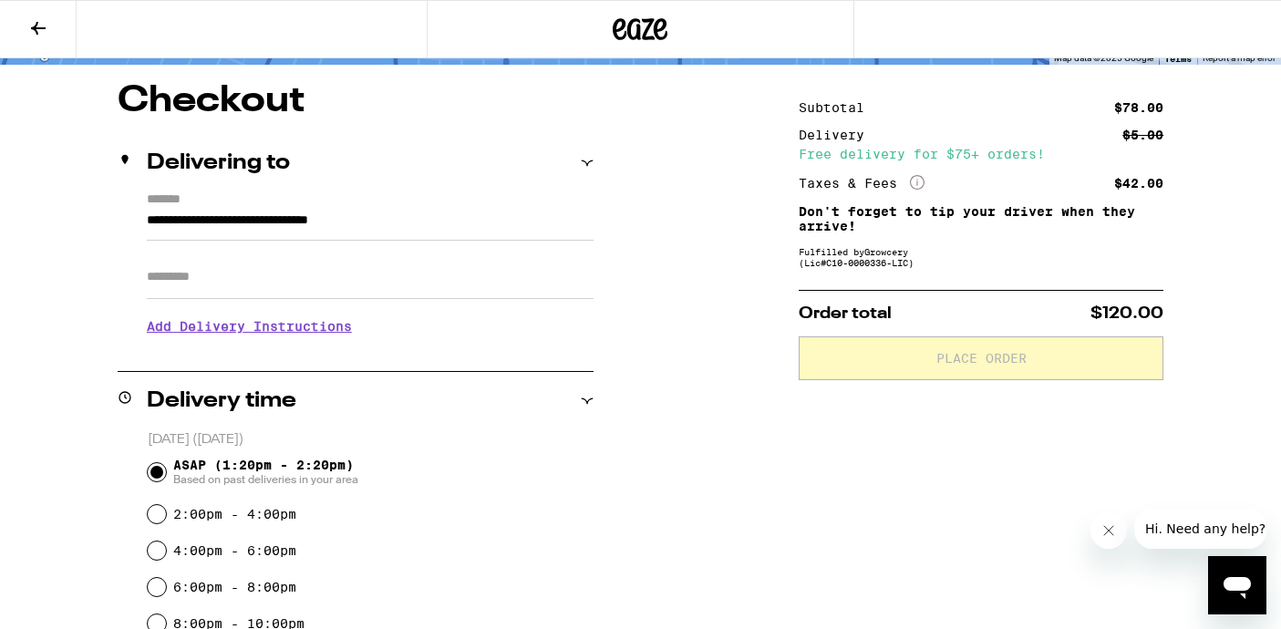
scroll to position [79, 0]
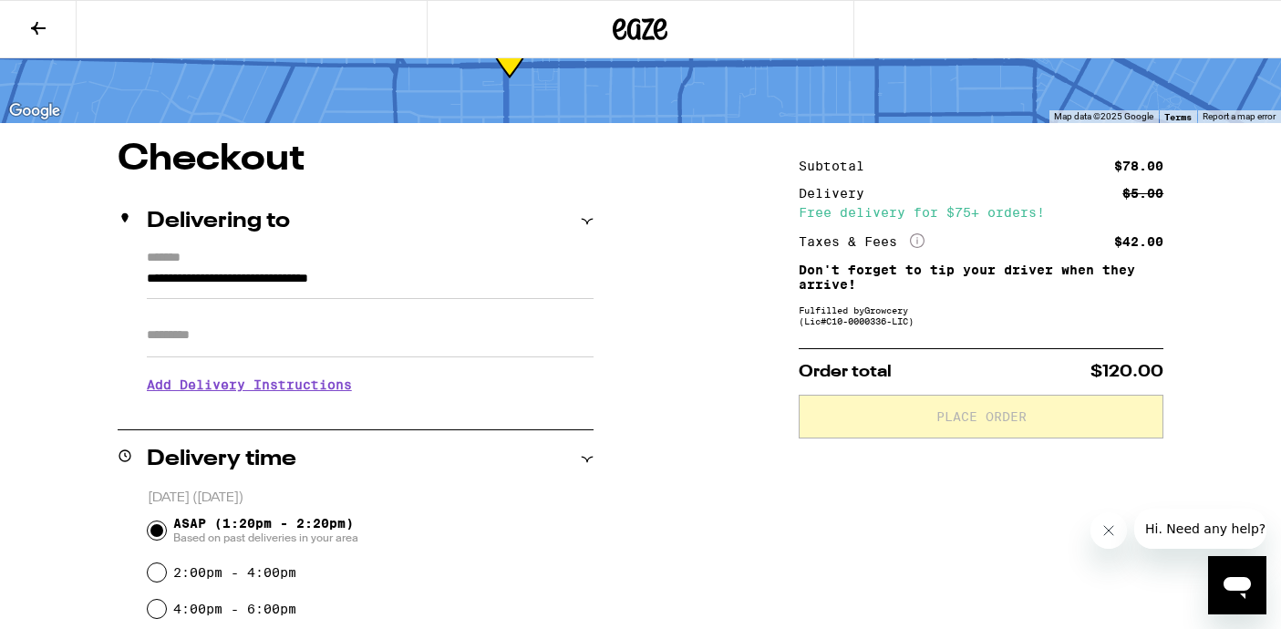
click at [227, 357] on input "Apt/Suite" at bounding box center [370, 336] width 447 height 44
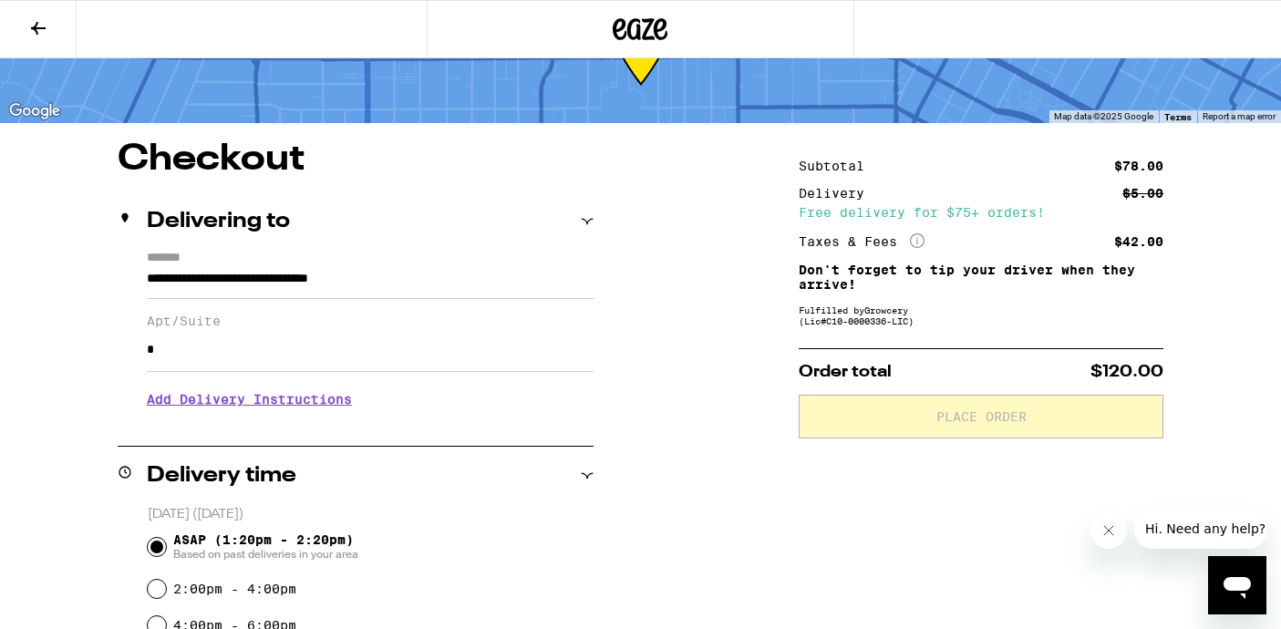
type input "********"
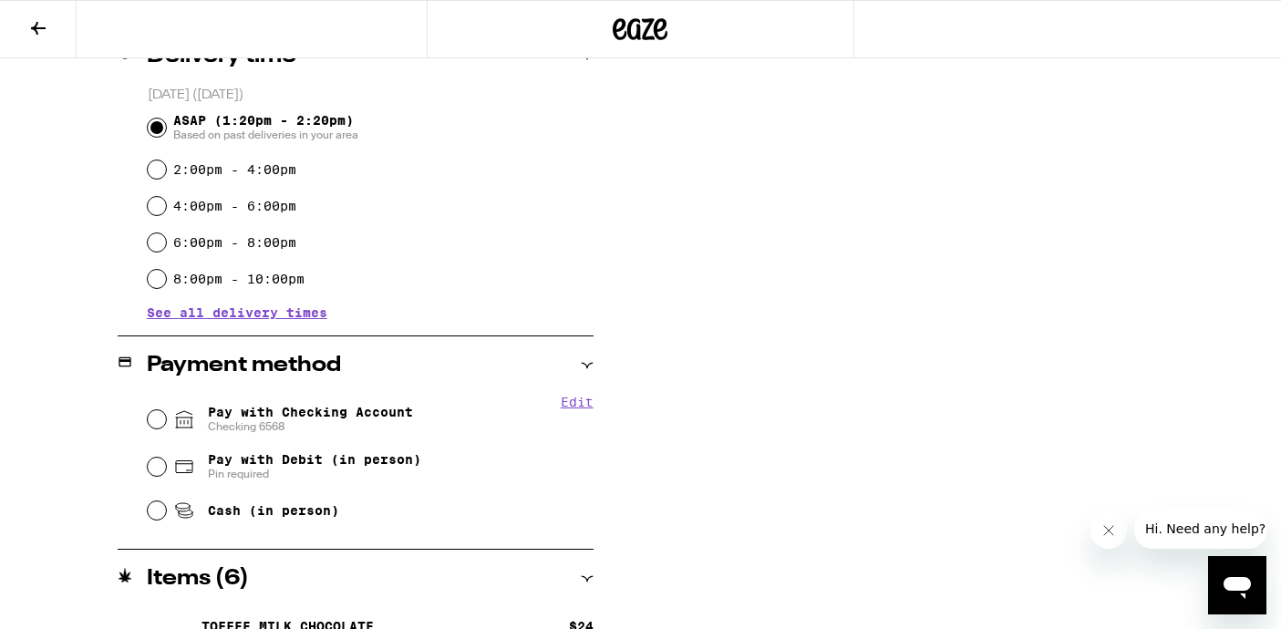
scroll to position [503, 0]
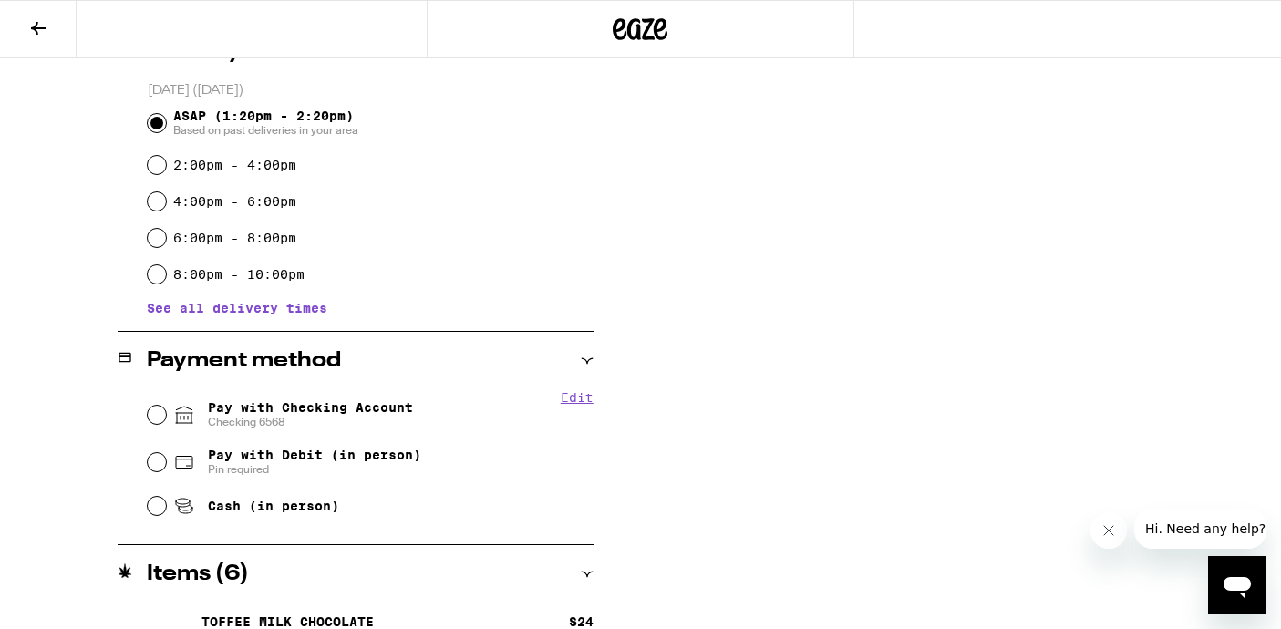
click at [276, 425] on span "Checking 6568" at bounding box center [310, 422] width 205 height 15
click at [166, 424] on input "Pay with Checking Account Checking 6568" at bounding box center [157, 415] width 18 height 18
radio input "true"
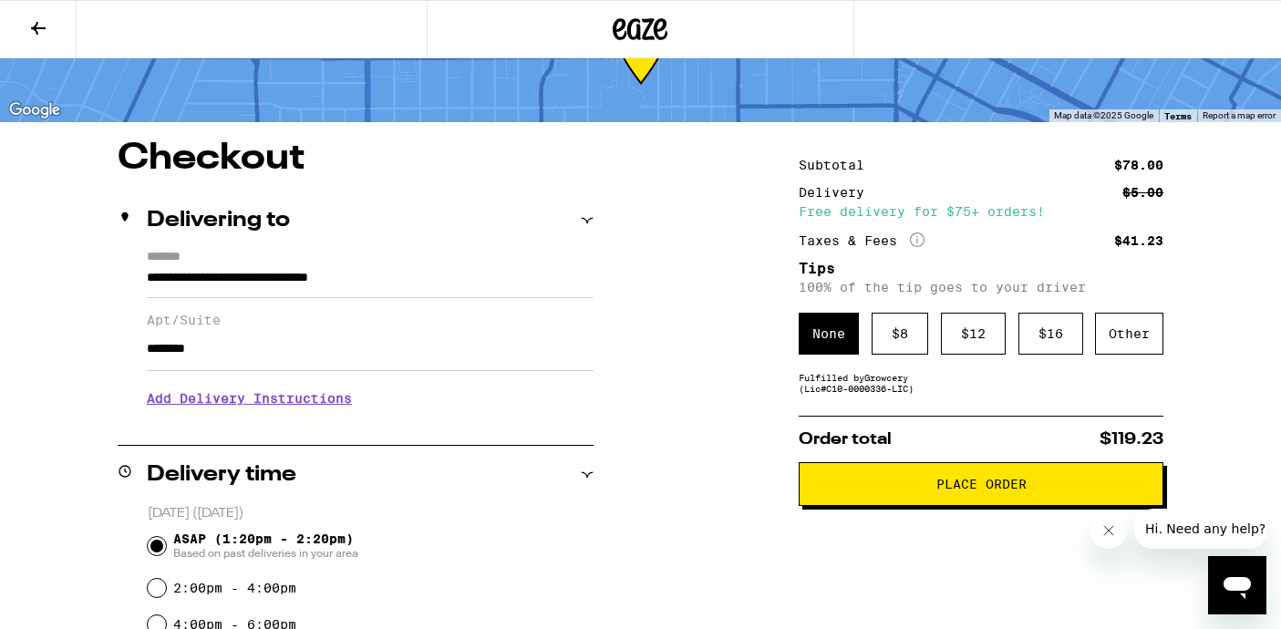
scroll to position [90, 0]
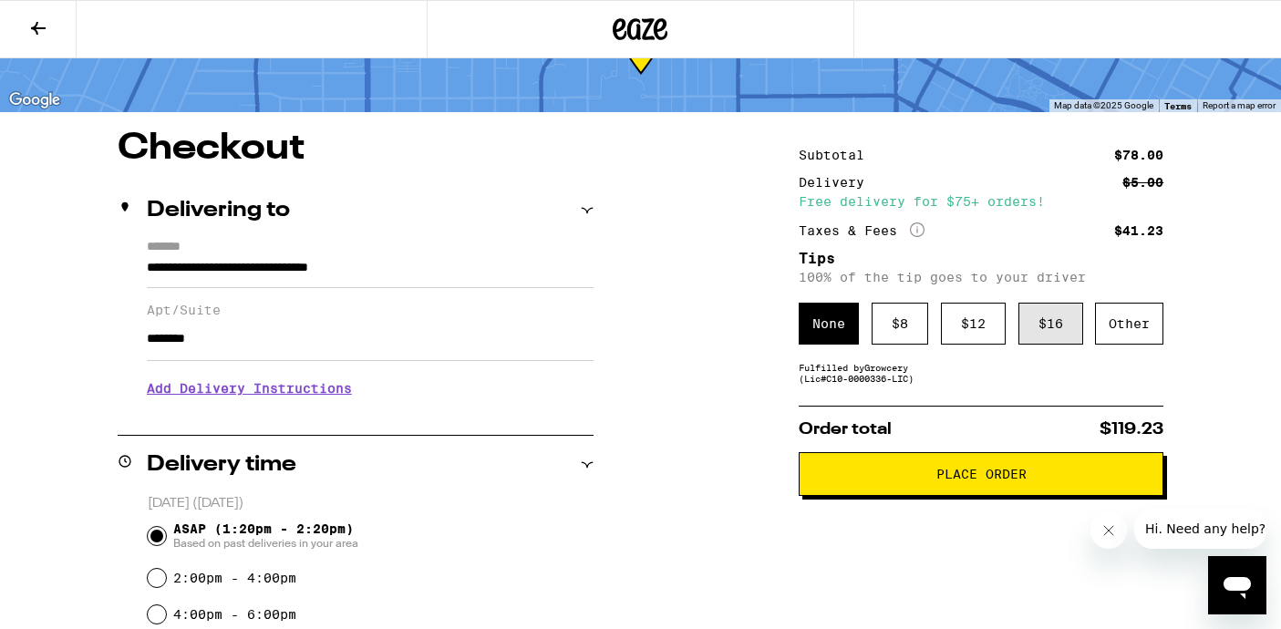
click at [1050, 339] on div "$ 16" at bounding box center [1051, 324] width 65 height 42
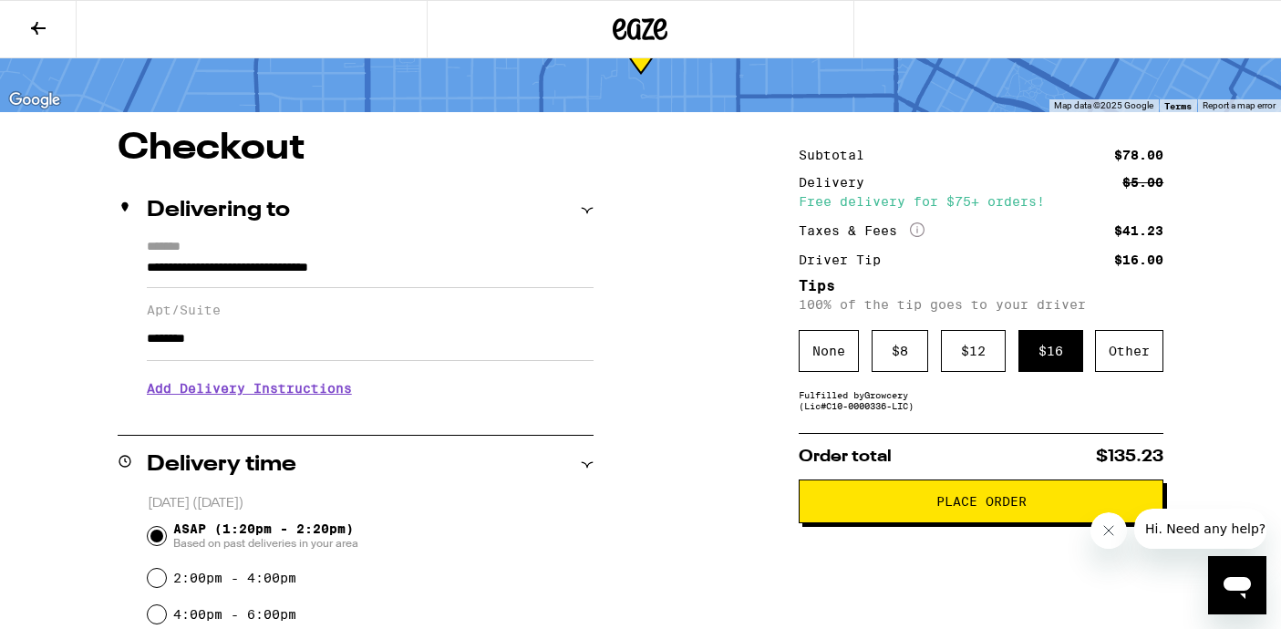
click at [920, 231] on icon "More Info" at bounding box center [917, 229] width 15 height 15
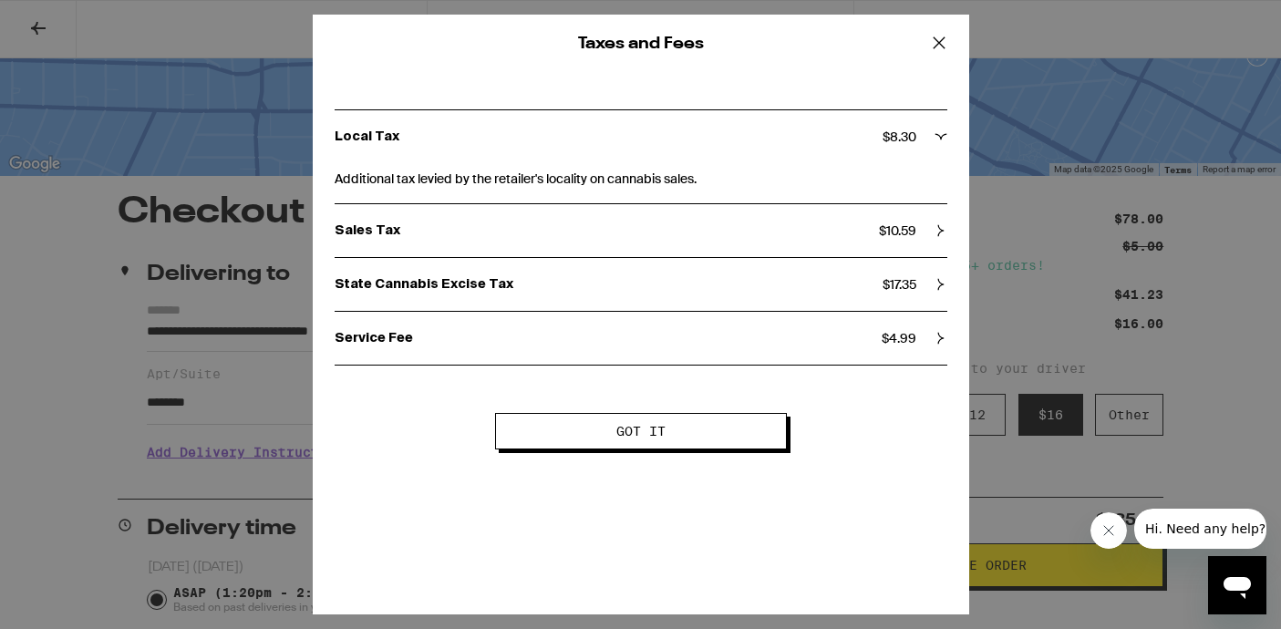
scroll to position [10, 0]
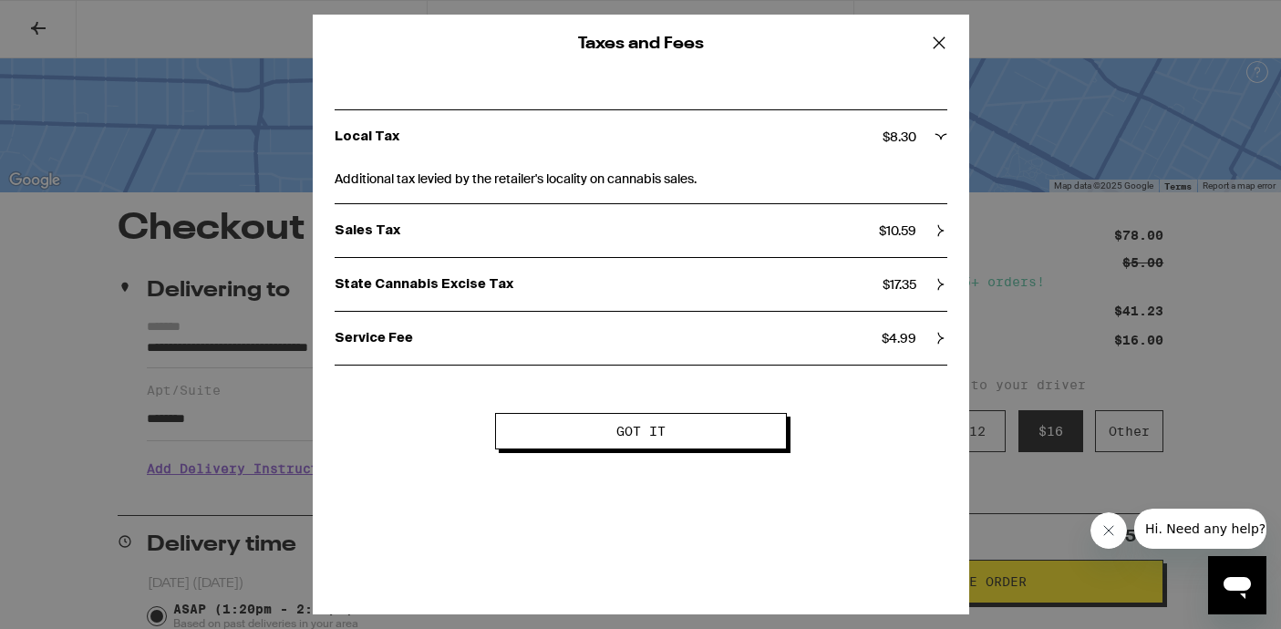
click at [942, 50] on icon at bounding box center [939, 42] width 27 height 27
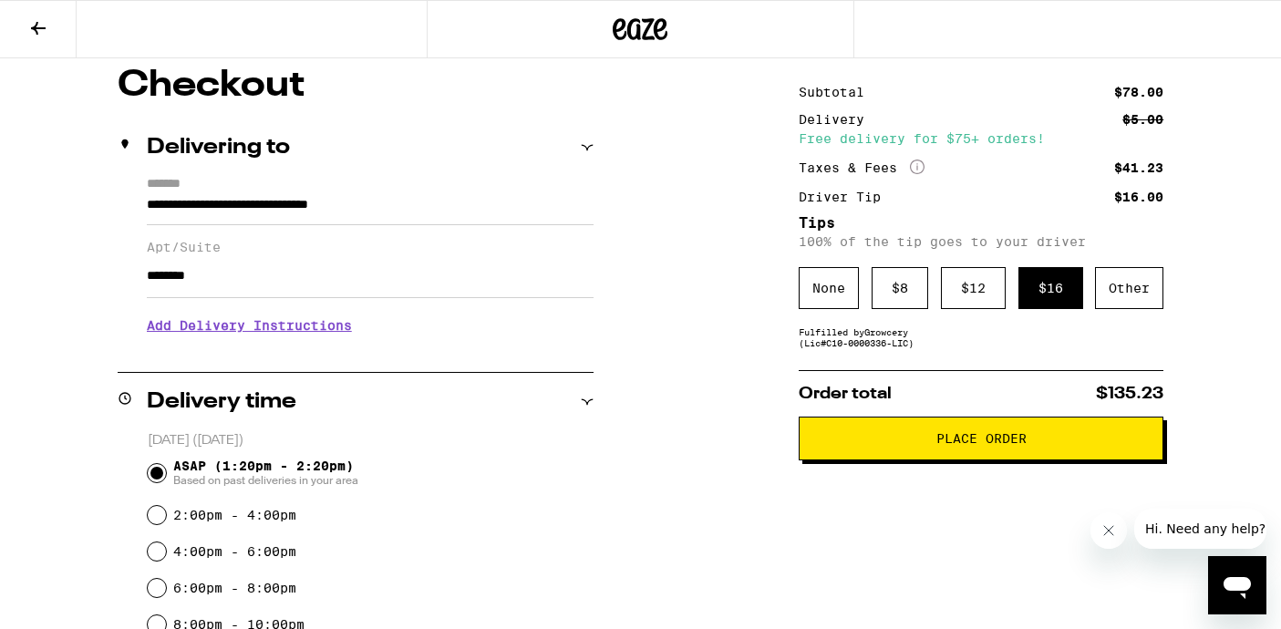
scroll to position [154, 0]
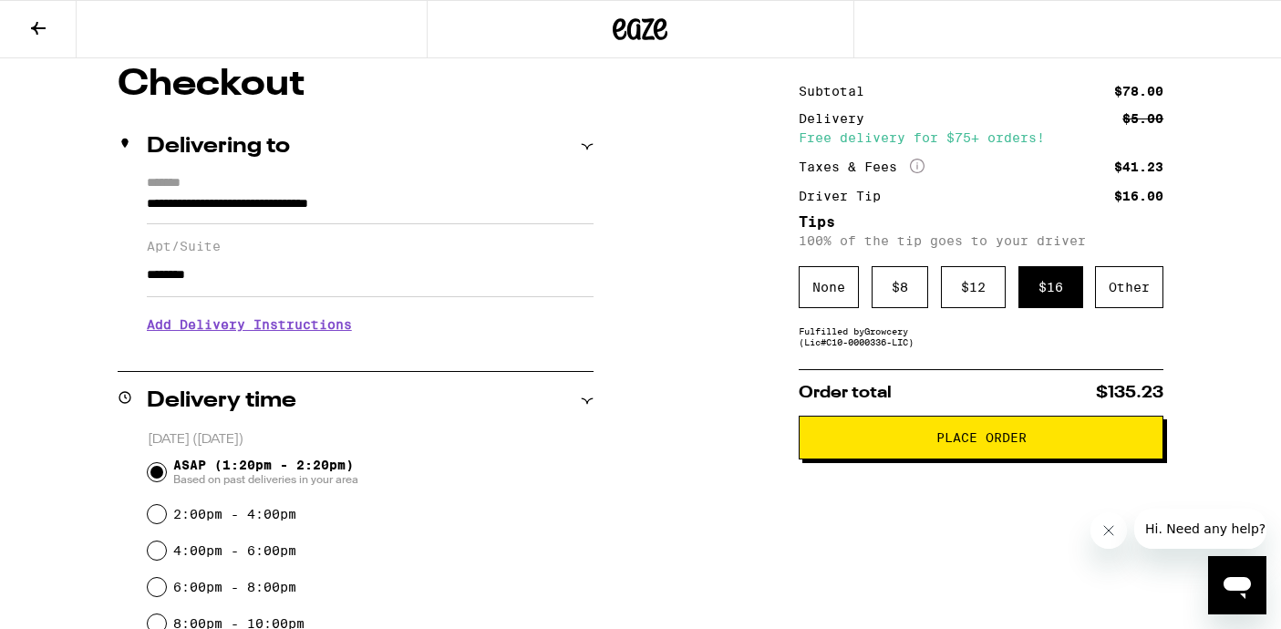
click at [983, 460] on button "Place Order" at bounding box center [981, 438] width 365 height 44
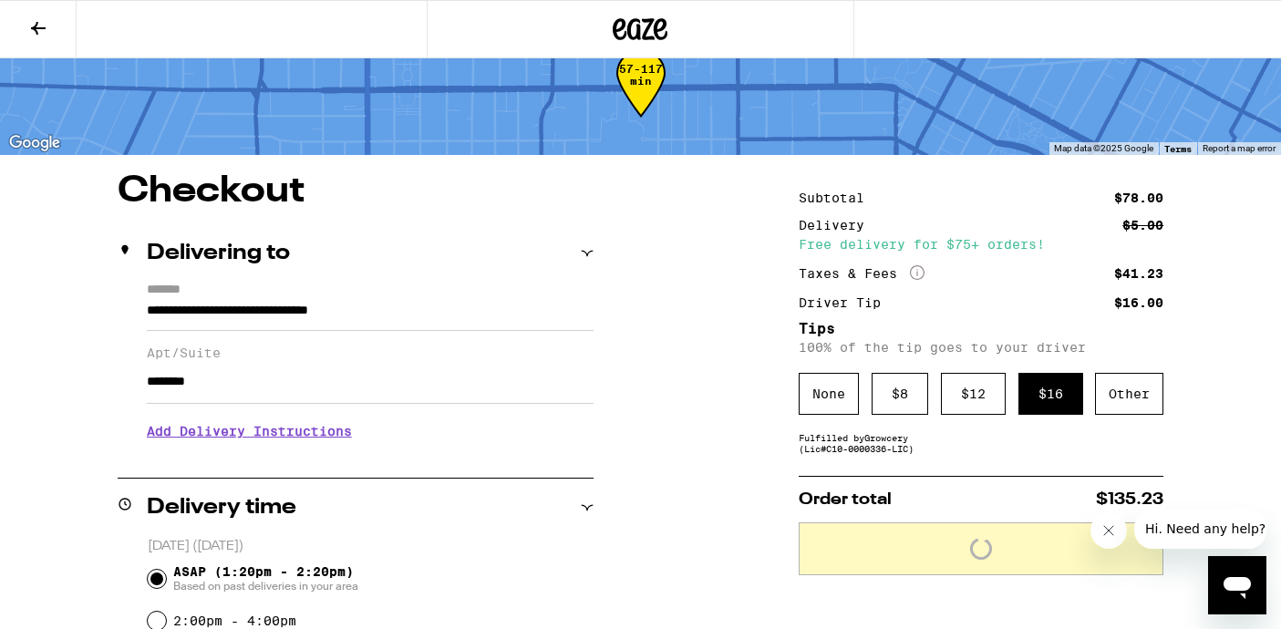
scroll to position [0, 0]
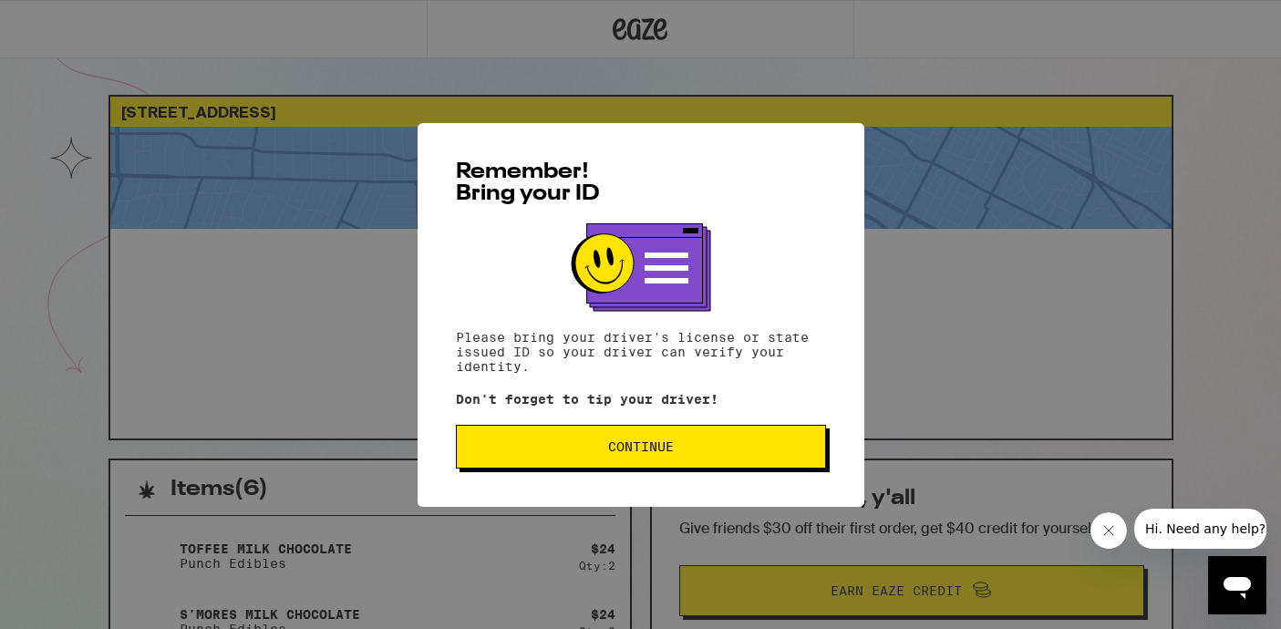
click at [680, 439] on button "Continue" at bounding box center [641, 447] width 370 height 44
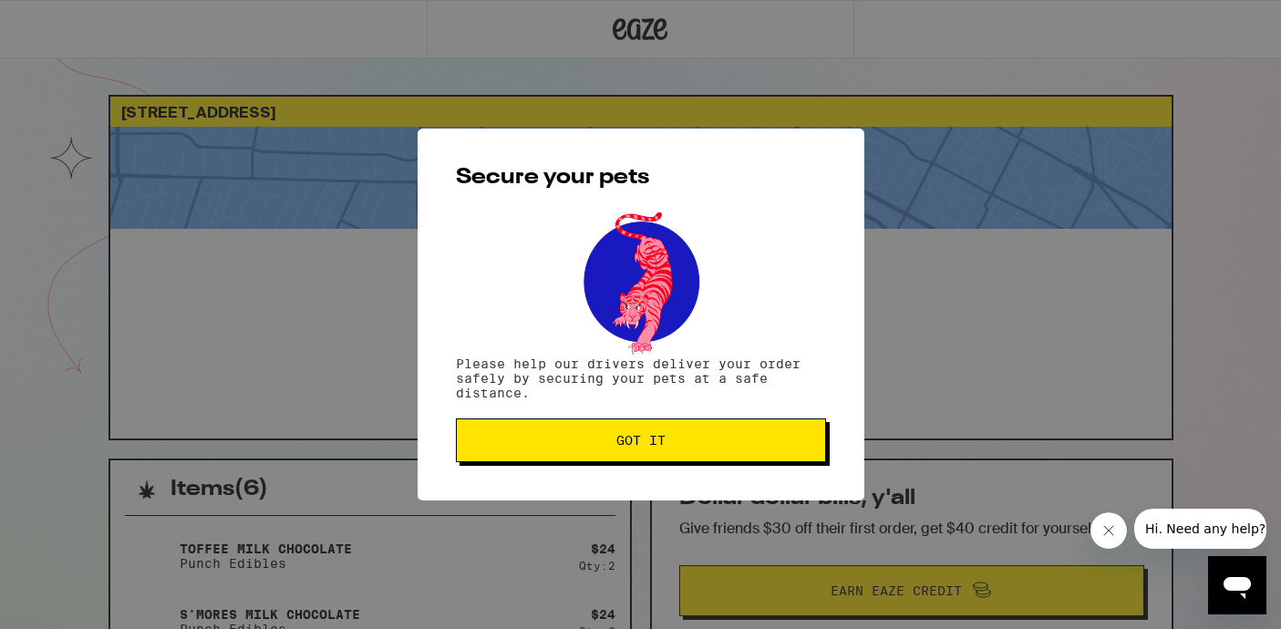
click at [656, 443] on span "Got it" at bounding box center [640, 440] width 49 height 13
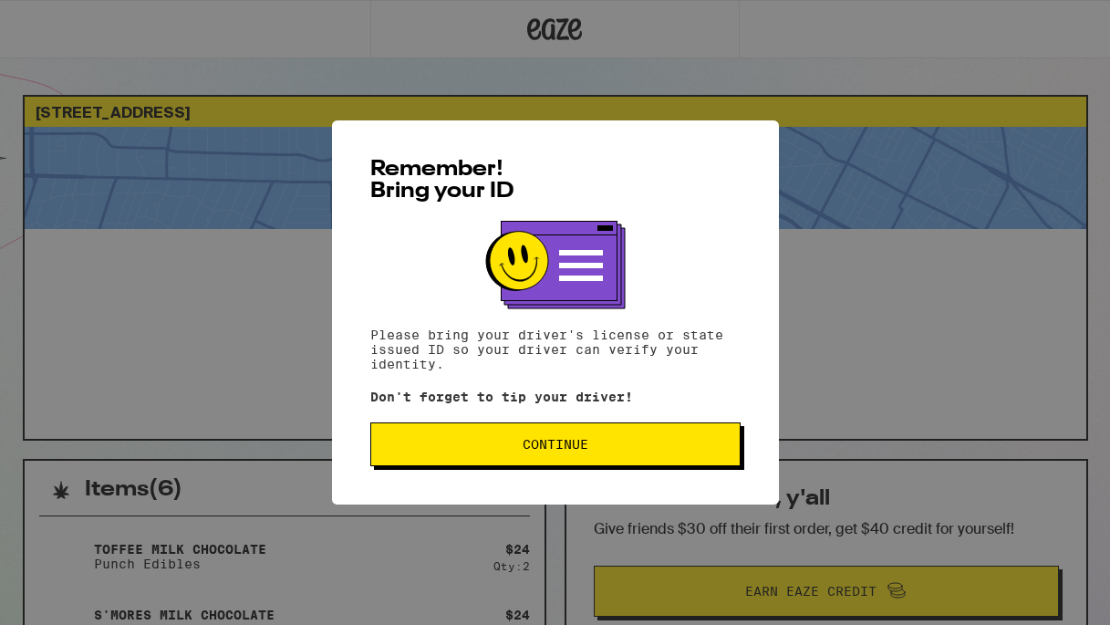
click at [559, 432] on button "Continue" at bounding box center [555, 444] width 370 height 44
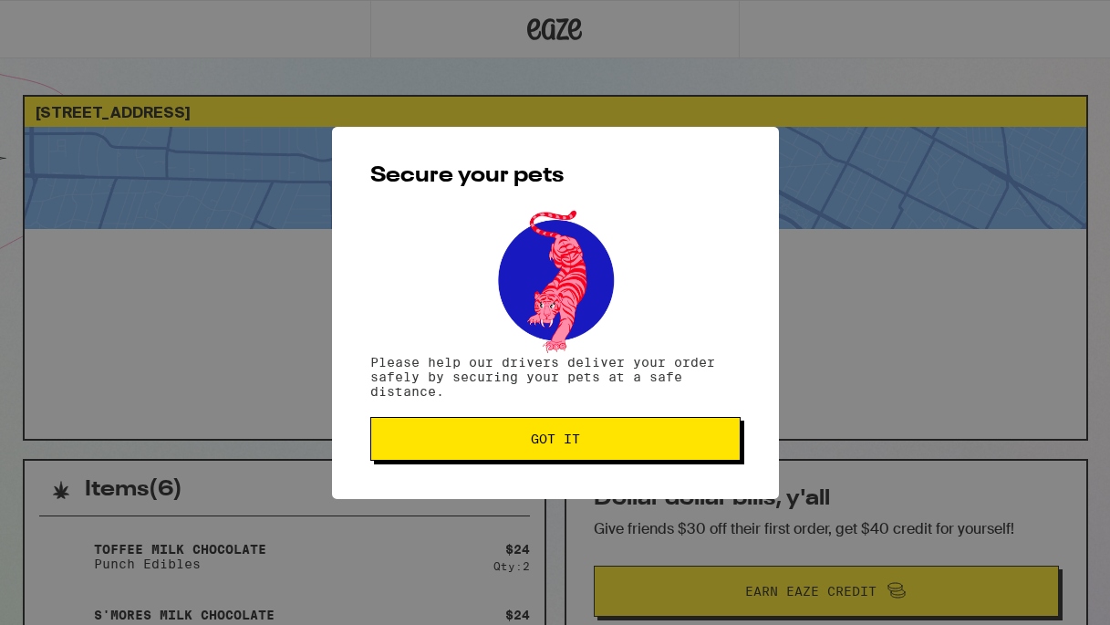
click at [561, 444] on span "Got it" at bounding box center [555, 438] width 49 height 13
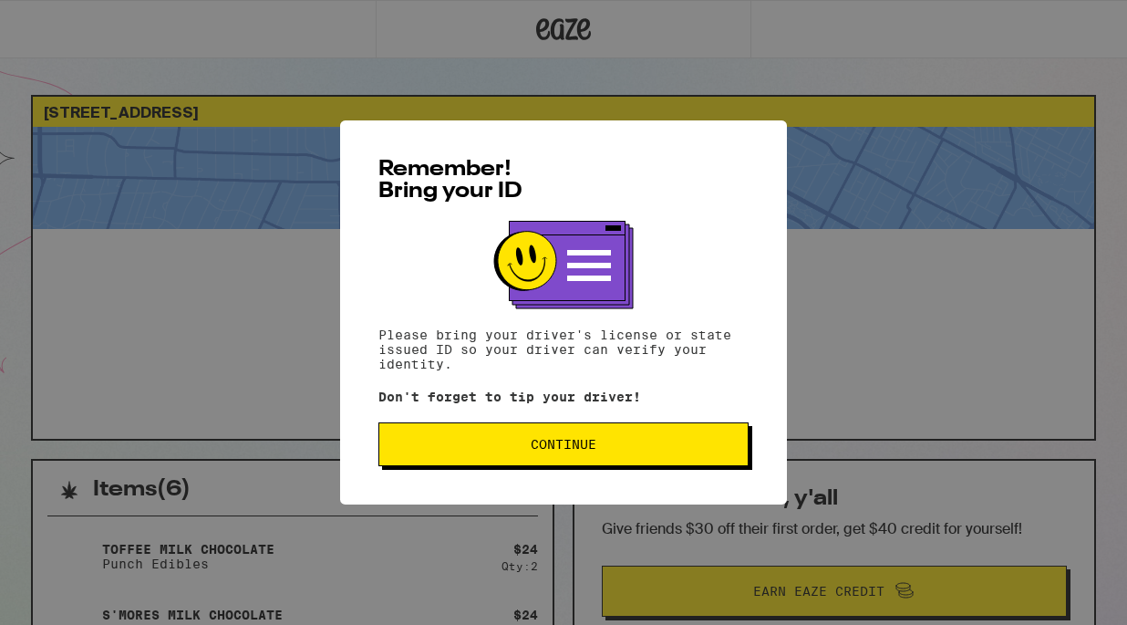
click at [468, 458] on button "Continue" at bounding box center [563, 444] width 370 height 44
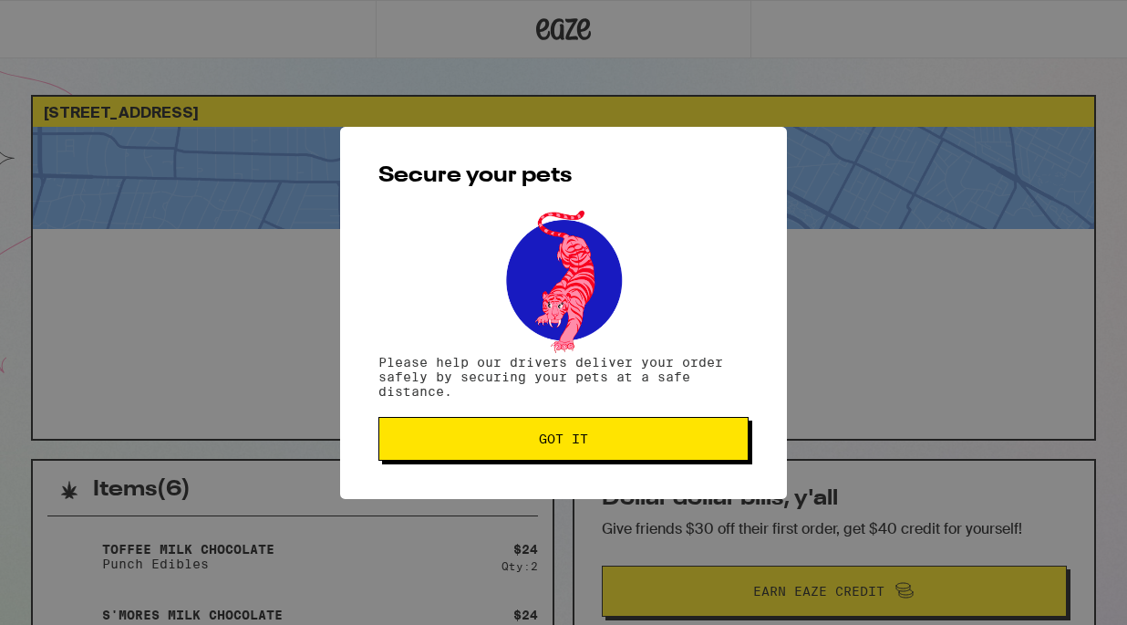
click at [468, 458] on button "Got it" at bounding box center [563, 439] width 370 height 44
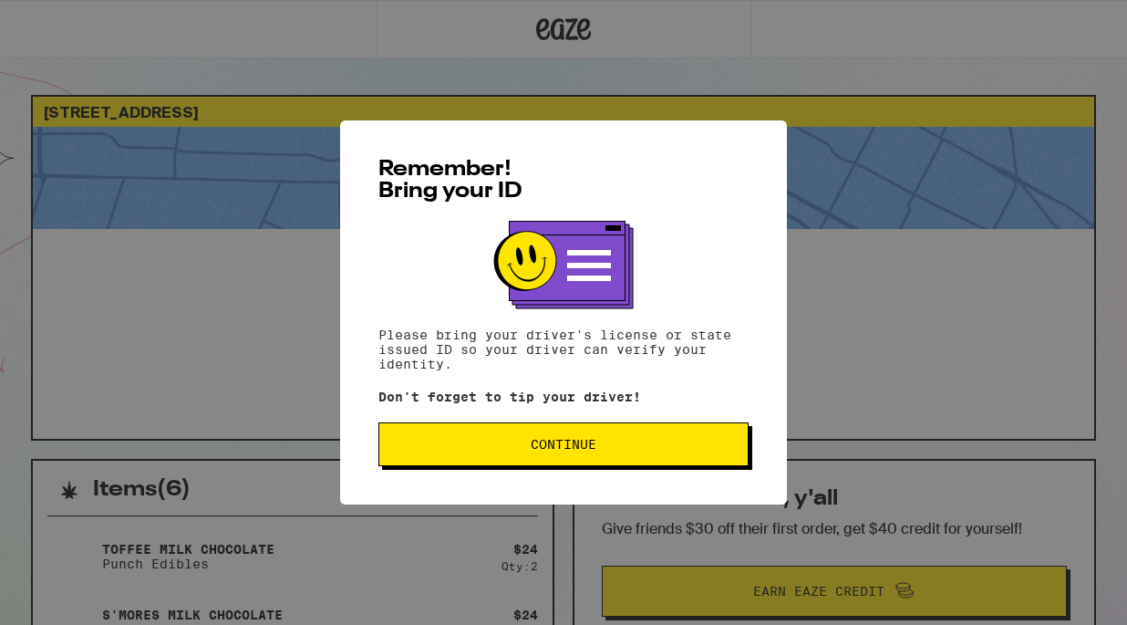
click at [566, 450] on span "Continue" at bounding box center [564, 444] width 66 height 13
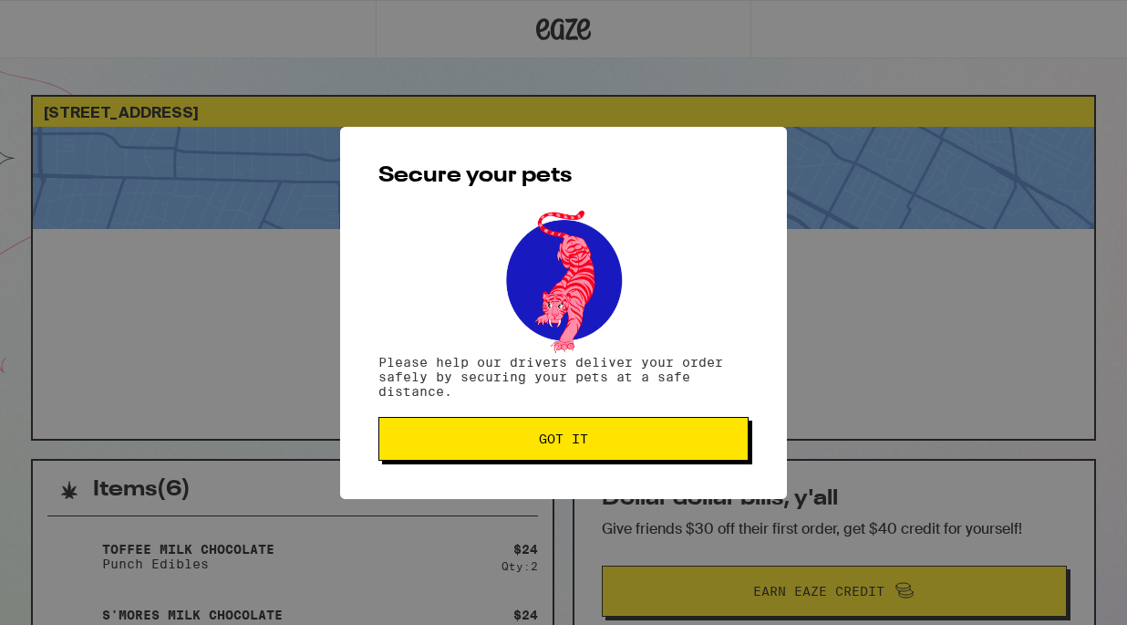
click at [566, 456] on button "Got it" at bounding box center [563, 439] width 370 height 44
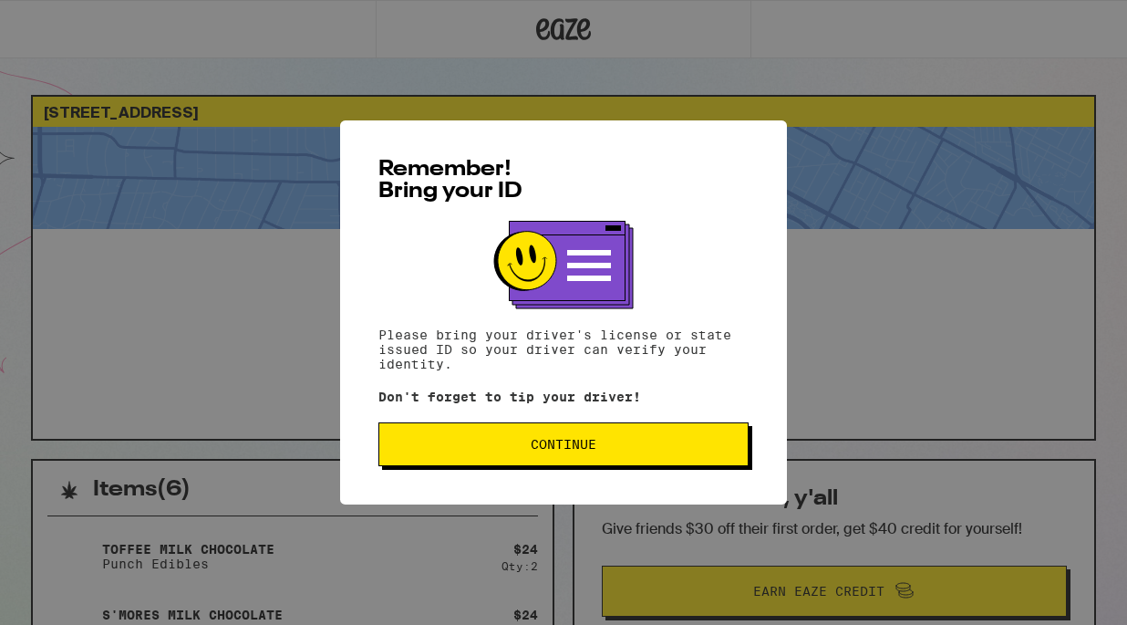
click at [581, 450] on span "Continue" at bounding box center [564, 444] width 66 height 13
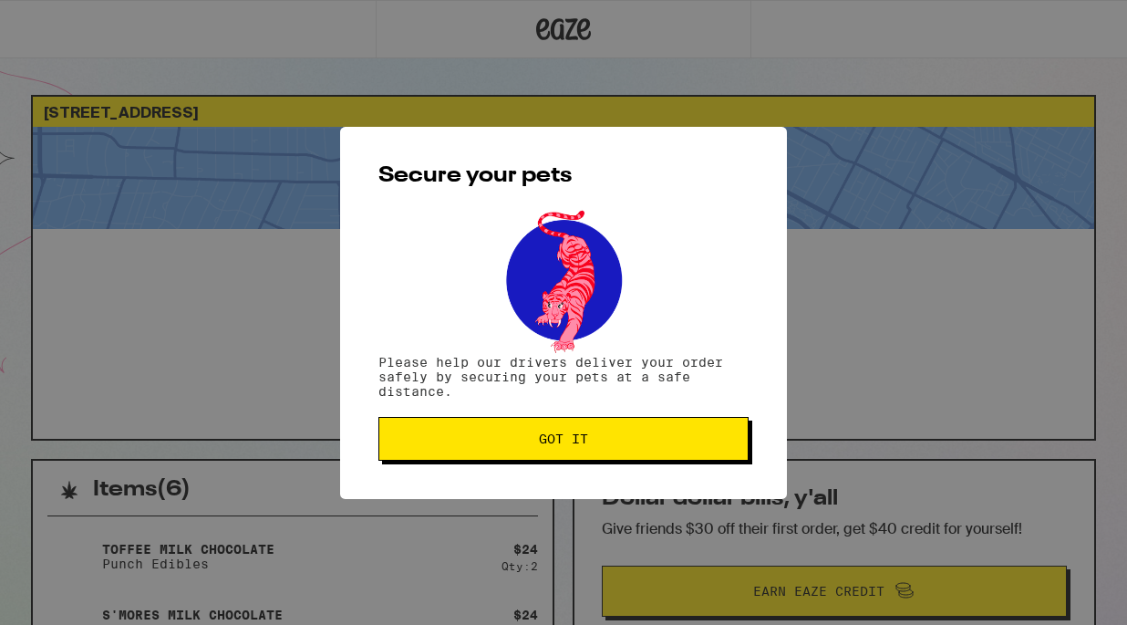
click at [581, 453] on button "Got it" at bounding box center [563, 439] width 370 height 44
